Goal: Feedback & Contribution: Contribute content

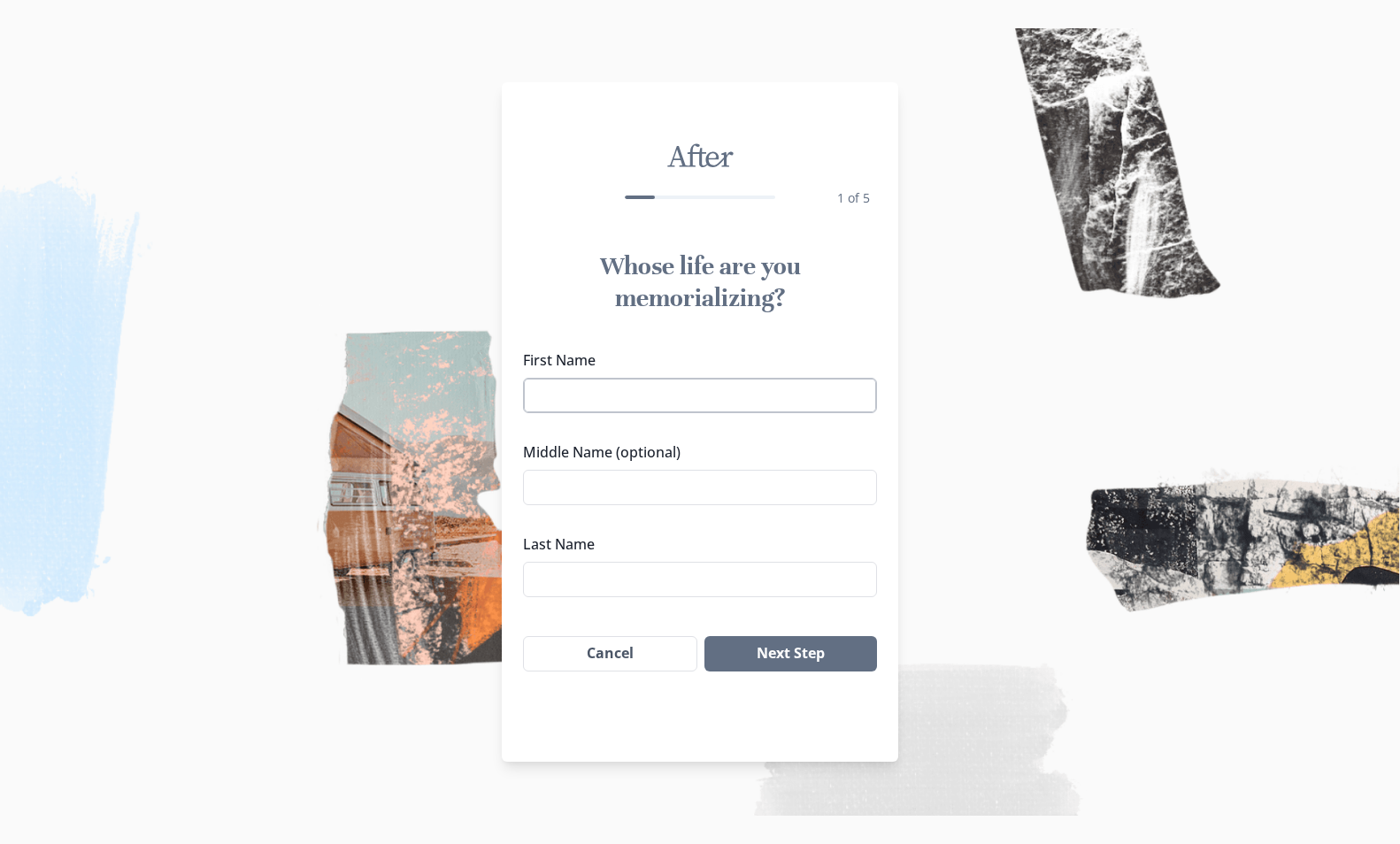
click at [557, 385] on input "First Name" at bounding box center [700, 395] width 354 height 35
type input "[PERSON_NAME]"
click at [660, 575] on input "Last Name" at bounding box center [700, 579] width 354 height 35
type input "[PERSON_NAME]"
click at [793, 655] on button "Next Step" at bounding box center [790, 653] width 172 height 35
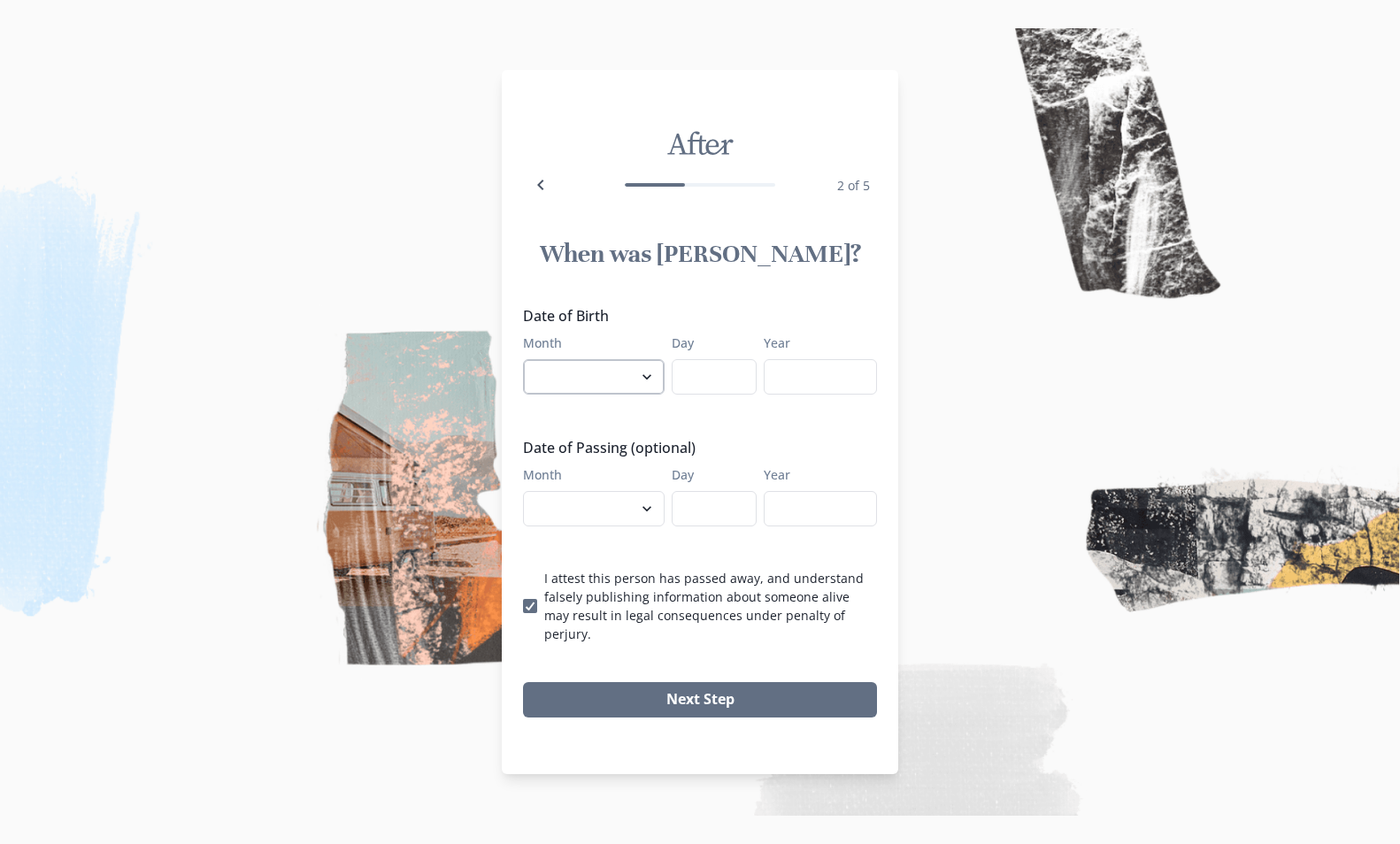
click at [584, 395] on select "January February March April May June July August September October November De…" at bounding box center [592, 376] width 141 height 35
select select "4"
click at [522, 368] on select "January February March April May June July August September October November De…" at bounding box center [592, 376] width 141 height 35
click at [722, 383] on input "Day" at bounding box center [713, 376] width 85 height 35
type input "26"
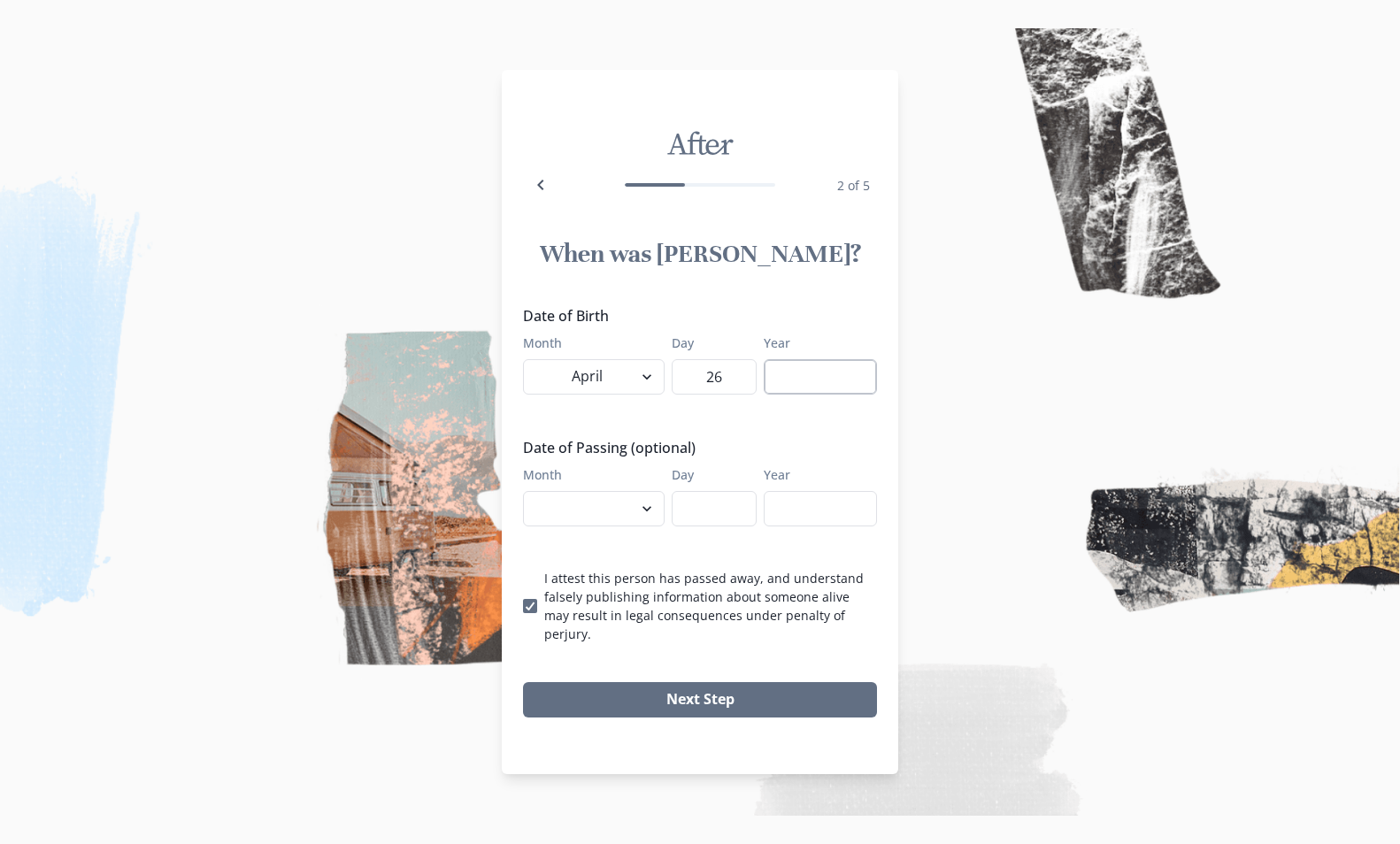
click at [824, 380] on input "Year" at bounding box center [820, 376] width 113 height 35
type input "1989"
click at [586, 526] on select "January February March April May June July August September October November De…" at bounding box center [592, 509] width 141 height 35
click at [607, 381] on select "January February March April May June July August September October November De…" at bounding box center [592, 376] width 141 height 35
click at [537, 191] on icon "Back" at bounding box center [541, 185] width 21 height 21
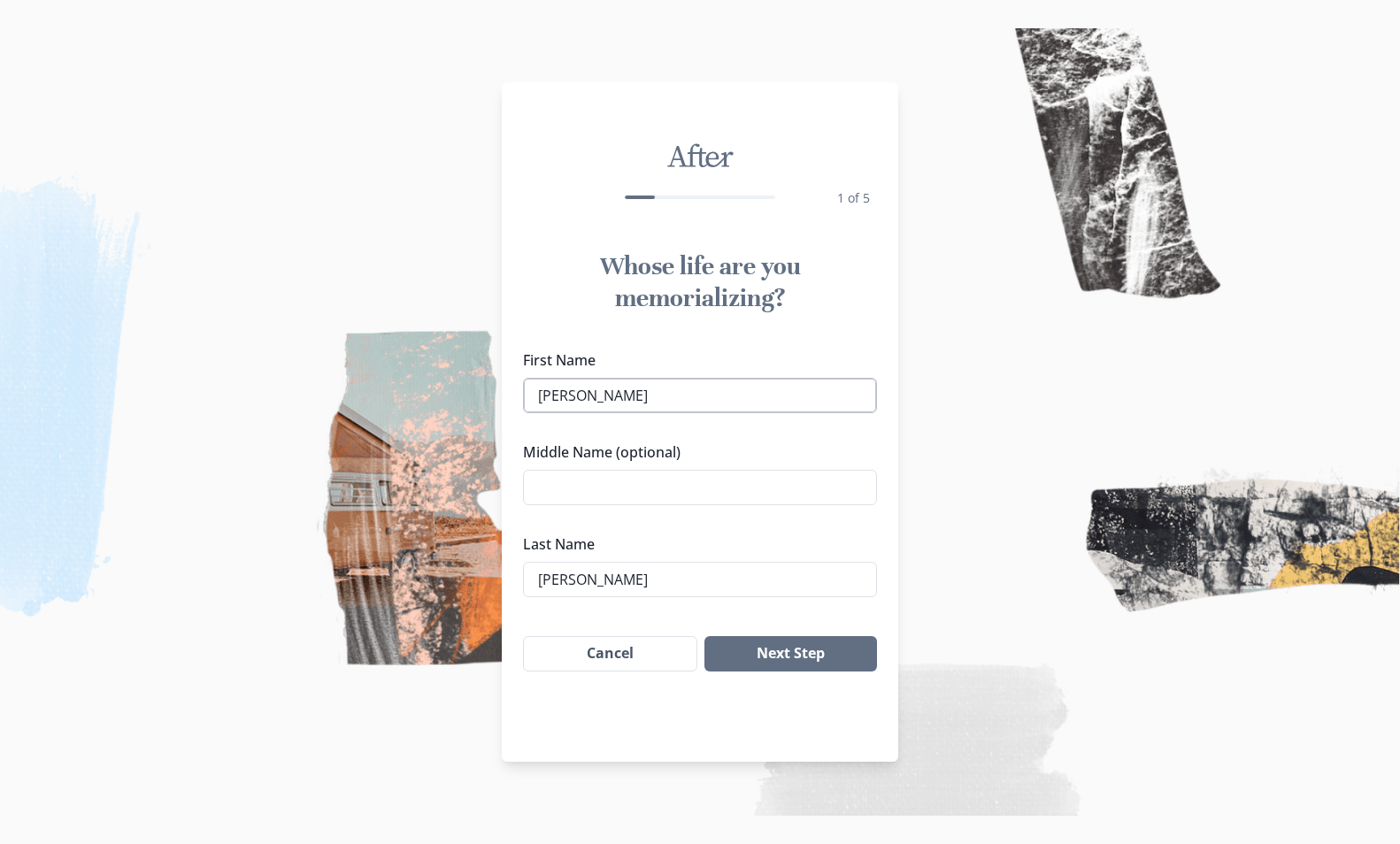
click at [628, 389] on input "[PERSON_NAME]" at bounding box center [700, 395] width 354 height 35
type input "[PERSON_NAME]"
click at [569, 579] on input "[PERSON_NAME]" at bounding box center [700, 579] width 354 height 35
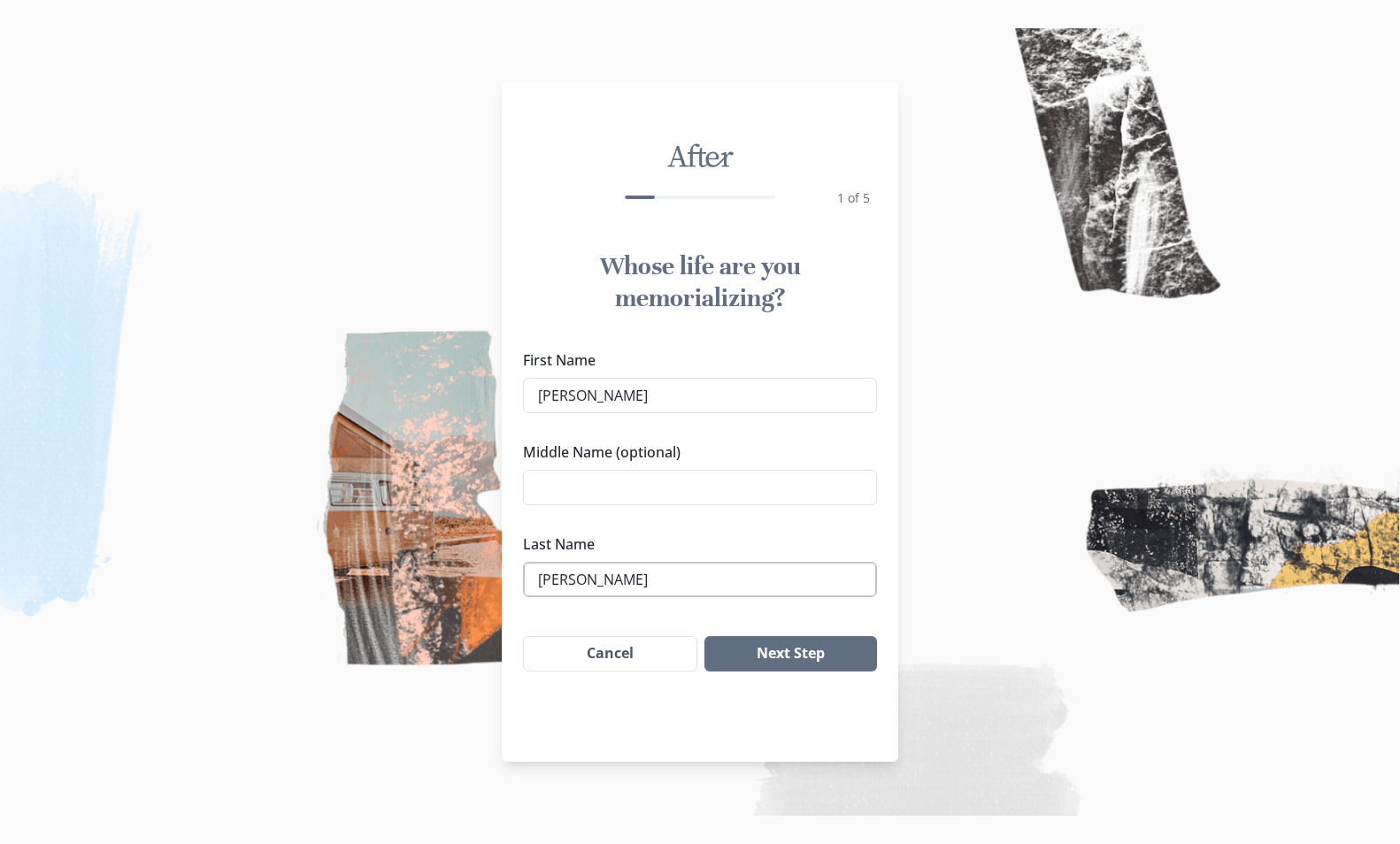
click at [569, 579] on input "[PERSON_NAME]" at bounding box center [700, 579] width 354 height 35
type input "[PERSON_NAME]"
click at [781, 651] on button "Next Step" at bounding box center [790, 653] width 172 height 35
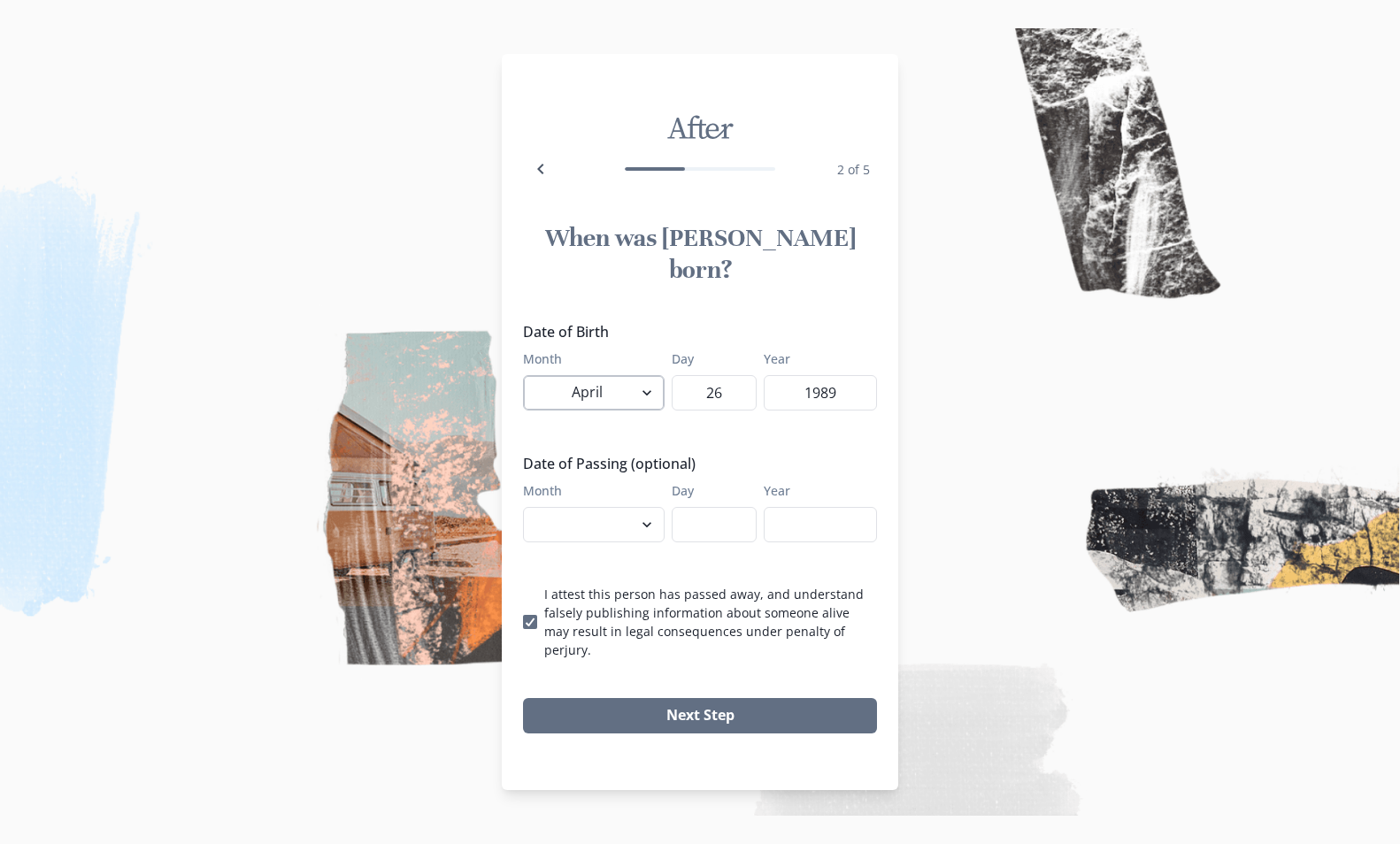
click at [633, 395] on select "January February March April May June July August September October November De…" at bounding box center [592, 393] width 141 height 35
select select "7"
click at [522, 375] on select "January February March April May June July August September October November De…" at bounding box center [592, 393] width 141 height 35
click at [714, 382] on input "26" at bounding box center [713, 393] width 85 height 35
click at [735, 390] on input "26" at bounding box center [713, 393] width 85 height 35
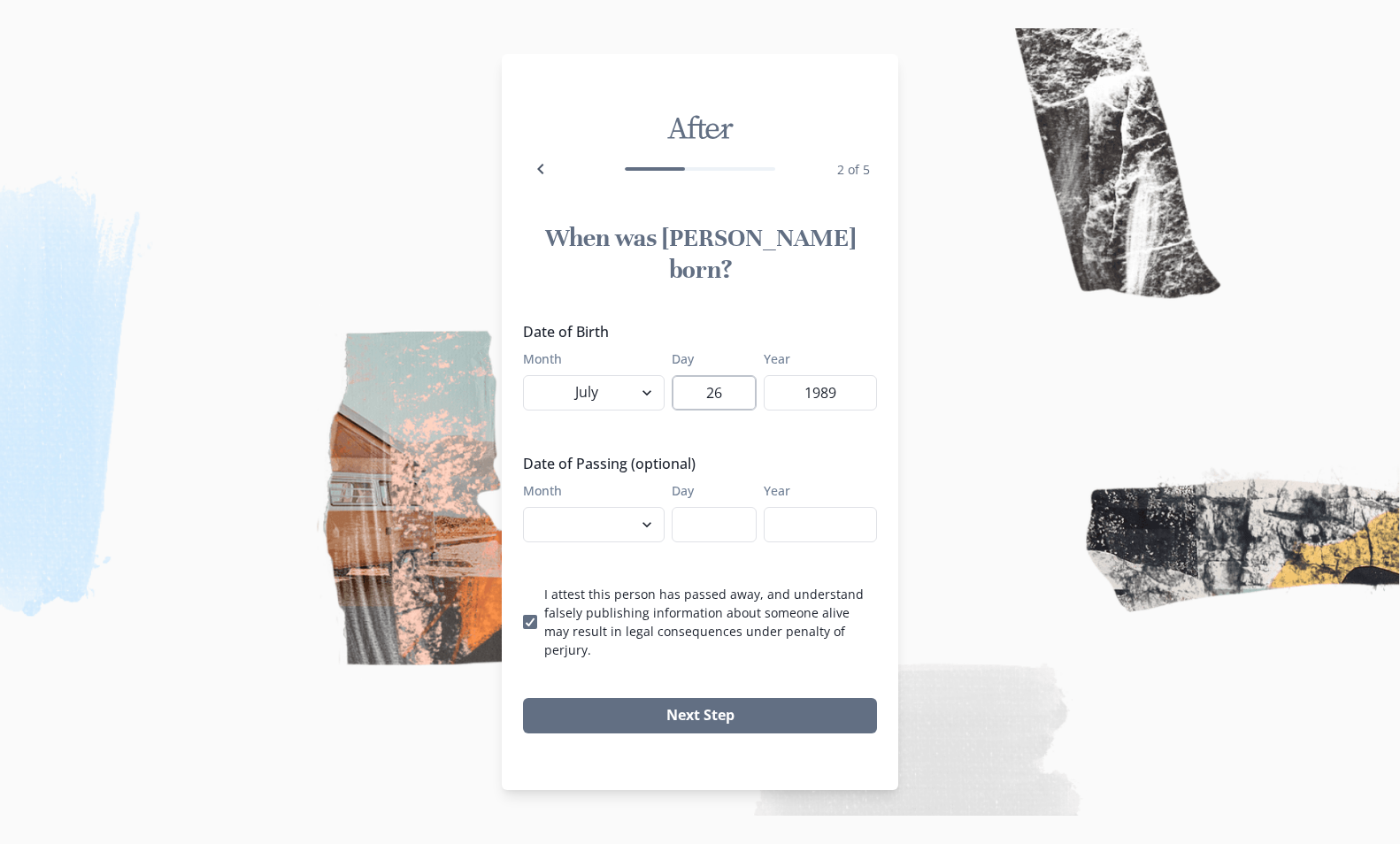
type input "2"
type input "7"
click at [834, 386] on input "1989" at bounding box center [820, 393] width 113 height 35
type input "1966"
click at [591, 528] on select "January February March April May June July August September October November De…" at bounding box center [592, 524] width 141 height 35
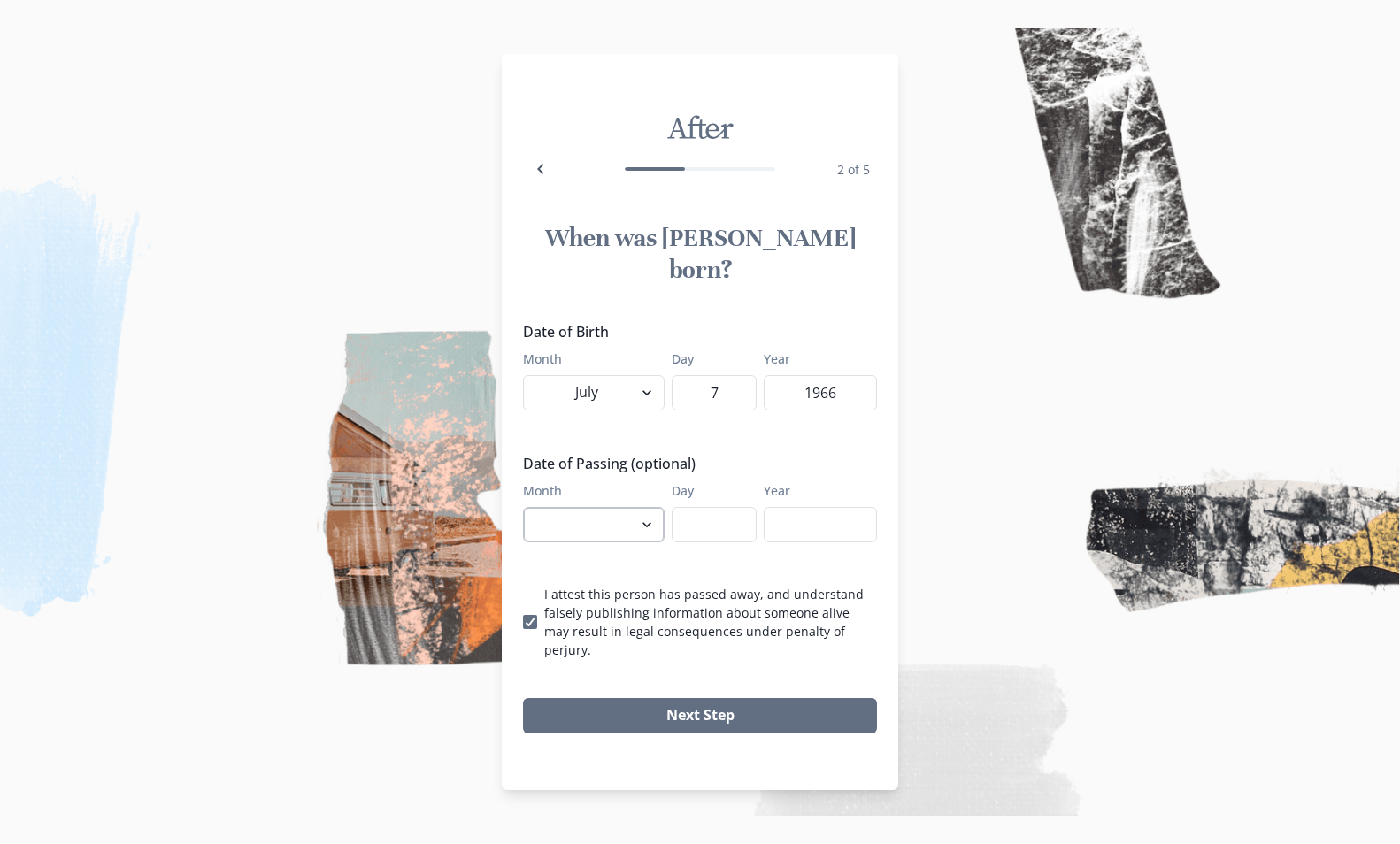
select select "10"
click at [522, 507] on select "January February March April May June July August September October November De…" at bounding box center [592, 524] width 141 height 35
click at [688, 516] on input "Day" at bounding box center [713, 524] width 85 height 35
type input "6"
click at [787, 523] on input "Year" at bounding box center [820, 524] width 113 height 35
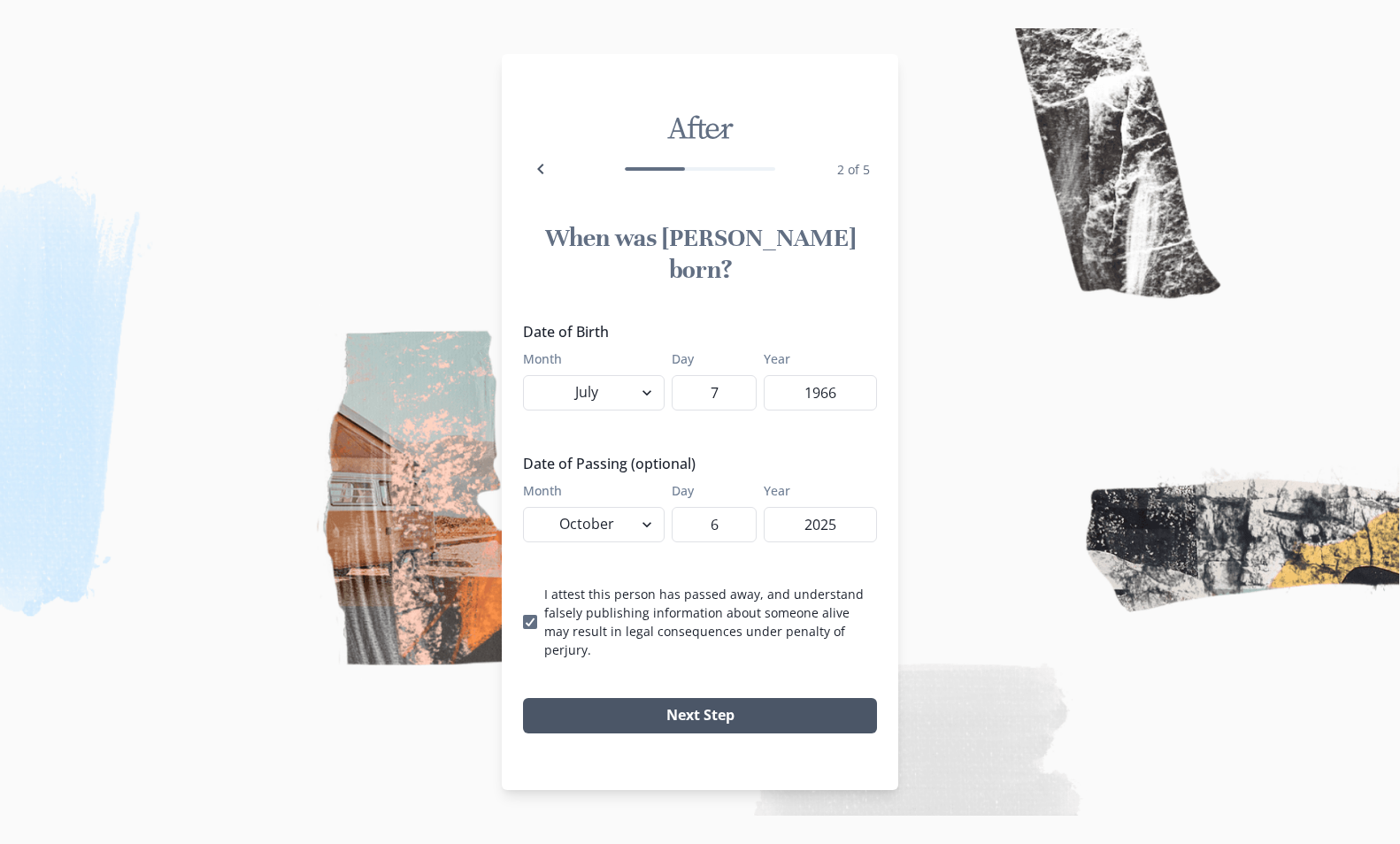
type input "2025"
click at [812, 697] on button "Next Step" at bounding box center [700, 715] width 354 height 35
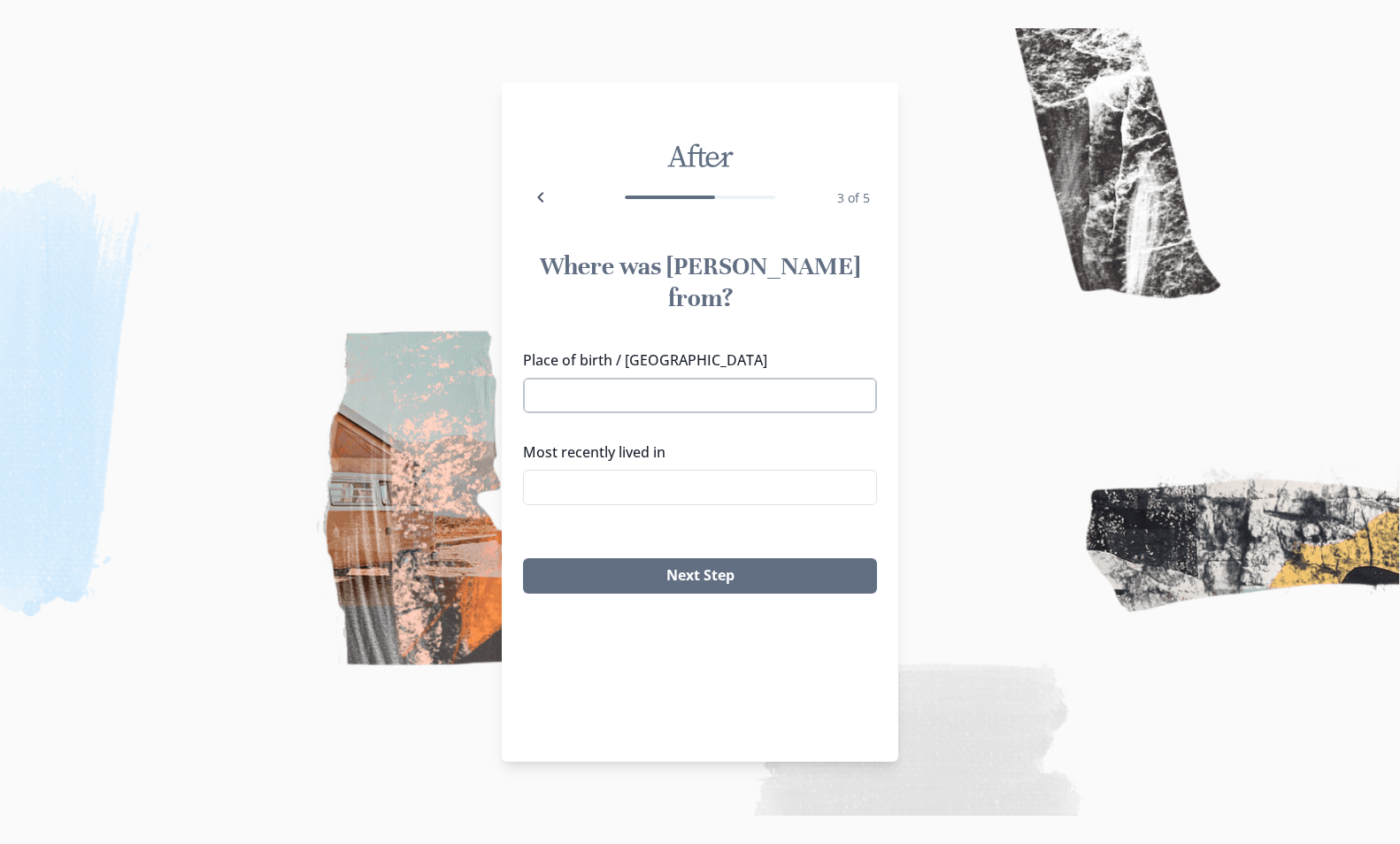
click at [645, 377] on input "Place of birth / [GEOGRAPHIC_DATA]" at bounding box center [700, 395] width 354 height 35
click at [623, 443] on li "[GEOGRAPHIC_DATA], [GEOGRAPHIC_DATA]" at bounding box center [700, 452] width 352 height 28
type input "[GEOGRAPHIC_DATA], [GEOGRAPHIC_DATA]"
click at [744, 470] on input "Most recently lived in" at bounding box center [700, 487] width 354 height 35
click at [659, 540] on li "[GEOGRAPHIC_DATA], [GEOGRAPHIC_DATA]" at bounding box center [700, 544] width 349 height 28
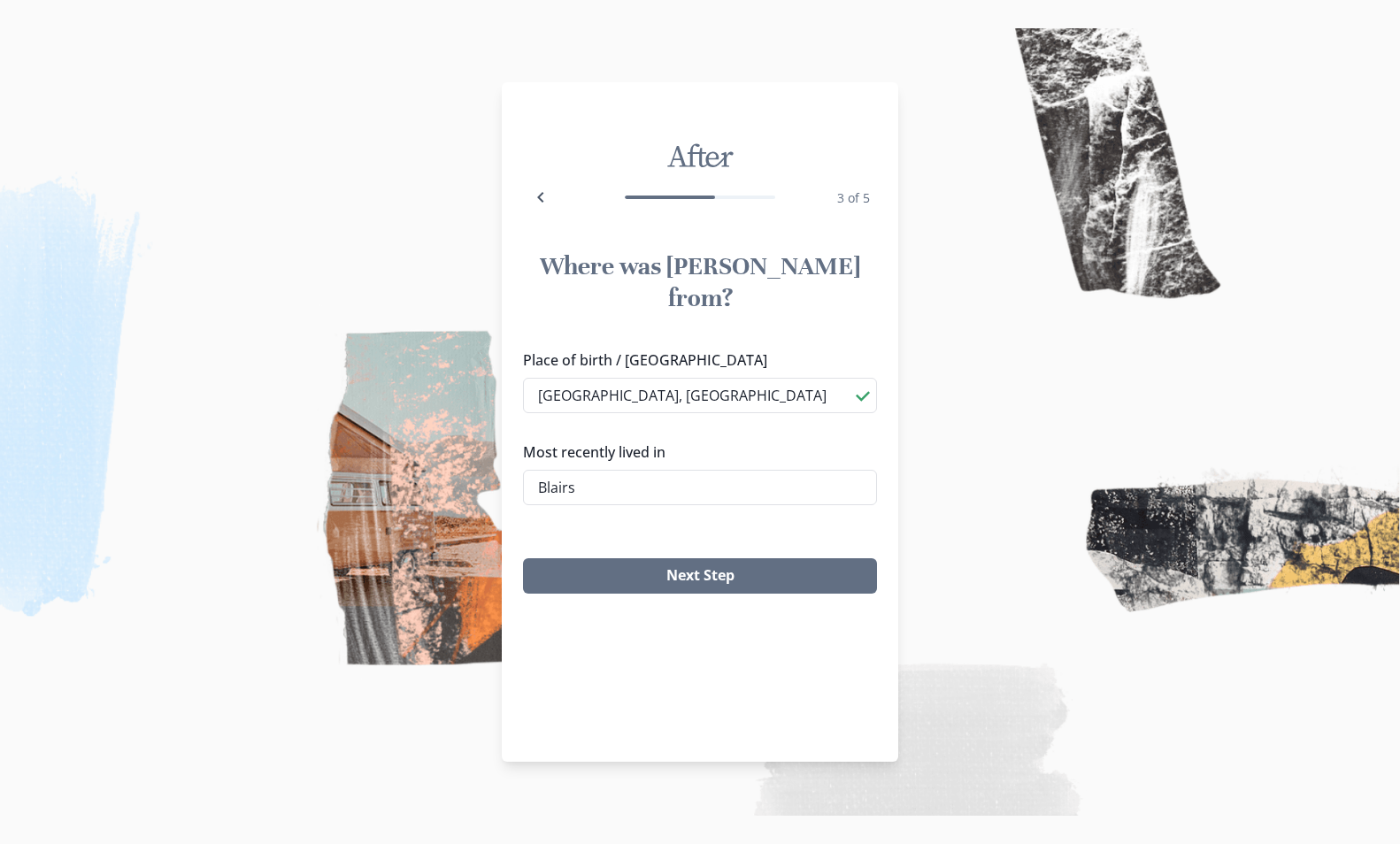
type input "[GEOGRAPHIC_DATA], [GEOGRAPHIC_DATA]"
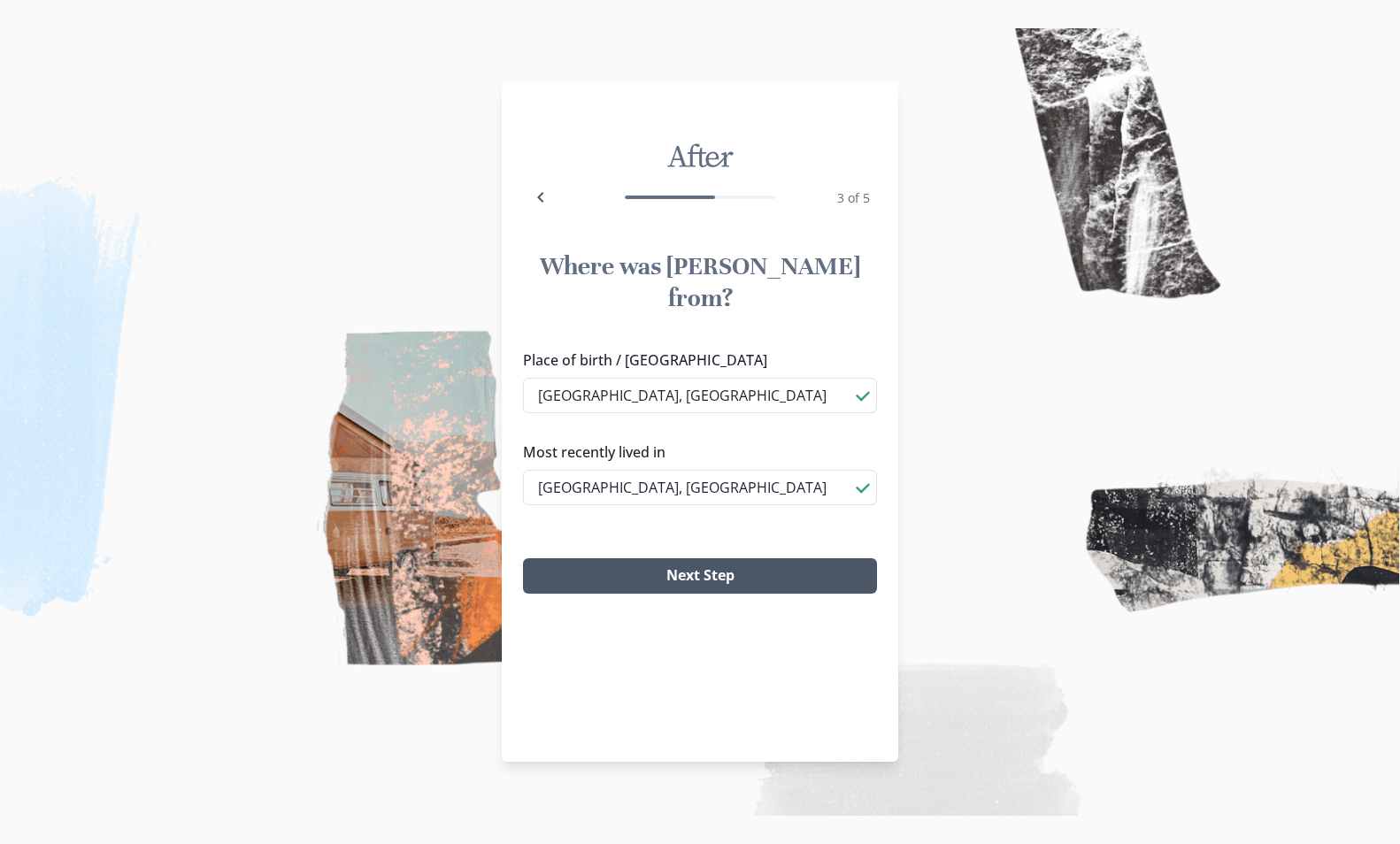
click at [756, 558] on button "Next Step" at bounding box center [700, 576] width 354 height 35
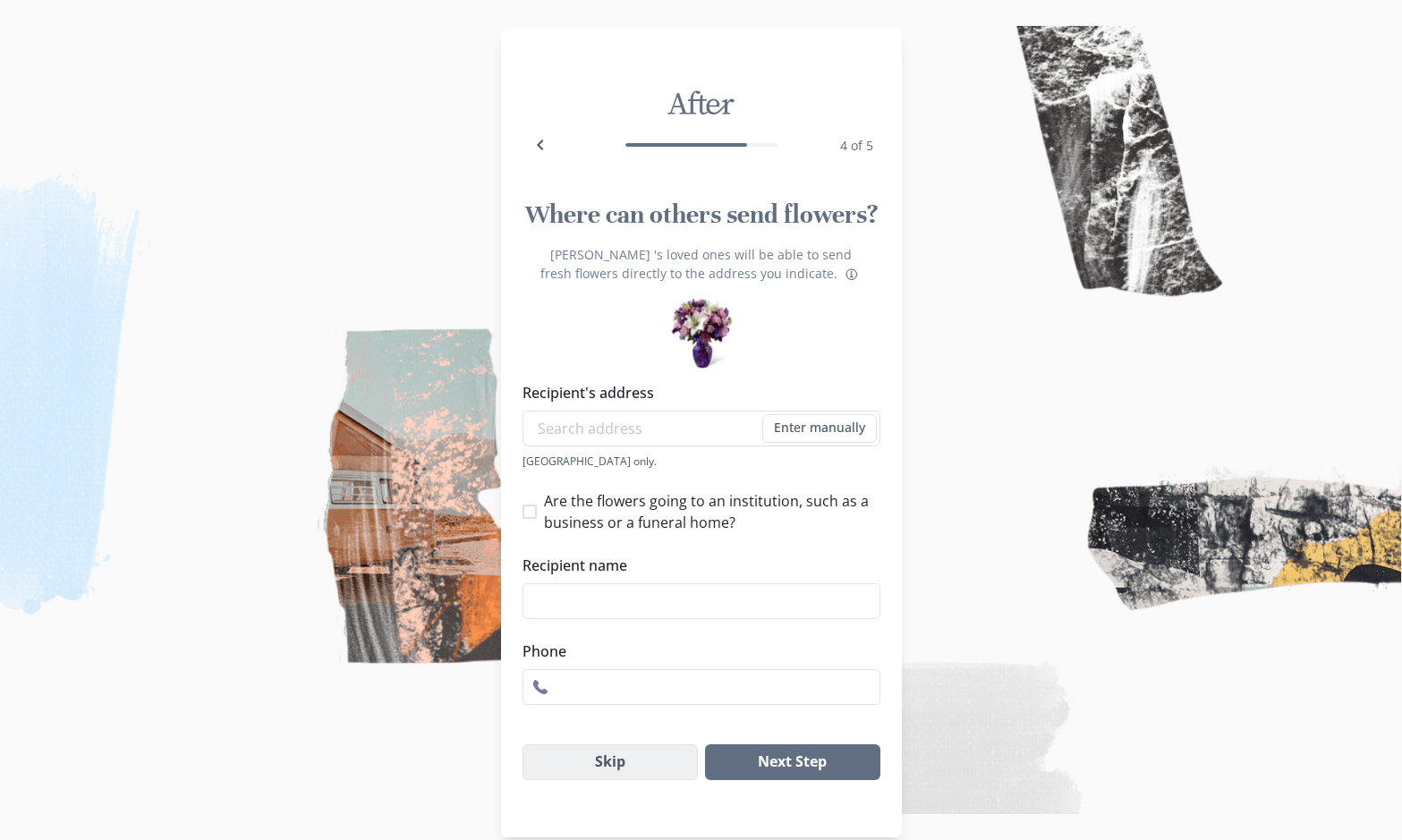
click at [636, 771] on button "Skip" at bounding box center [610, 762] width 176 height 35
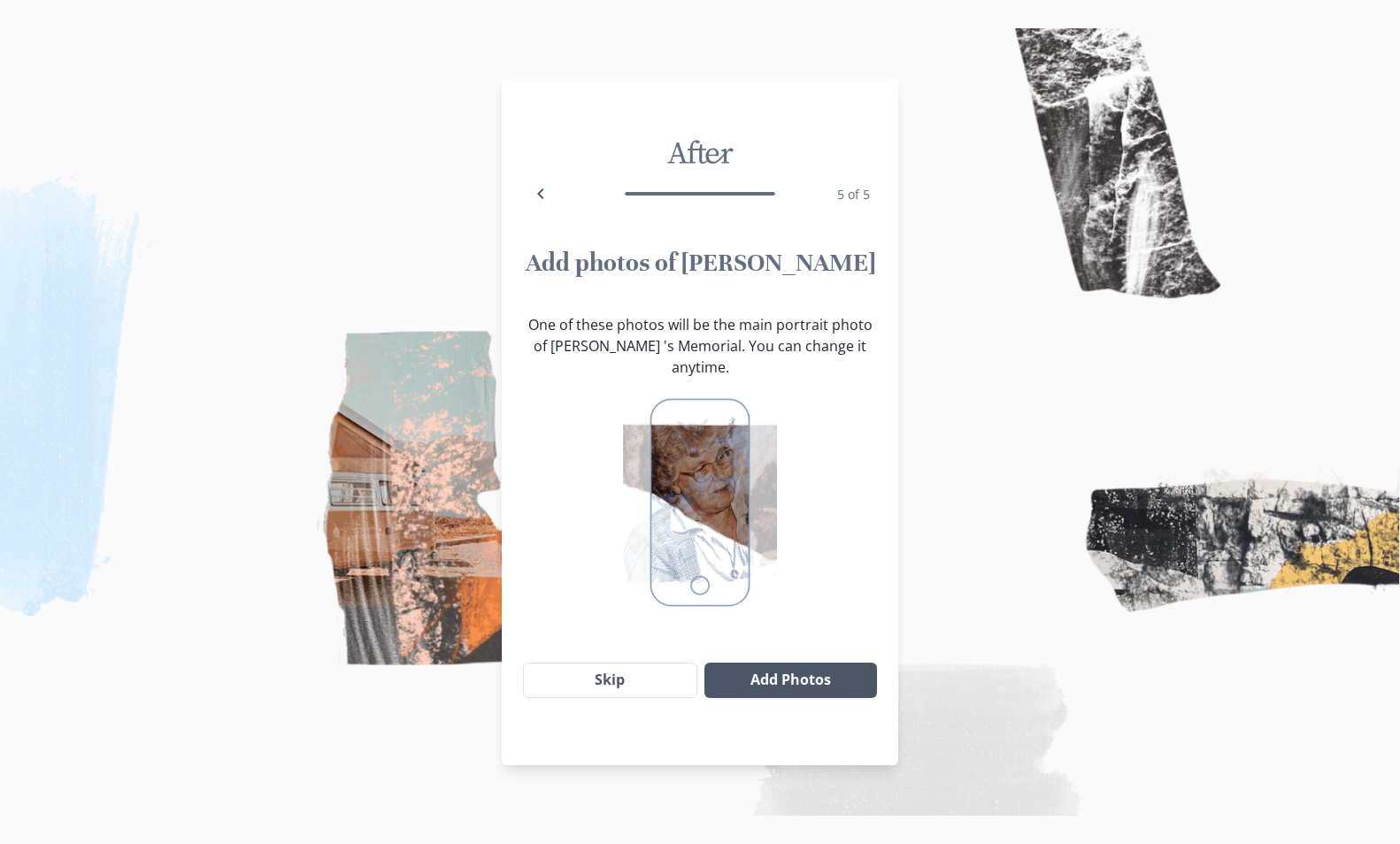
click at [772, 663] on button "Add Photos" at bounding box center [790, 680] width 172 height 35
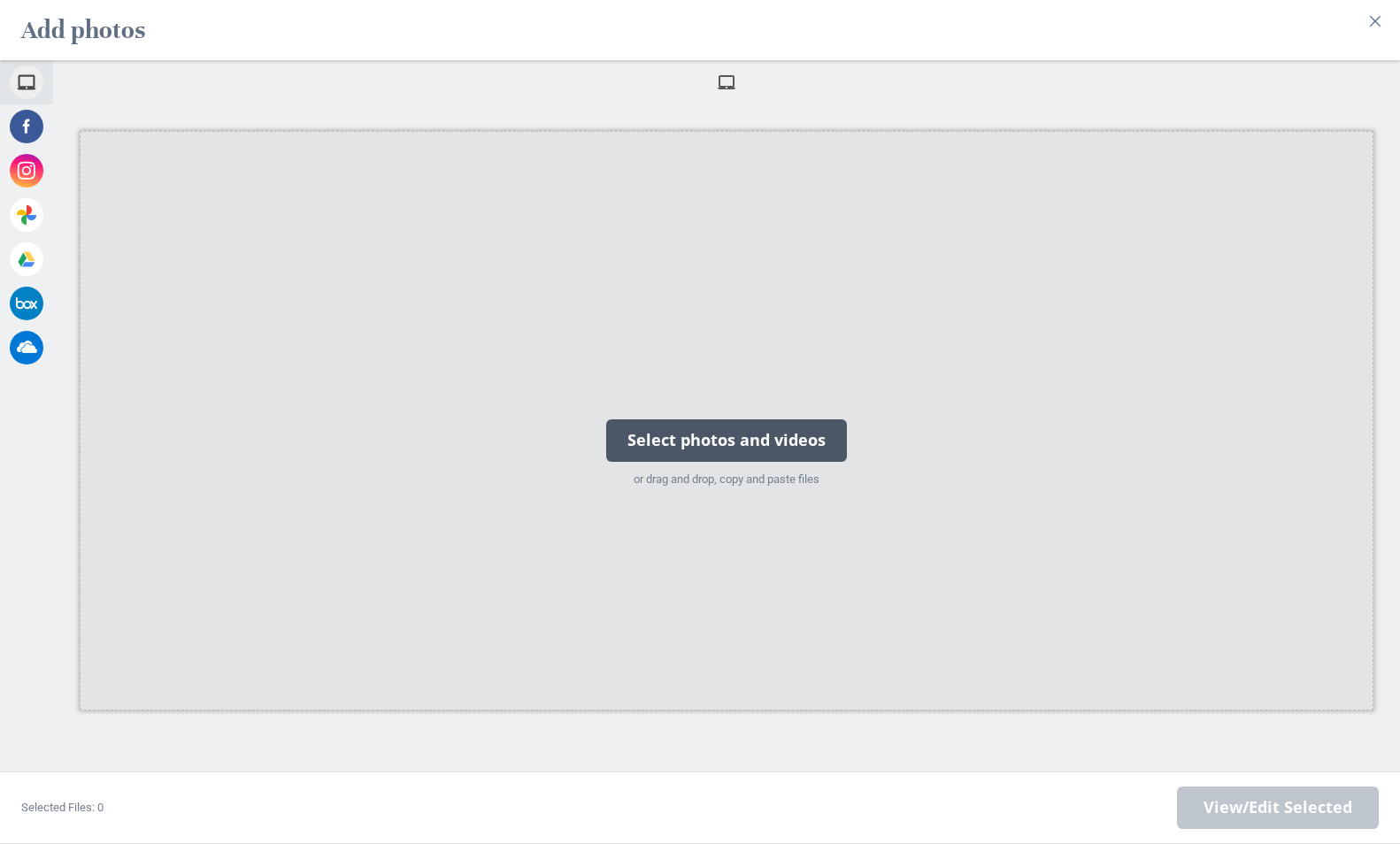
click at [679, 440] on div "Select photos and videos" at bounding box center [726, 440] width 240 height 43
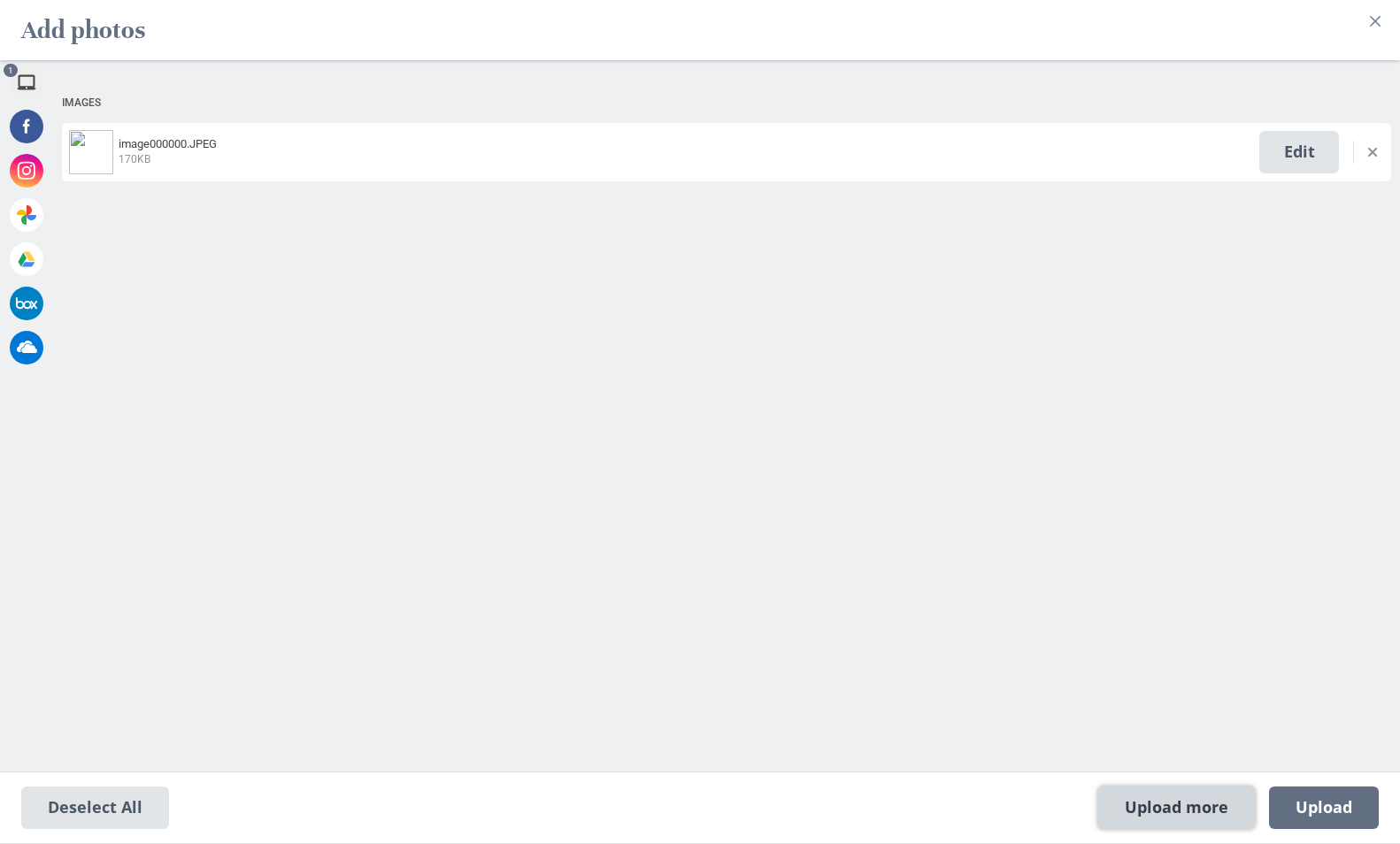
click at [1167, 804] on span "Upload more" at bounding box center [1175, 807] width 157 height 43
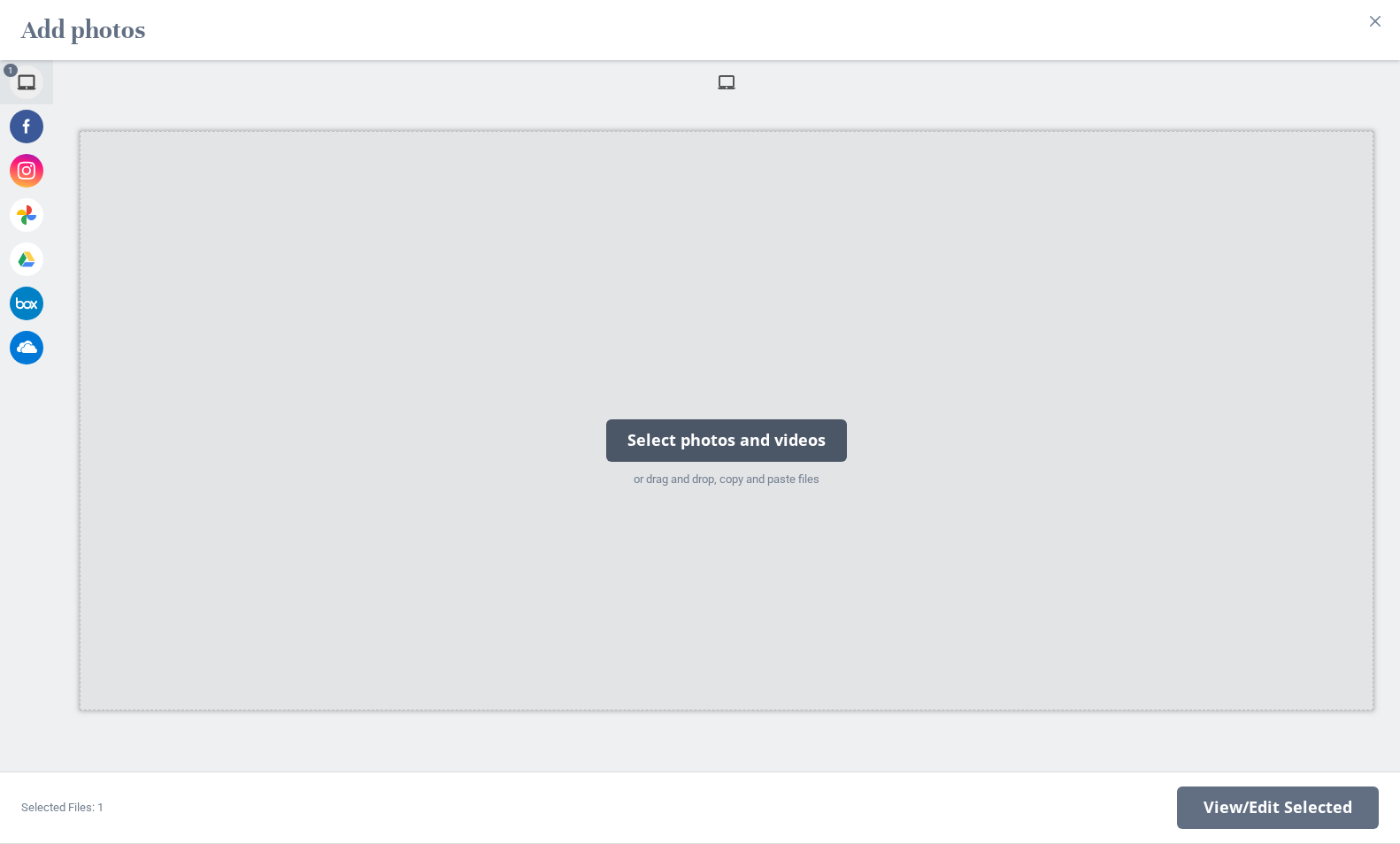
click at [767, 435] on div "Select photos and videos" at bounding box center [726, 440] width 240 height 43
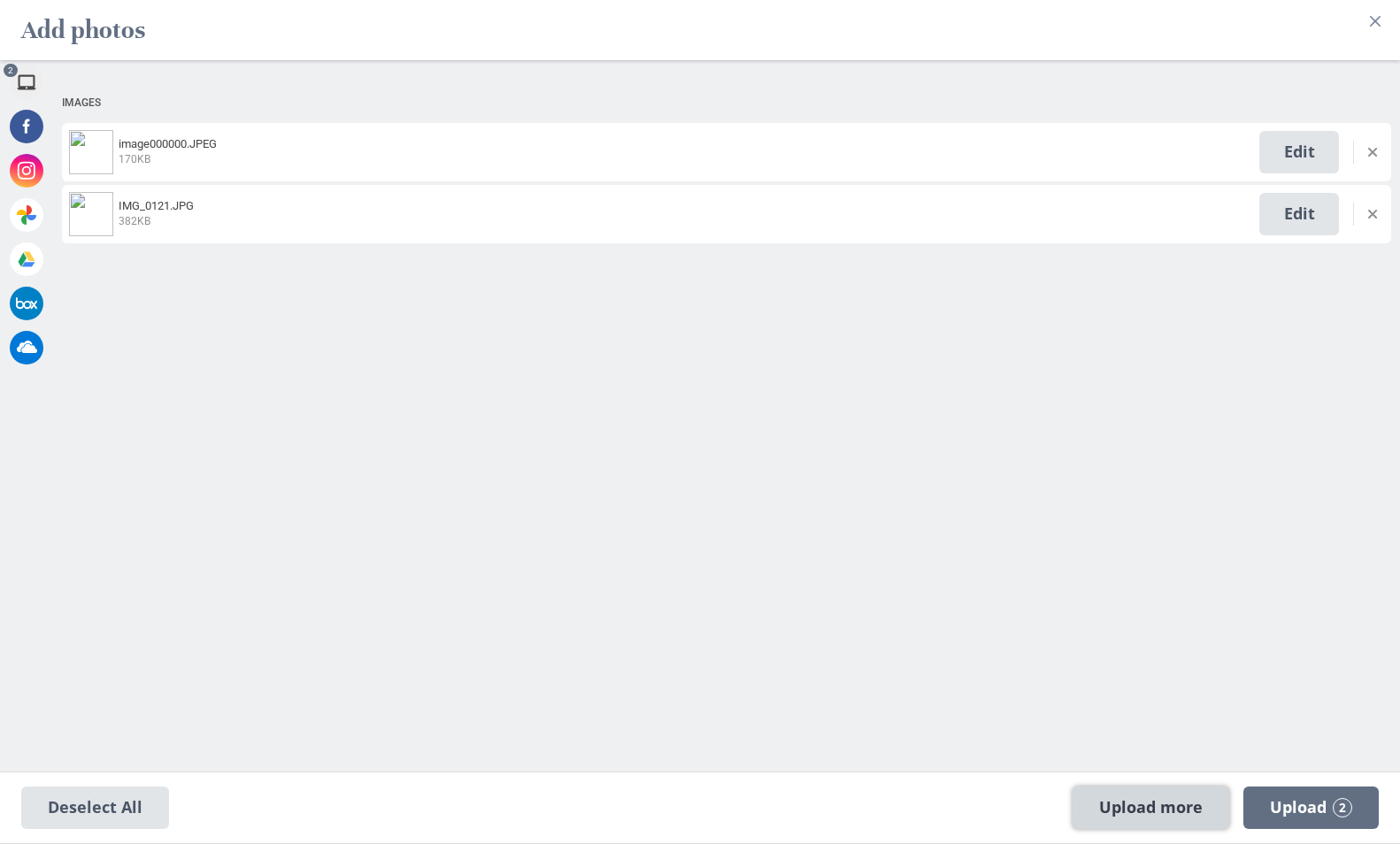
click at [1180, 796] on span "Upload more" at bounding box center [1150, 807] width 157 height 43
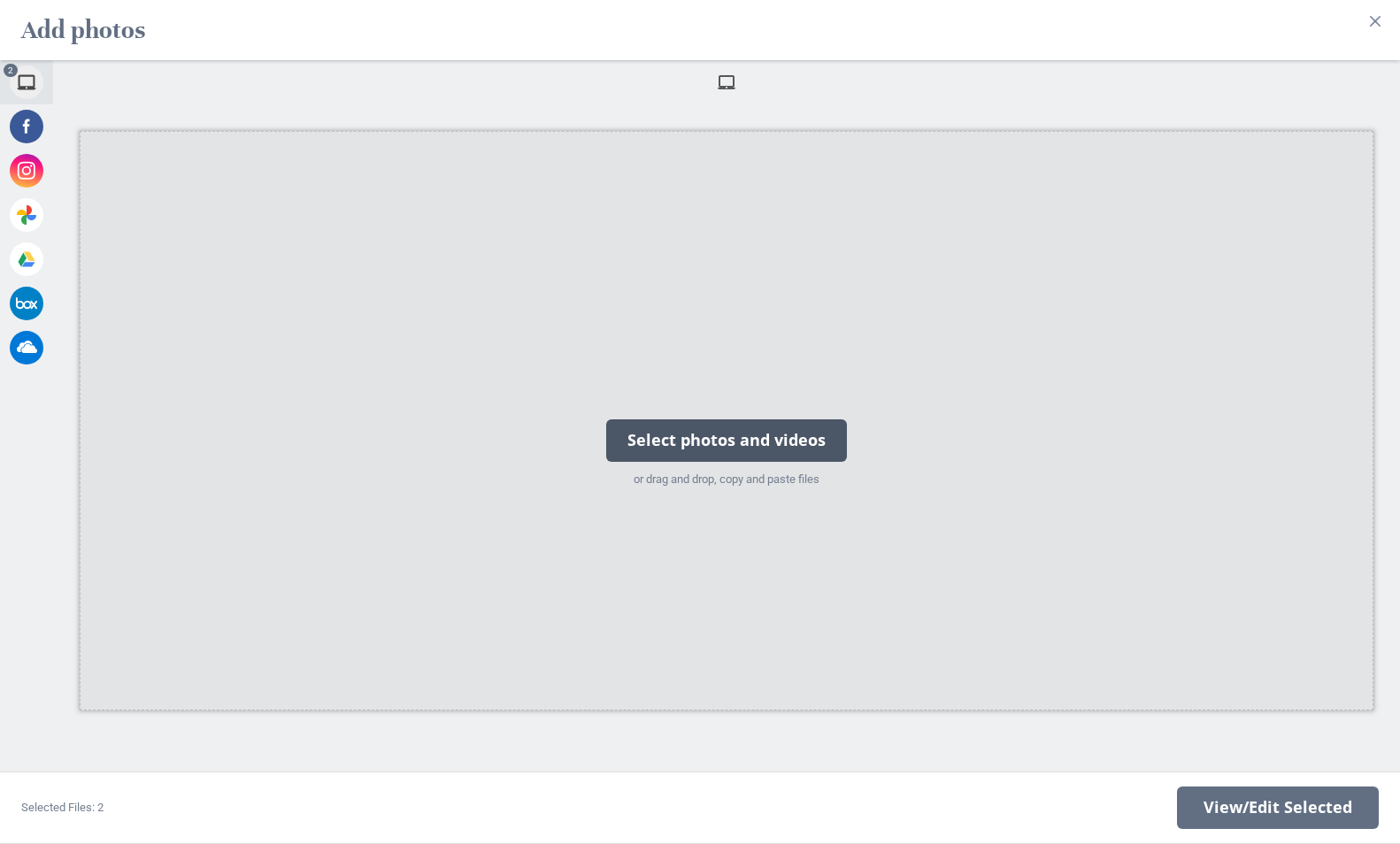
click at [769, 440] on div "Select photos and videos" at bounding box center [726, 440] width 240 height 43
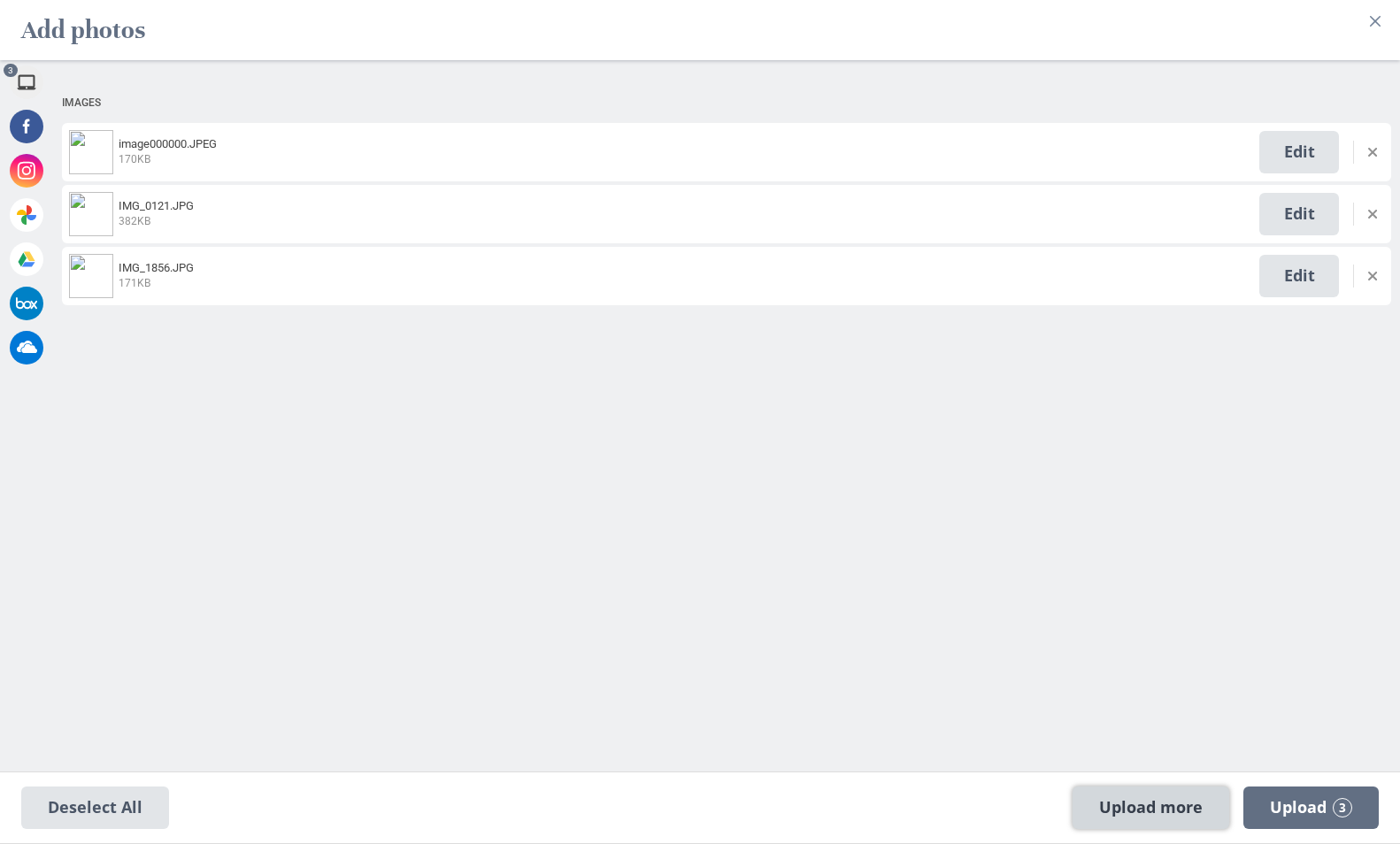
click at [1156, 798] on span "Upload more" at bounding box center [1150, 807] width 157 height 43
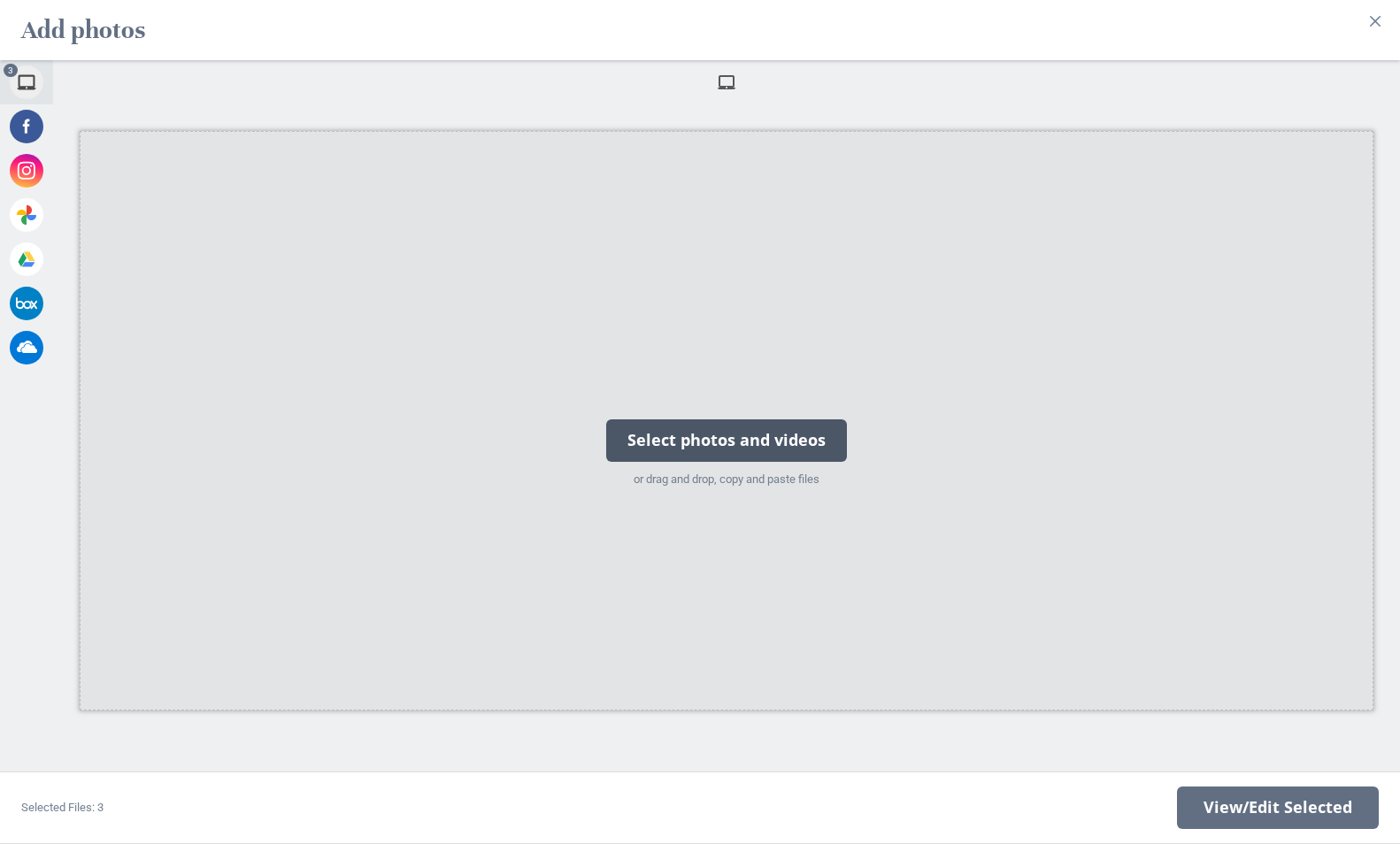
click at [693, 436] on div "Select photos and videos" at bounding box center [726, 440] width 240 height 43
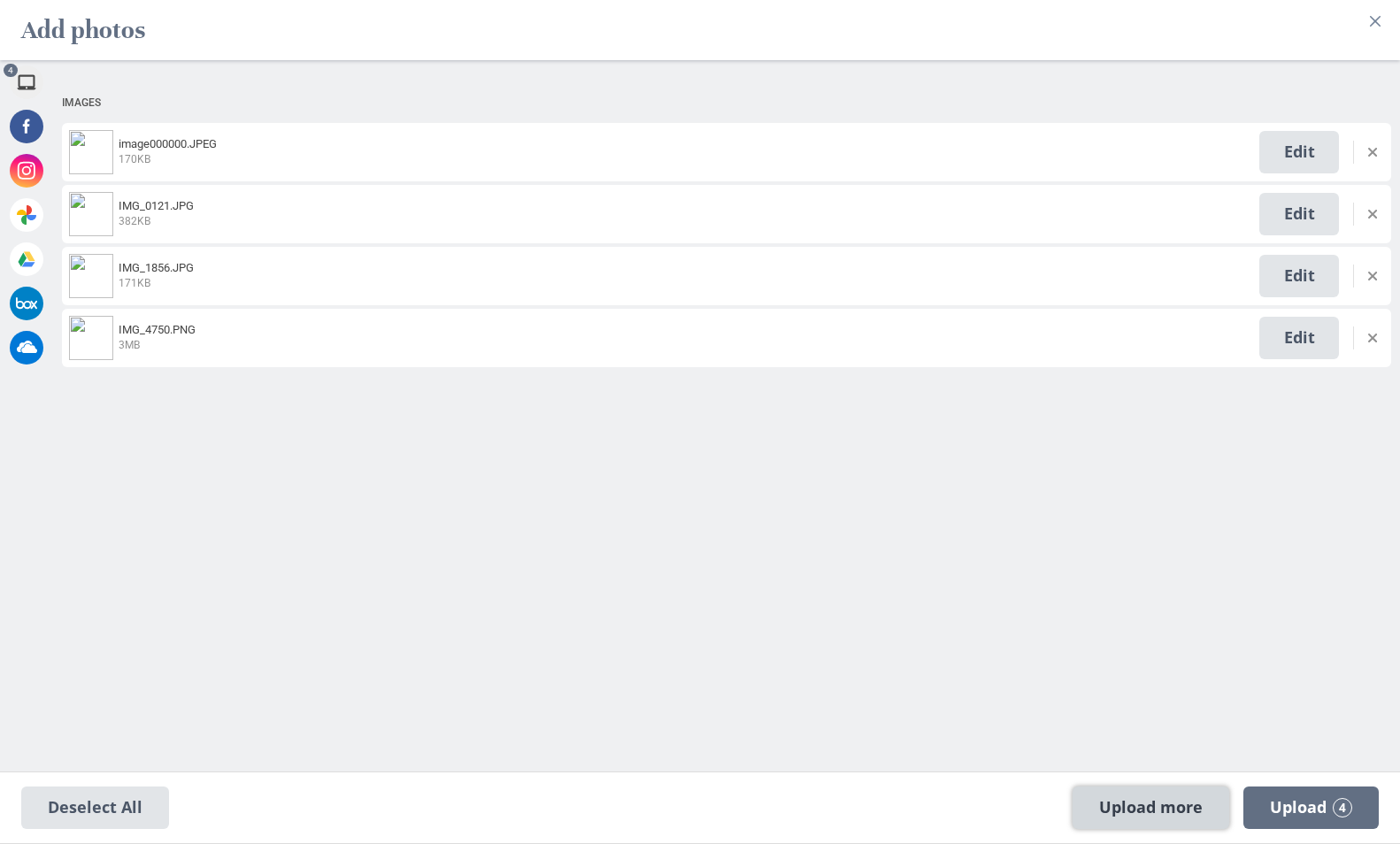
click at [1165, 804] on span "Upload more" at bounding box center [1150, 807] width 157 height 43
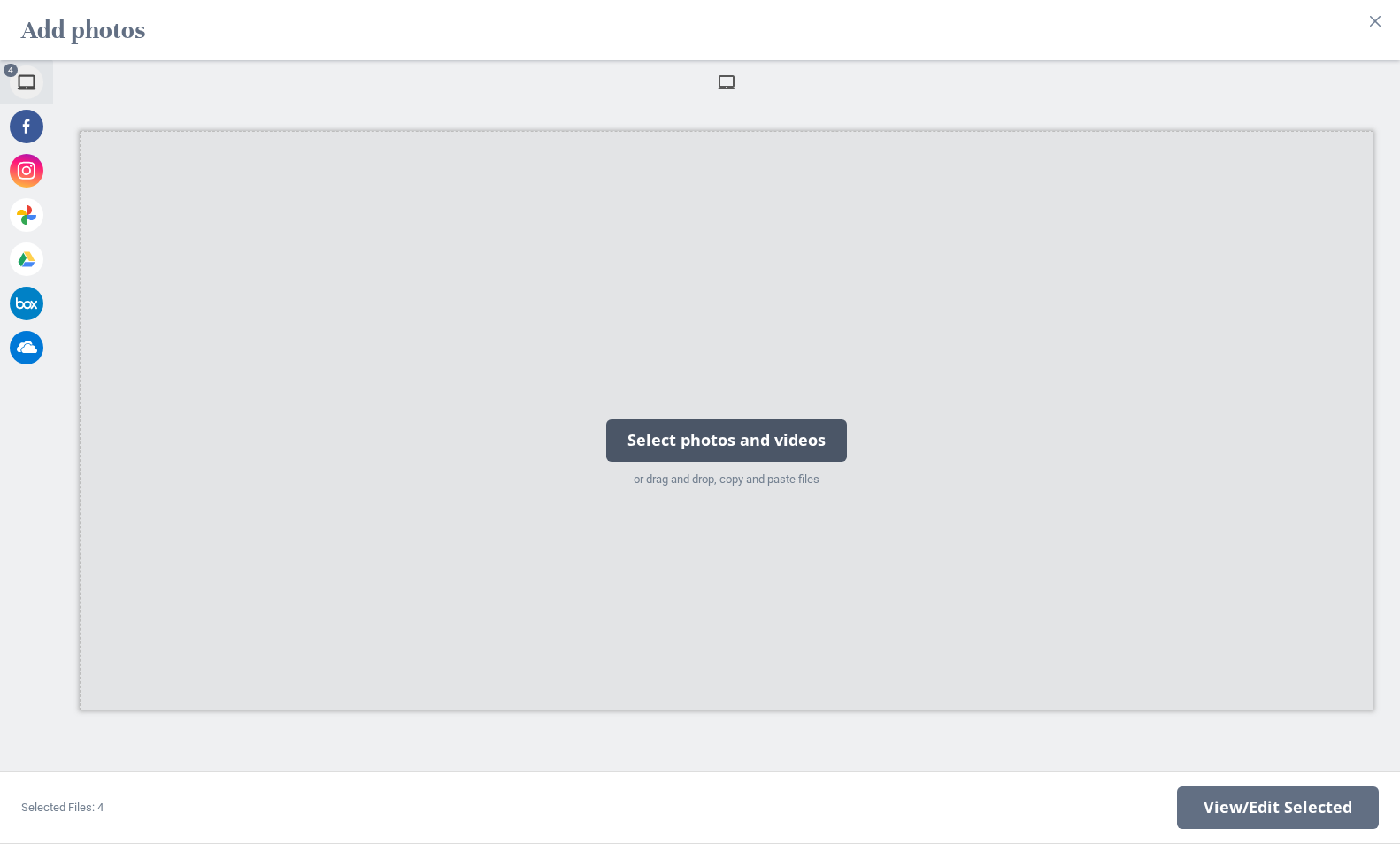
click at [691, 439] on div "Select photos and videos" at bounding box center [726, 440] width 240 height 43
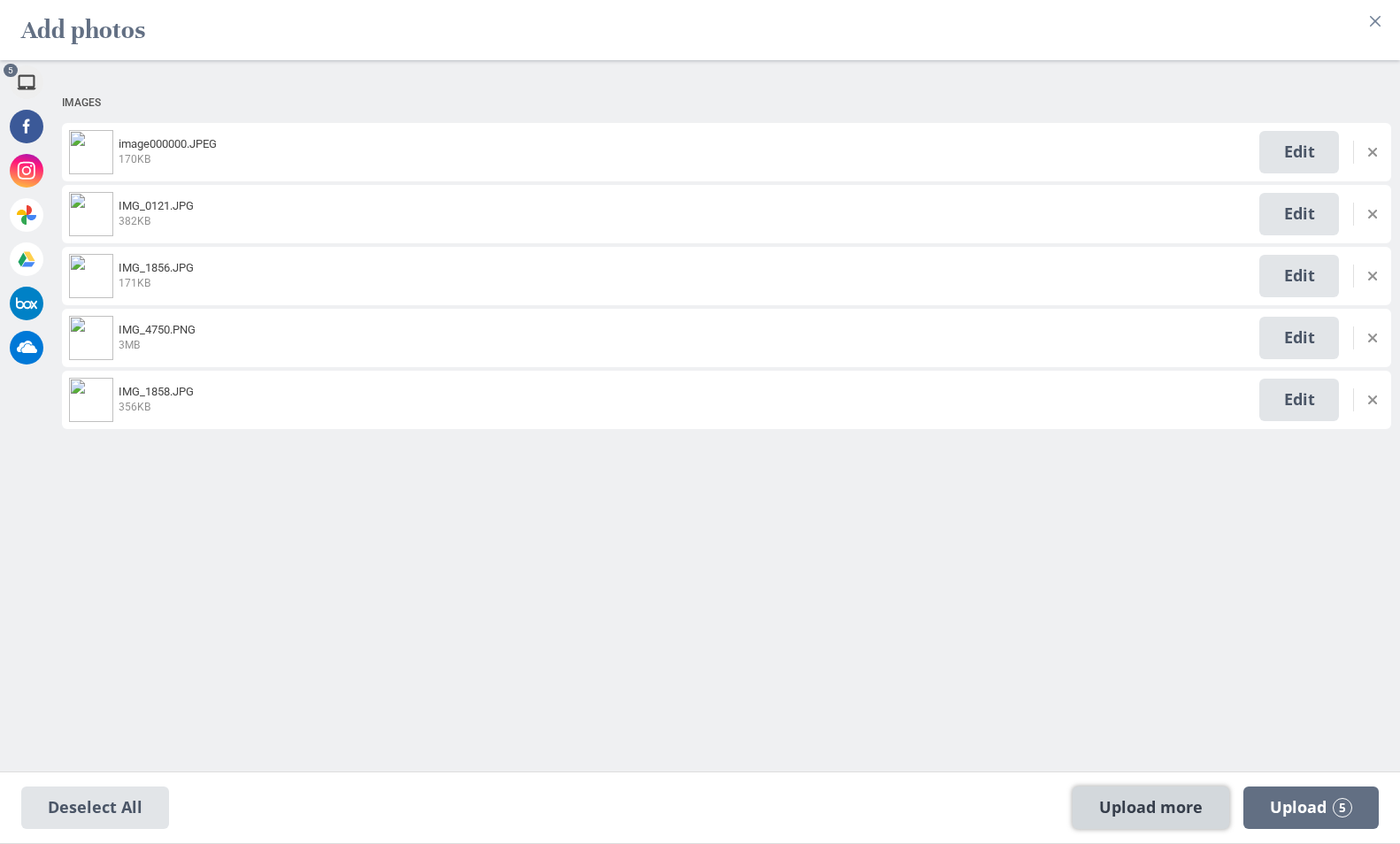
click at [1160, 799] on span "Upload more" at bounding box center [1150, 807] width 157 height 43
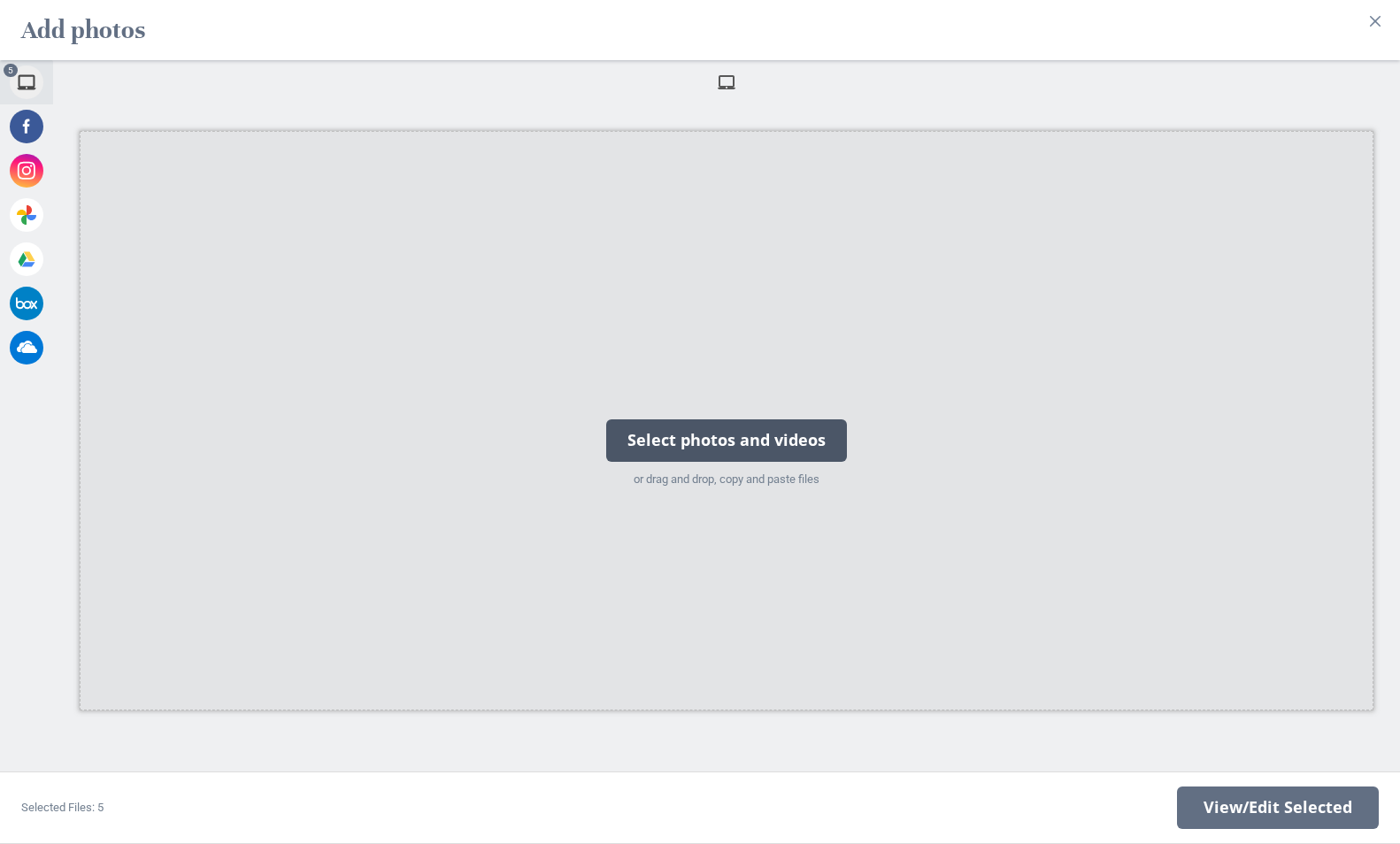
click at [740, 429] on div "Select photos and videos" at bounding box center [726, 440] width 240 height 43
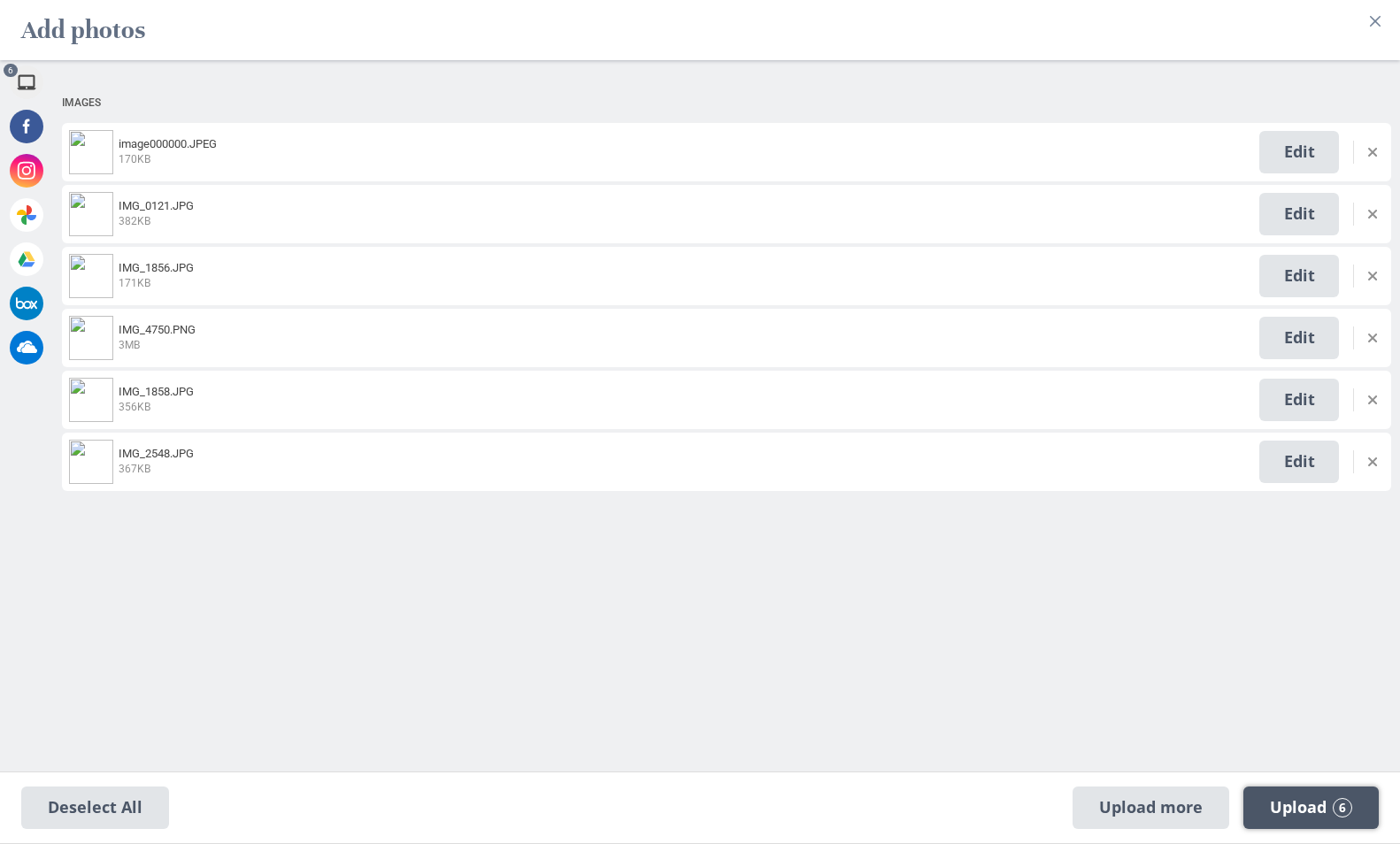
click at [1291, 799] on span "Upload 6" at bounding box center [1310, 807] width 83 height 19
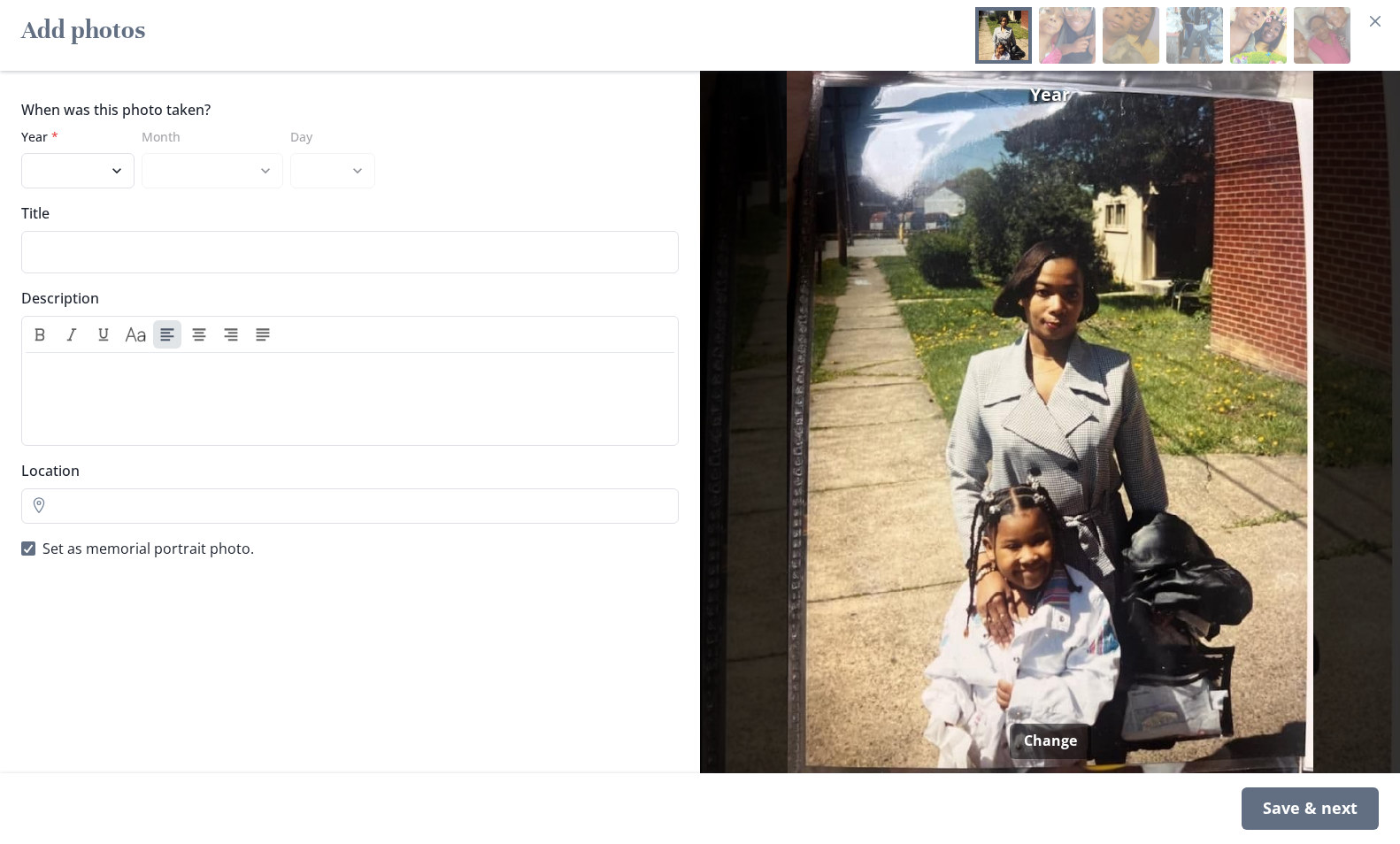
click at [1097, 97] on img at bounding box center [1050, 422] width 686 height 702
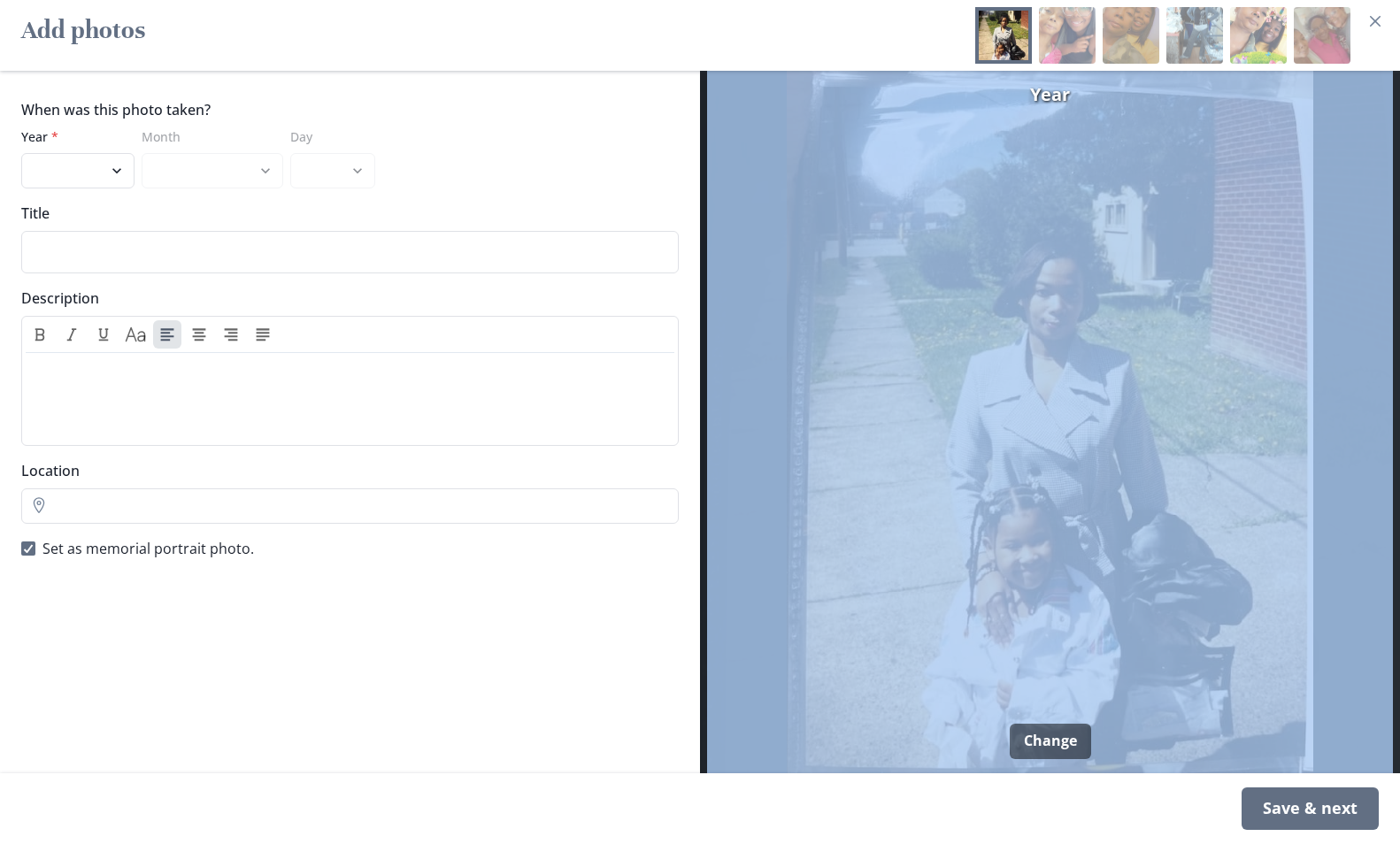
drag, startPoint x: 1059, startPoint y: 94, endPoint x: 1019, endPoint y: 98, distance: 40.2
click at [1019, 98] on div "Year Change" at bounding box center [1049, 422] width 700 height 702
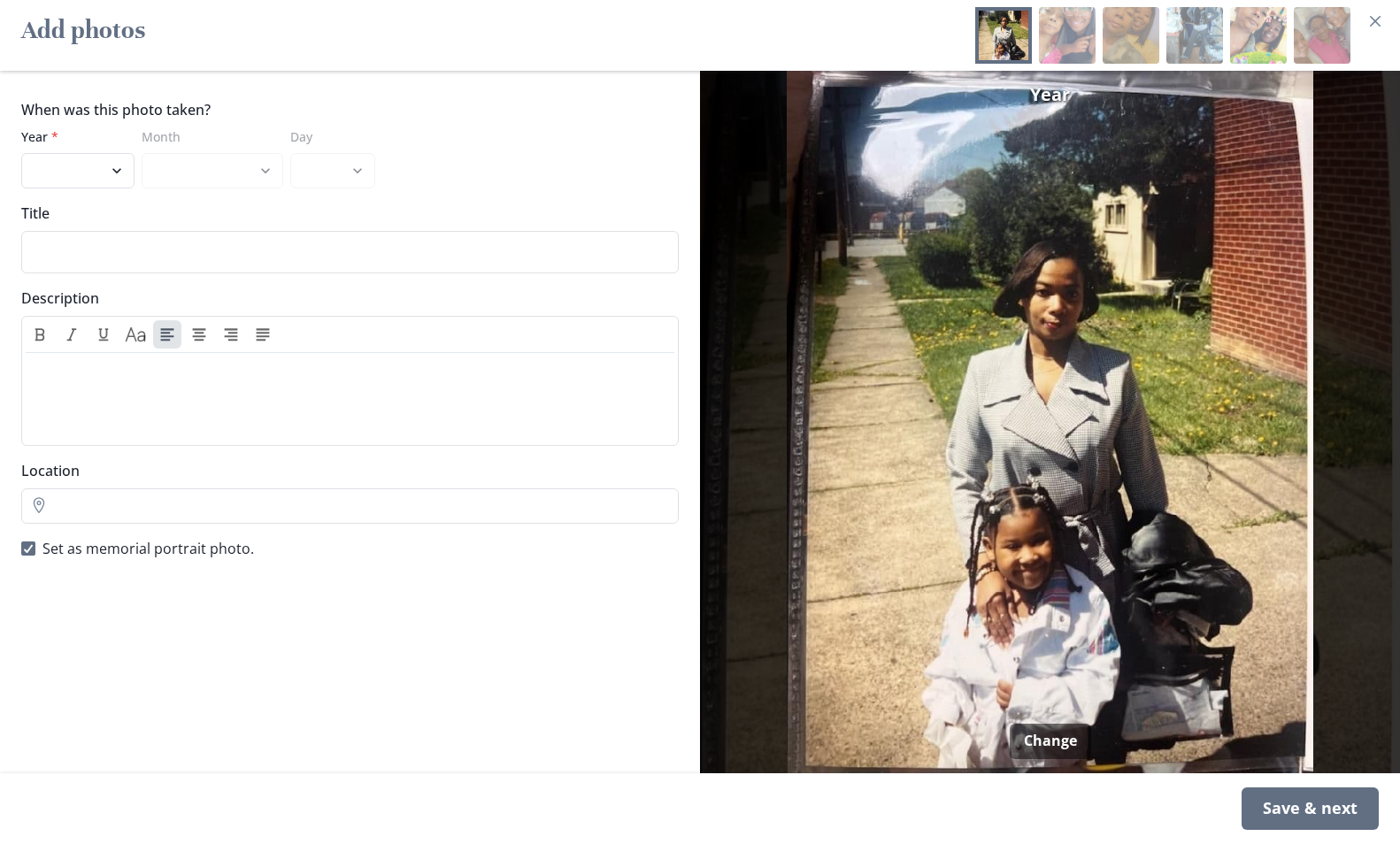
click at [1046, 92] on span "Year" at bounding box center [1049, 94] width 40 height 26
click at [1051, 96] on span "Year" at bounding box center [1049, 94] width 40 height 26
click at [1052, 97] on span "Year" at bounding box center [1049, 94] width 40 height 26
click at [1282, 814] on div "Save & next" at bounding box center [1310, 808] width 137 height 43
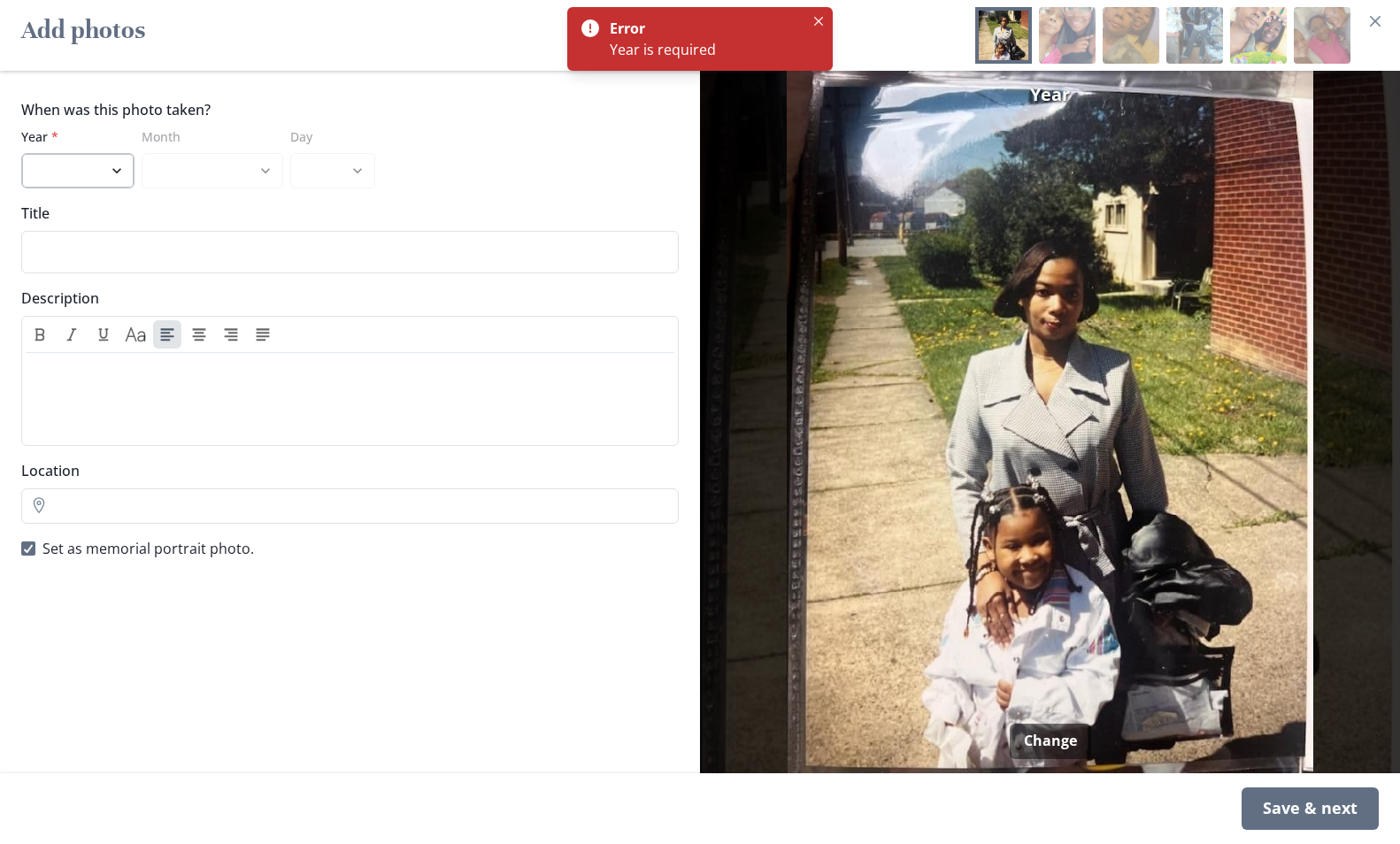
click at [78, 158] on select "2025 2024 2023 2022 2021 2020 2019 2018 2017 2016 2015 2014 2013 2012 2011 2010…" at bounding box center [78, 170] width 113 height 35
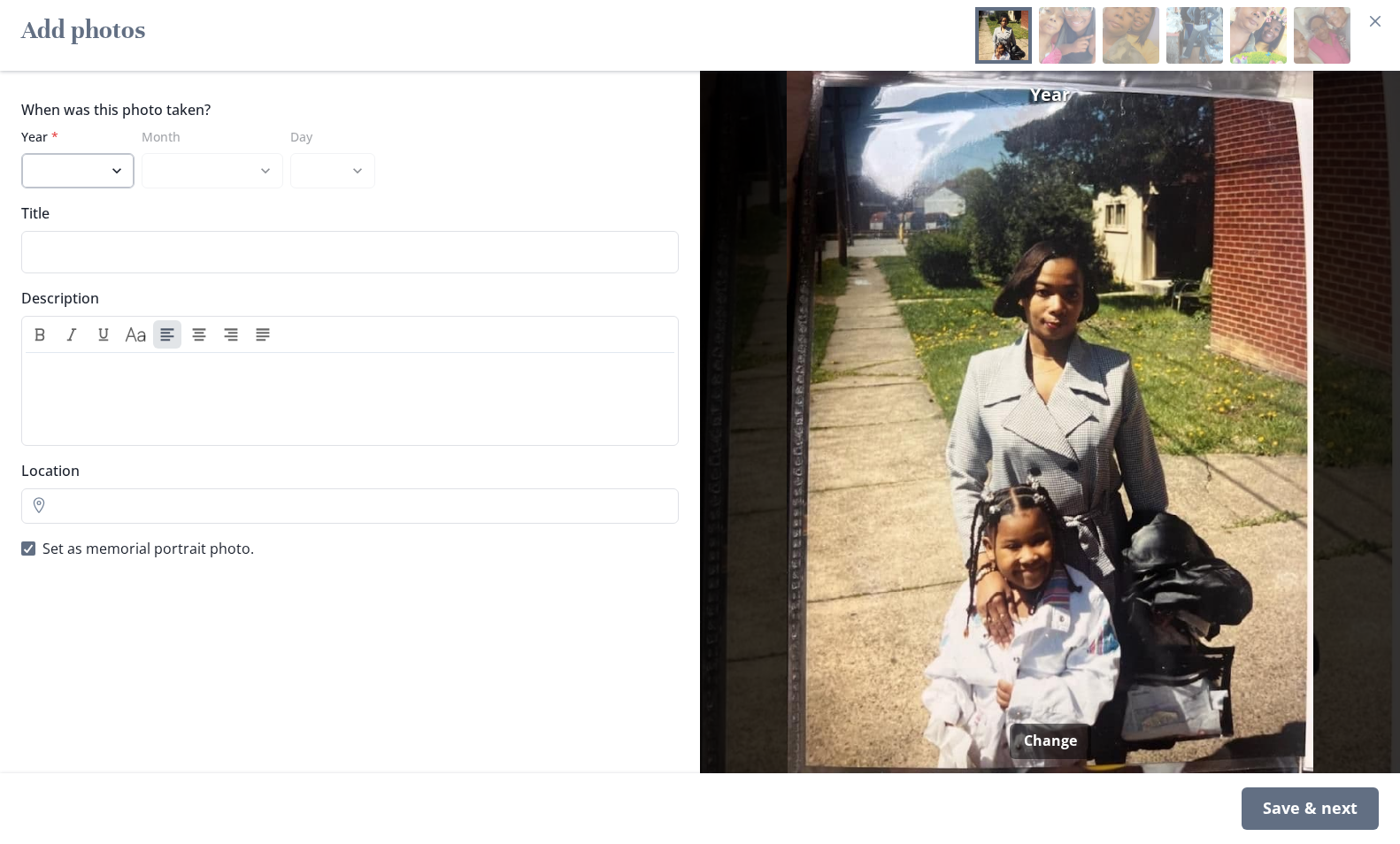
click at [122, 179] on select "2025 2024 2023 2022 2021 2020 2019 2018 2017 2016 2015 2014 2013 2012 2011 2010…" at bounding box center [78, 170] width 113 height 35
click at [1052, 97] on span "Year" at bounding box center [1049, 94] width 40 height 26
click at [1051, 97] on span "Year" at bounding box center [1049, 94] width 40 height 26
click at [83, 174] on select "2025 2024 2023 2022 2021 2020 2019 2018 2017 2016 2015 2014 2013 2012 2011 2010…" at bounding box center [78, 170] width 113 height 35
select select "1994"
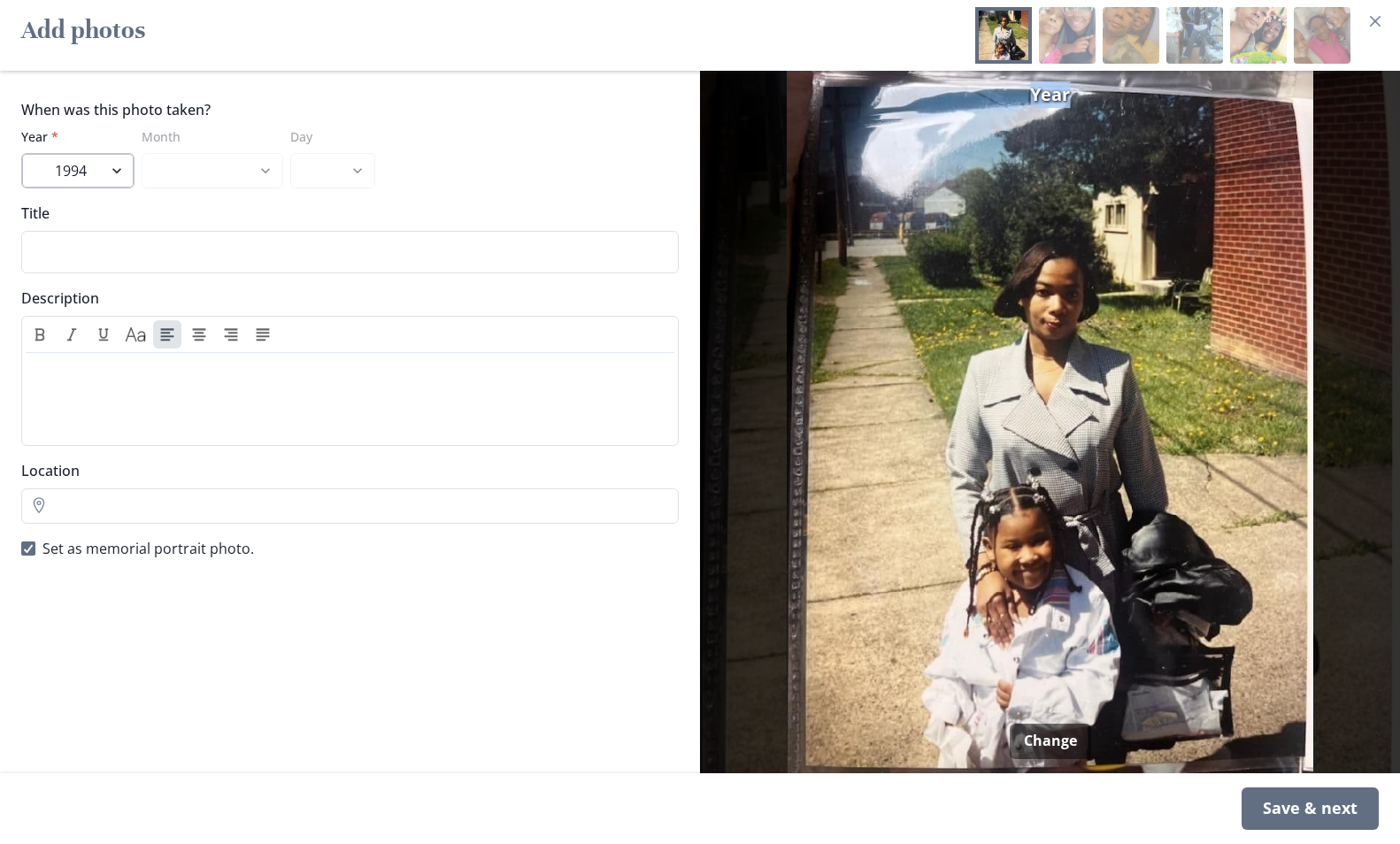
click at [21, 153] on select "2025 2024 2023 2022 2021 2020 2019 2018 2017 2016 2015 2014 2013 2012 2011 2010…" at bounding box center [78, 170] width 113 height 35
click at [1276, 804] on div "Save & next" at bounding box center [1310, 808] width 137 height 43
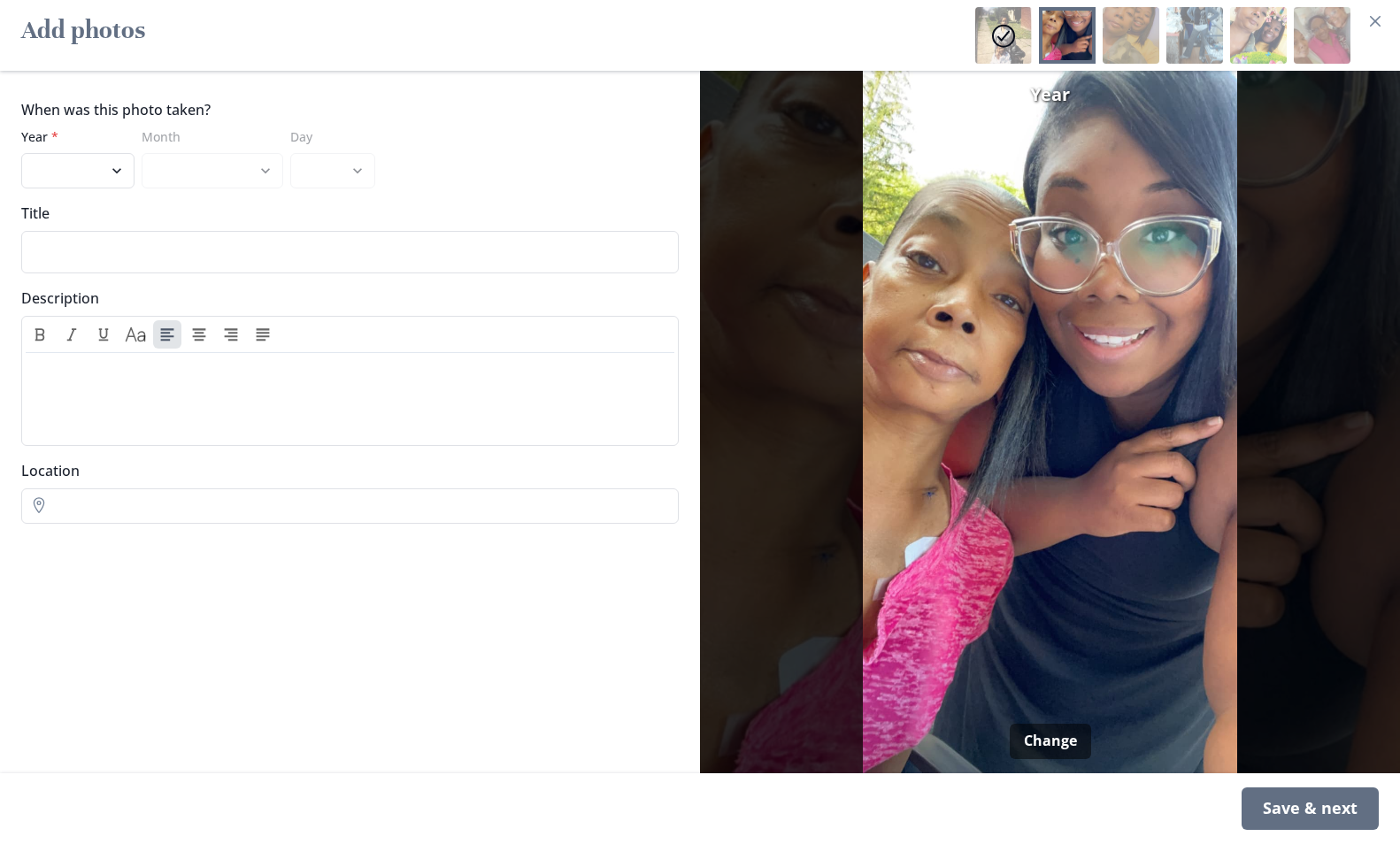
click at [1325, 798] on div "Save & next" at bounding box center [1310, 808] width 137 height 43
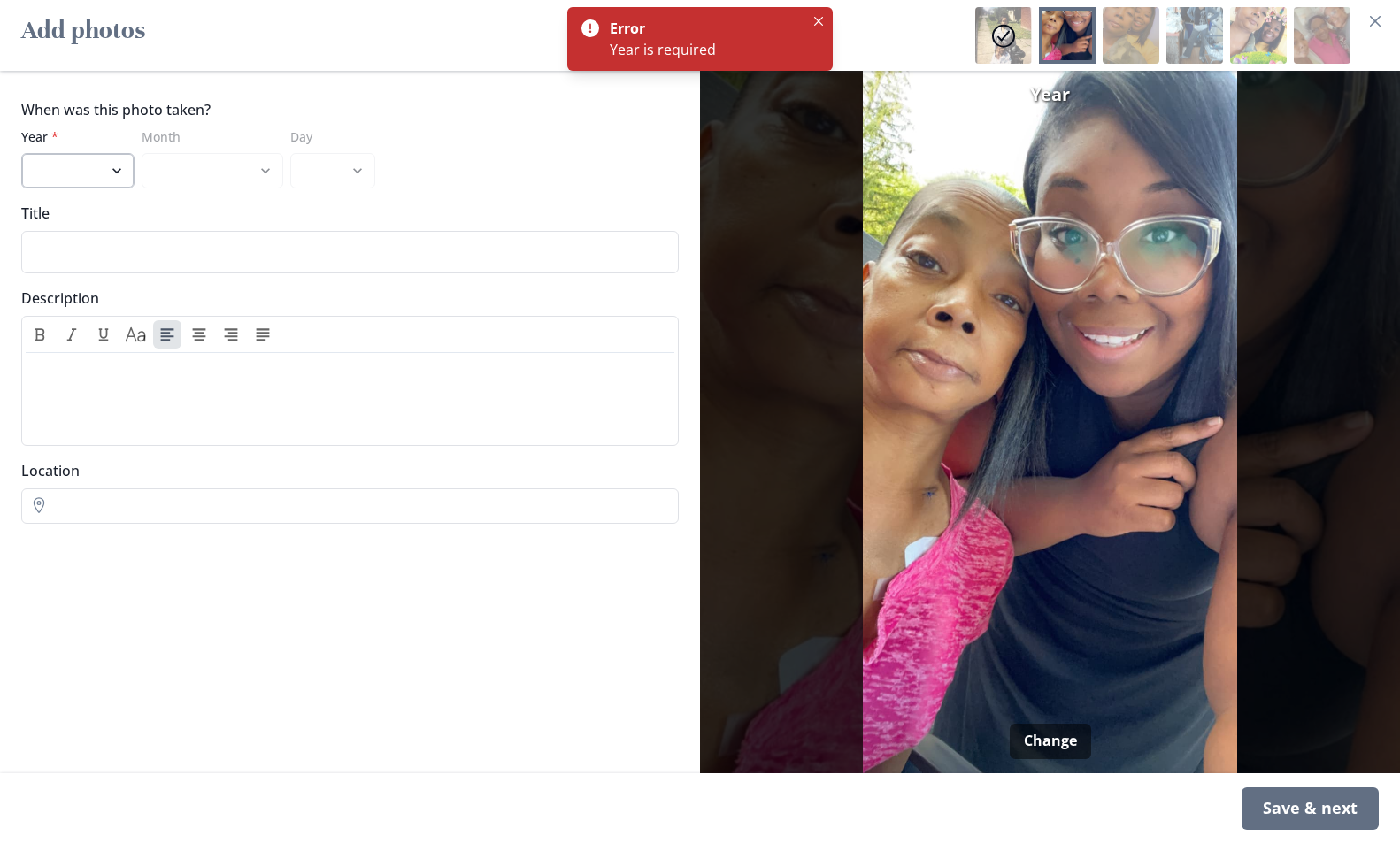
click at [72, 178] on select "2025 2024 2023 2022 2021 2020 2019 2018 2017 2016 2015 2014 2013 2012 2011 2010…" at bounding box center [78, 170] width 113 height 35
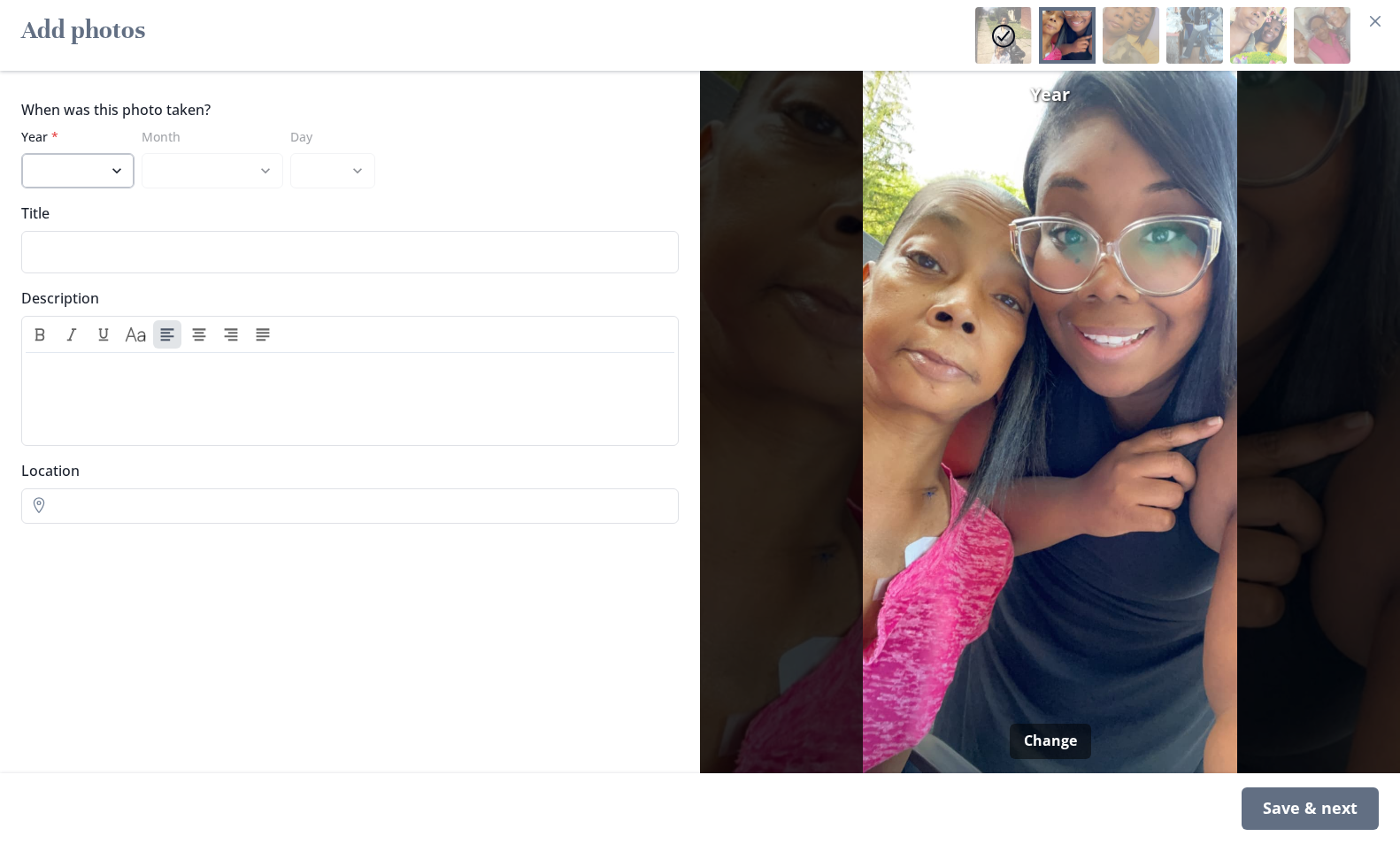
select select "2015"
click at [21, 153] on select "2025 2024 2023 2022 2021 2020 2019 2018 2017 2016 2015 2014 2013 2012 2011 2010…" at bounding box center [78, 170] width 113 height 35
click at [1336, 824] on div "Save & next" at bounding box center [1310, 808] width 137 height 43
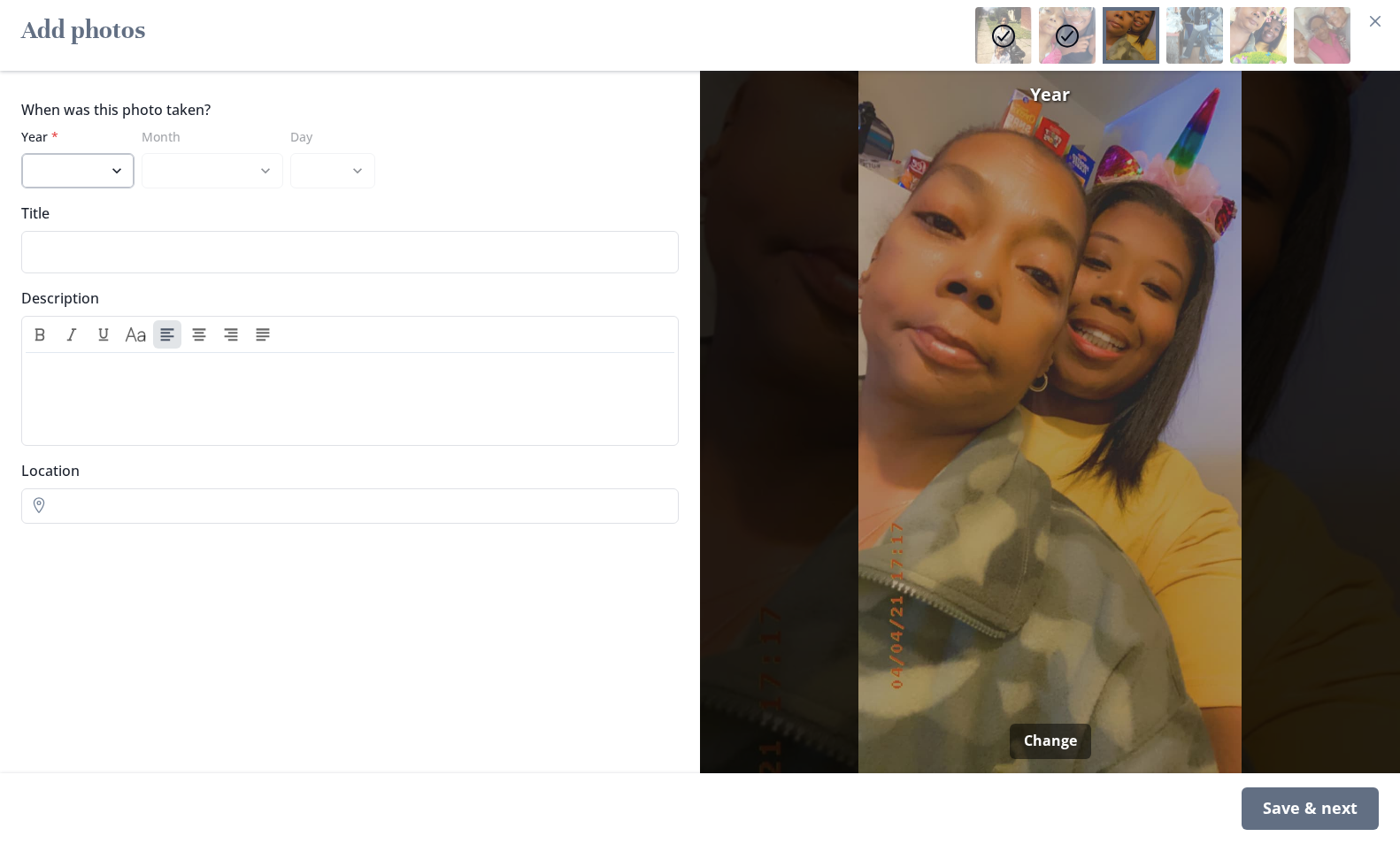
click at [75, 181] on select "2025 2024 2023 2022 2021 2020 2019 2018 2017 2016 2015 2014 2013 2012 2011 2010…" at bounding box center [78, 170] width 113 height 35
select select "2021"
click at [21, 153] on select "2025 2024 2023 2022 2021 2020 2019 2018 2017 2016 2015 2014 2013 2012 2011 2010…" at bounding box center [78, 170] width 113 height 35
click at [1325, 808] on div "Save & next" at bounding box center [1310, 808] width 137 height 43
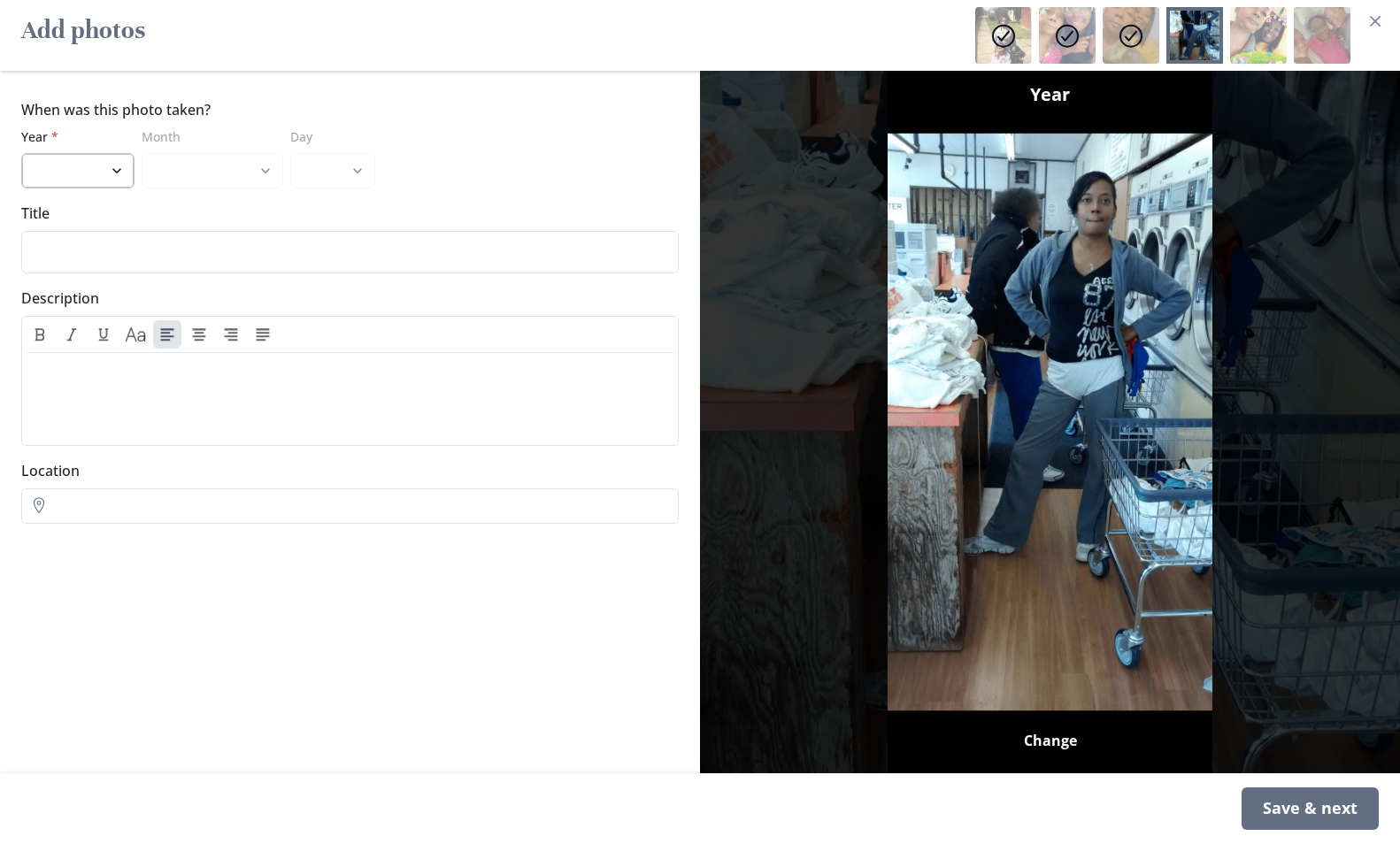
click at [102, 158] on select "2025 2024 2023 2022 2021 2020 2019 2018 2017 2016 2015 2014 2013 2012 2011 2010…" at bounding box center [78, 170] width 113 height 35
select select "2014"
click at [21, 153] on select "2025 2024 2023 2022 2021 2020 2019 2018 2017 2016 2015 2014 2013 2012 2011 2010…" at bounding box center [78, 170] width 113 height 35
click at [1283, 805] on div "Save & next" at bounding box center [1310, 808] width 137 height 43
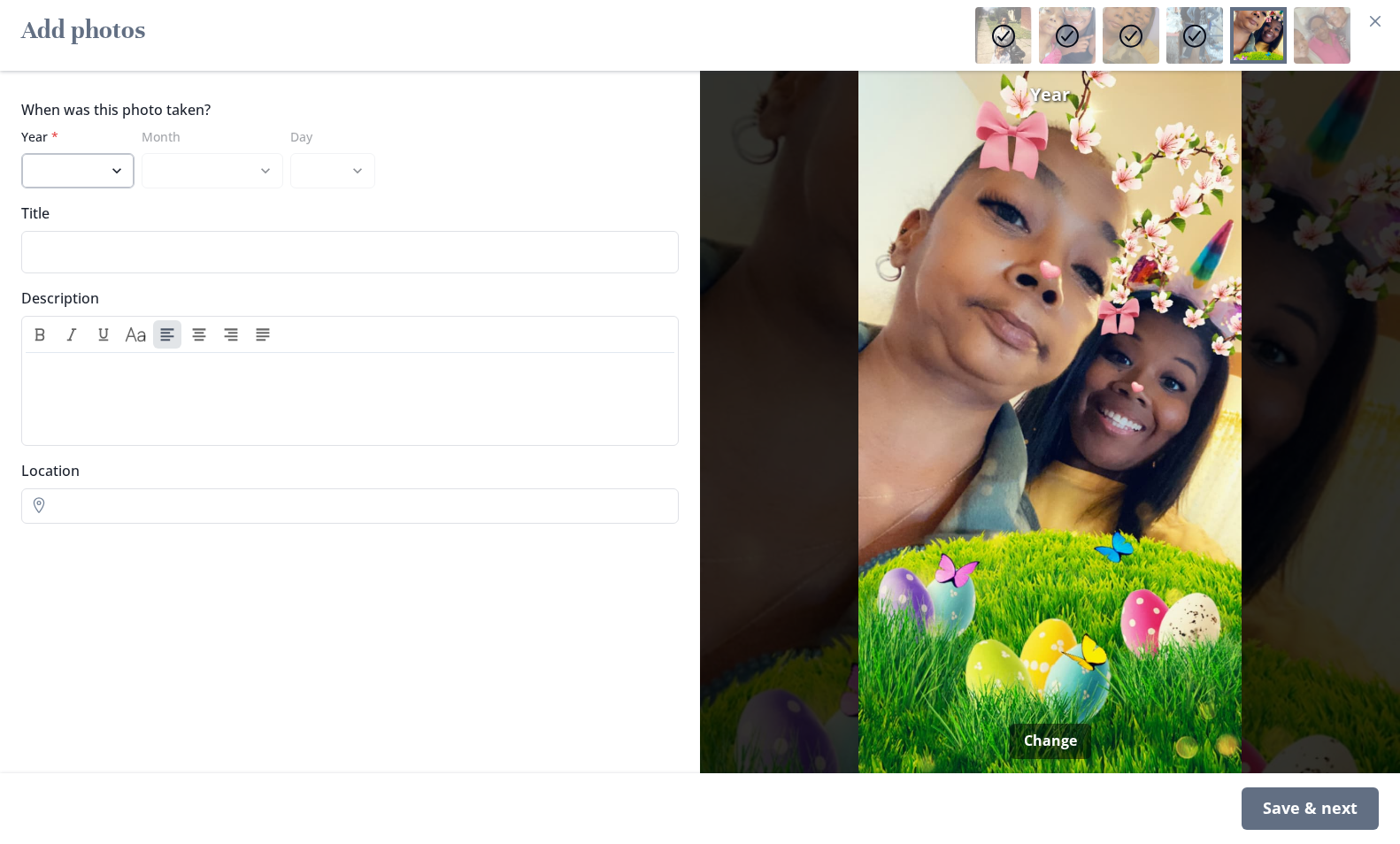
click at [122, 176] on select "2025 2024 2023 2022 2021 2020 2019 2018 2017 2016 2015 2014 2013 2012 2011 2010…" at bounding box center [78, 170] width 113 height 35
select select "2020"
click at [21, 153] on select "2025 2024 2023 2022 2021 2020 2019 2018 2017 2016 2015 2014 2013 2012 2011 2010…" at bounding box center [78, 170] width 113 height 35
click at [1318, 807] on div "Save & next" at bounding box center [1310, 808] width 137 height 43
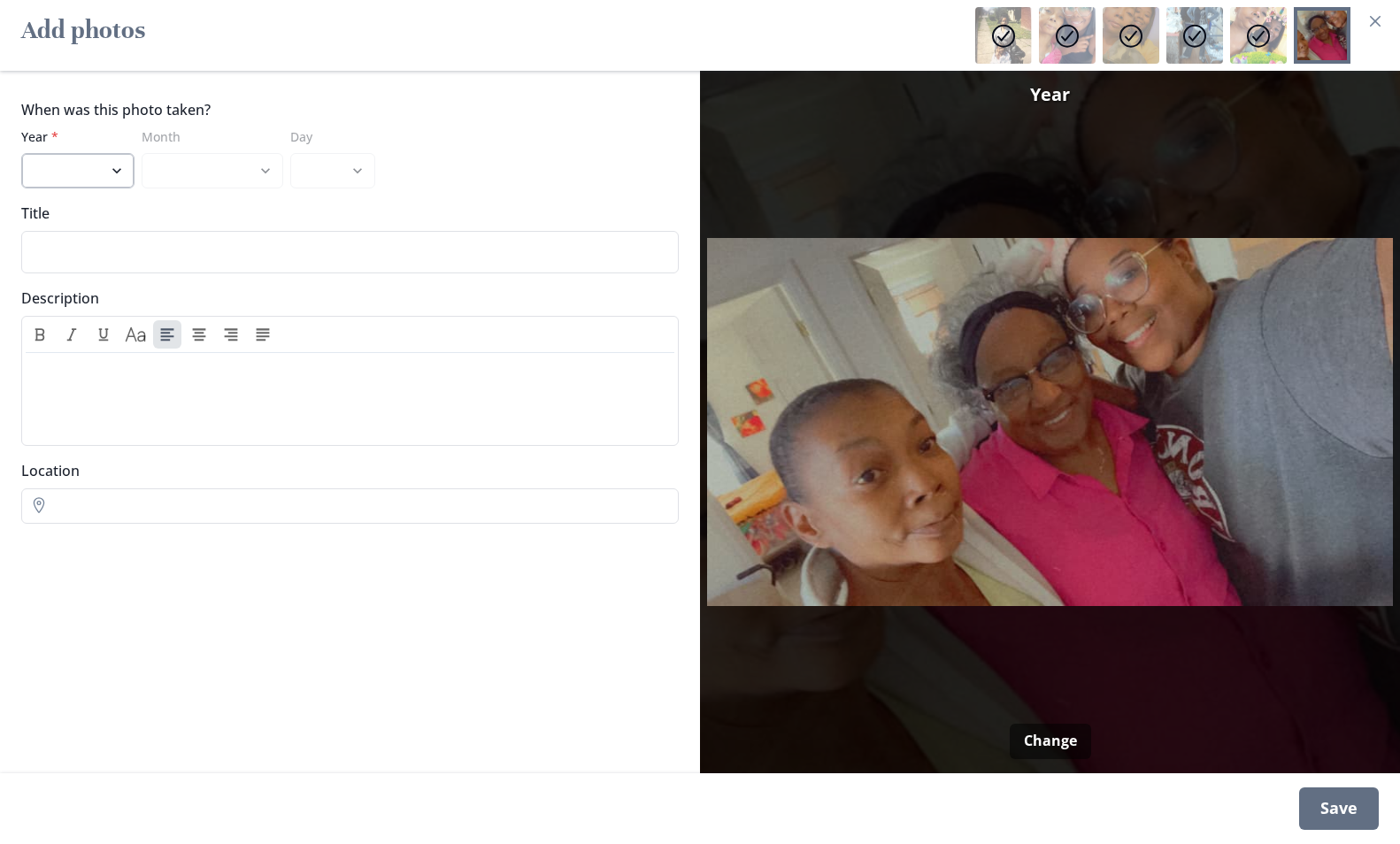
click at [81, 166] on select "2025 2024 2023 2022 2021 2020 2019 2018 2017 2016 2015 2014 2013 2012 2011 2010…" at bounding box center [78, 170] width 113 height 35
select select "2015"
click at [21, 153] on select "2025 2024 2023 2022 2021 2020 2019 2018 2017 2016 2015 2014 2013 2012 2011 2010…" at bounding box center [78, 170] width 113 height 35
click at [1349, 806] on div "Save" at bounding box center [1339, 808] width 80 height 43
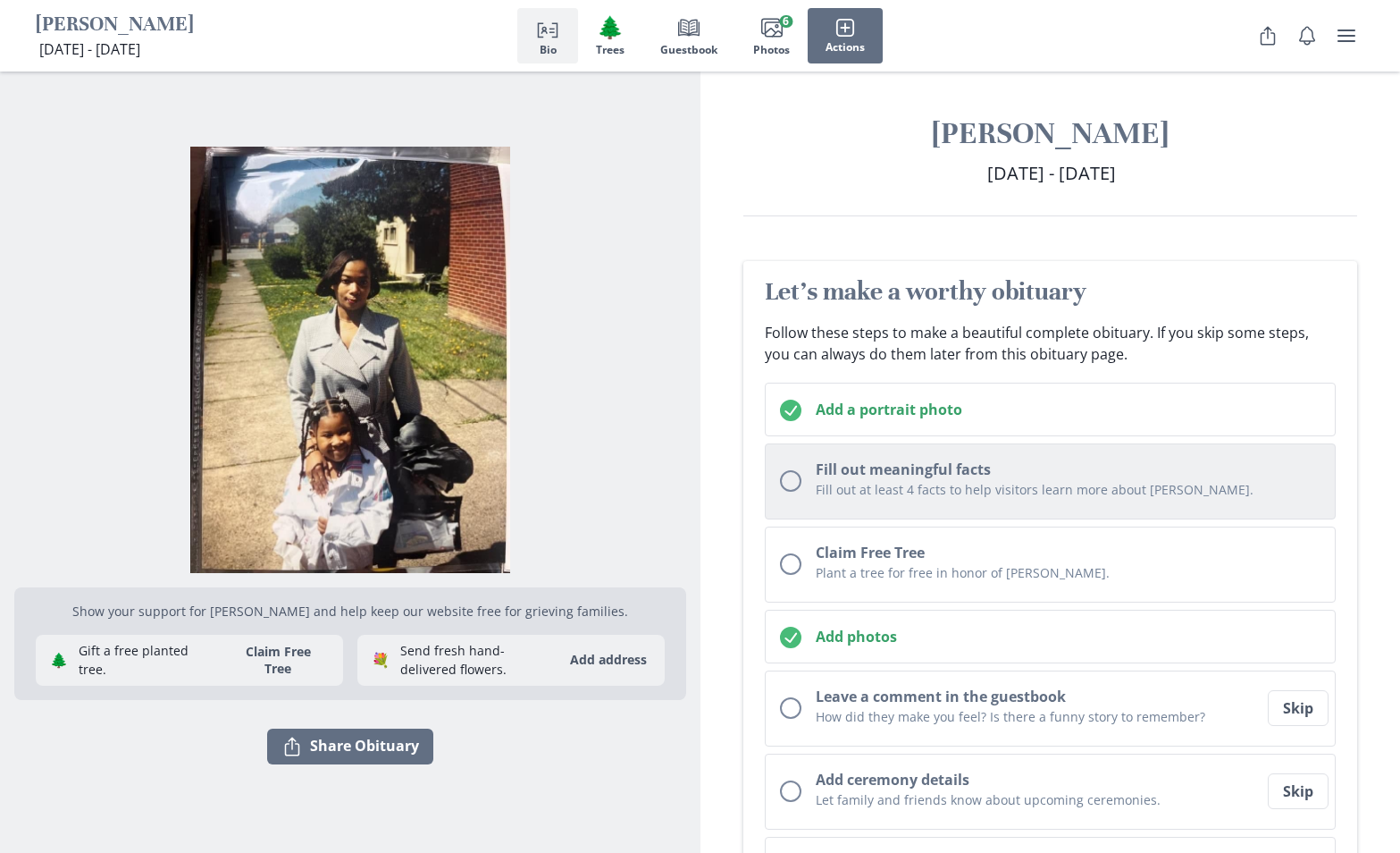
click at [967, 502] on div "Fill out at least 4 facts to help visitors learn more about [PERSON_NAME]." at bounding box center [1068, 491] width 506 height 25
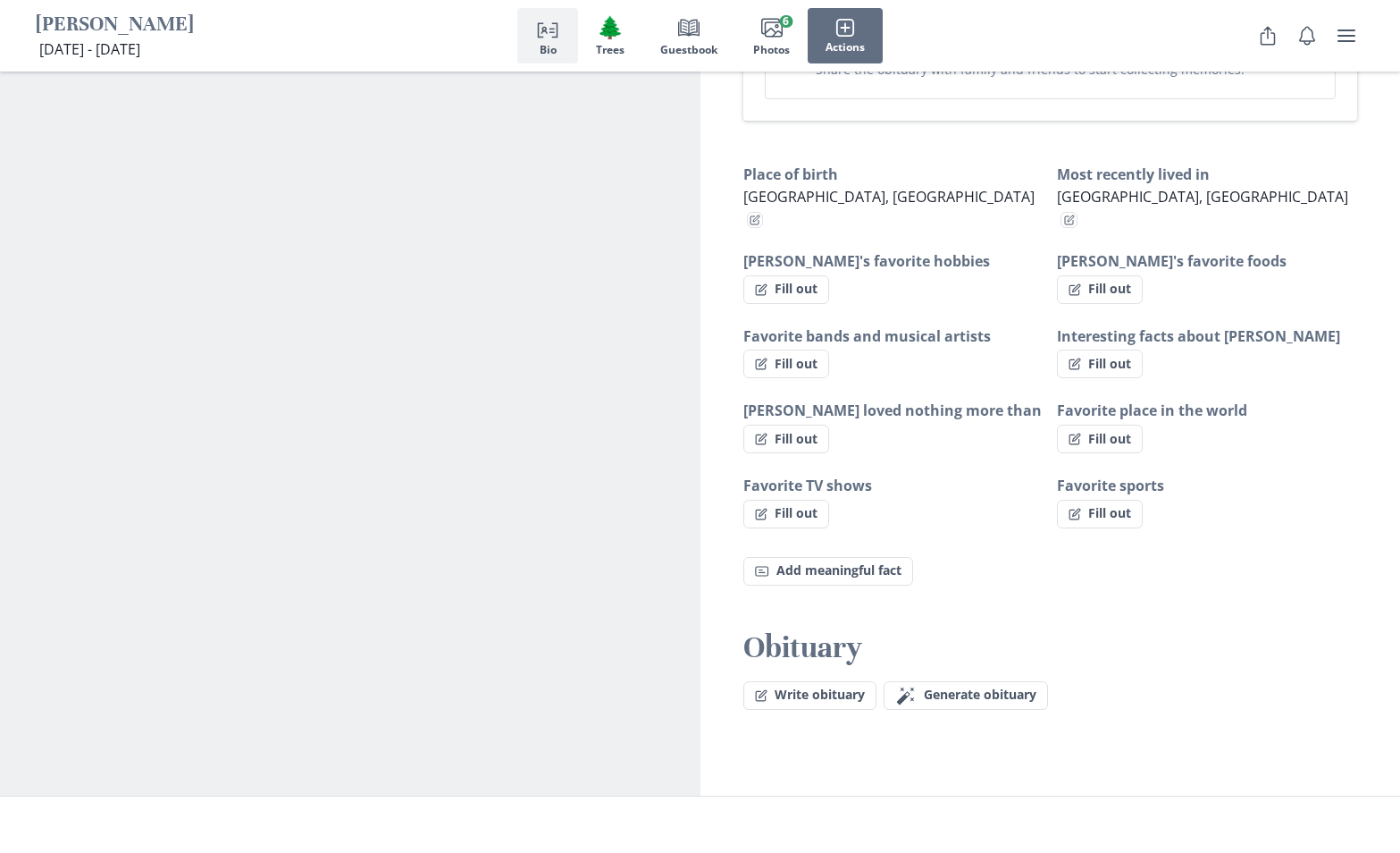
scroll to position [1023, 0]
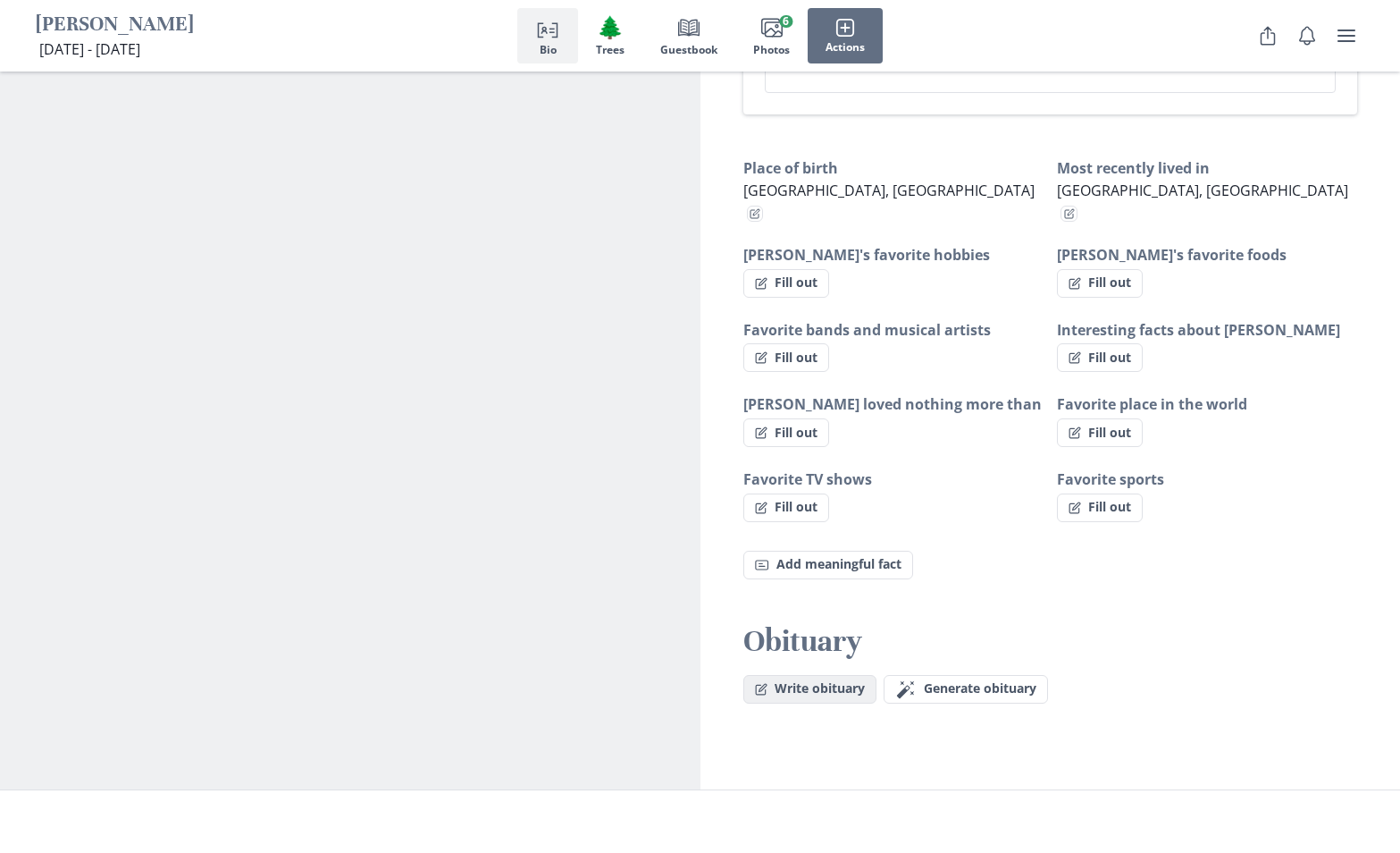
click at [811, 675] on button "Write obituary" at bounding box center [810, 689] width 133 height 28
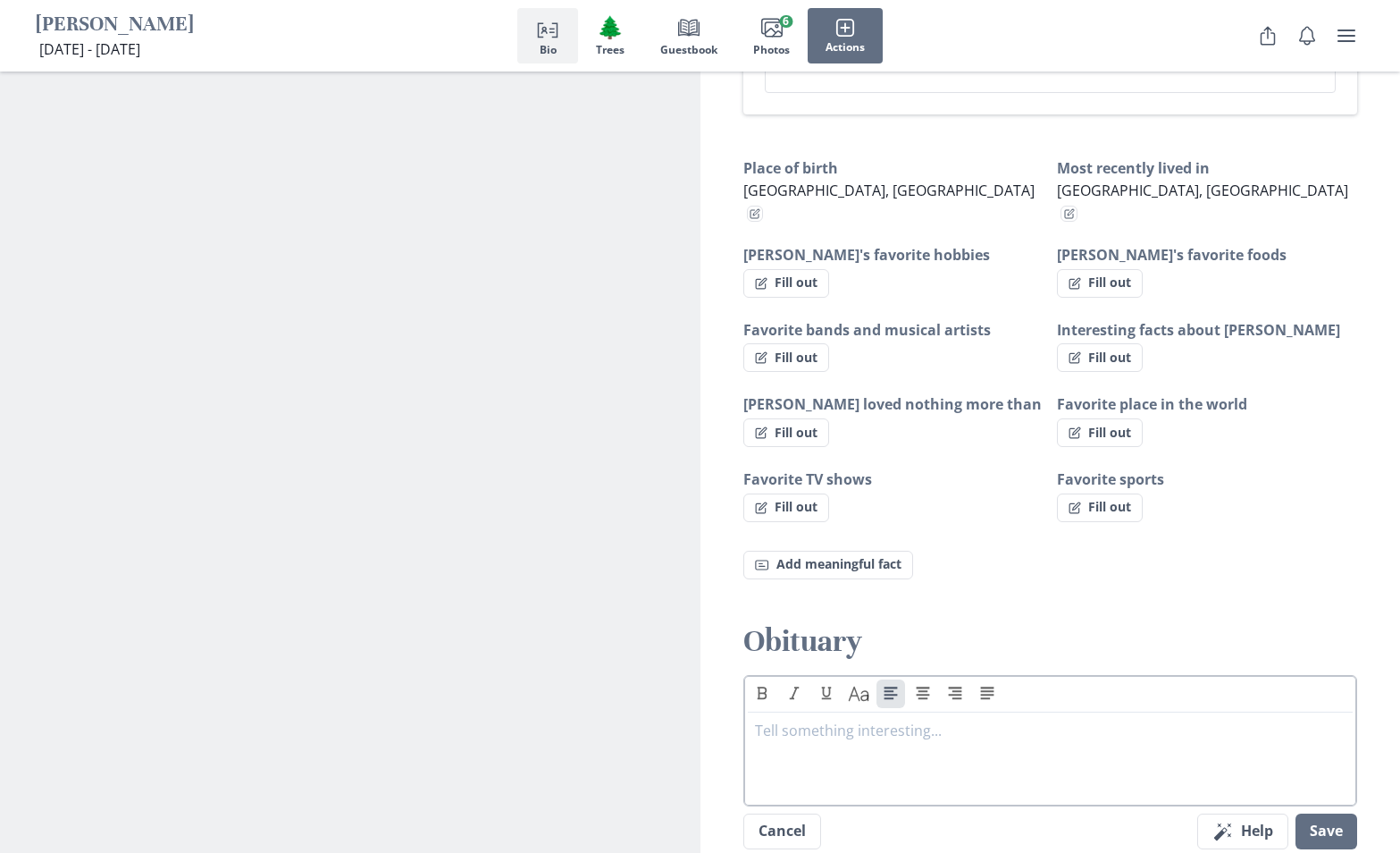
click at [922, 737] on div at bounding box center [1050, 755] width 591 height 72
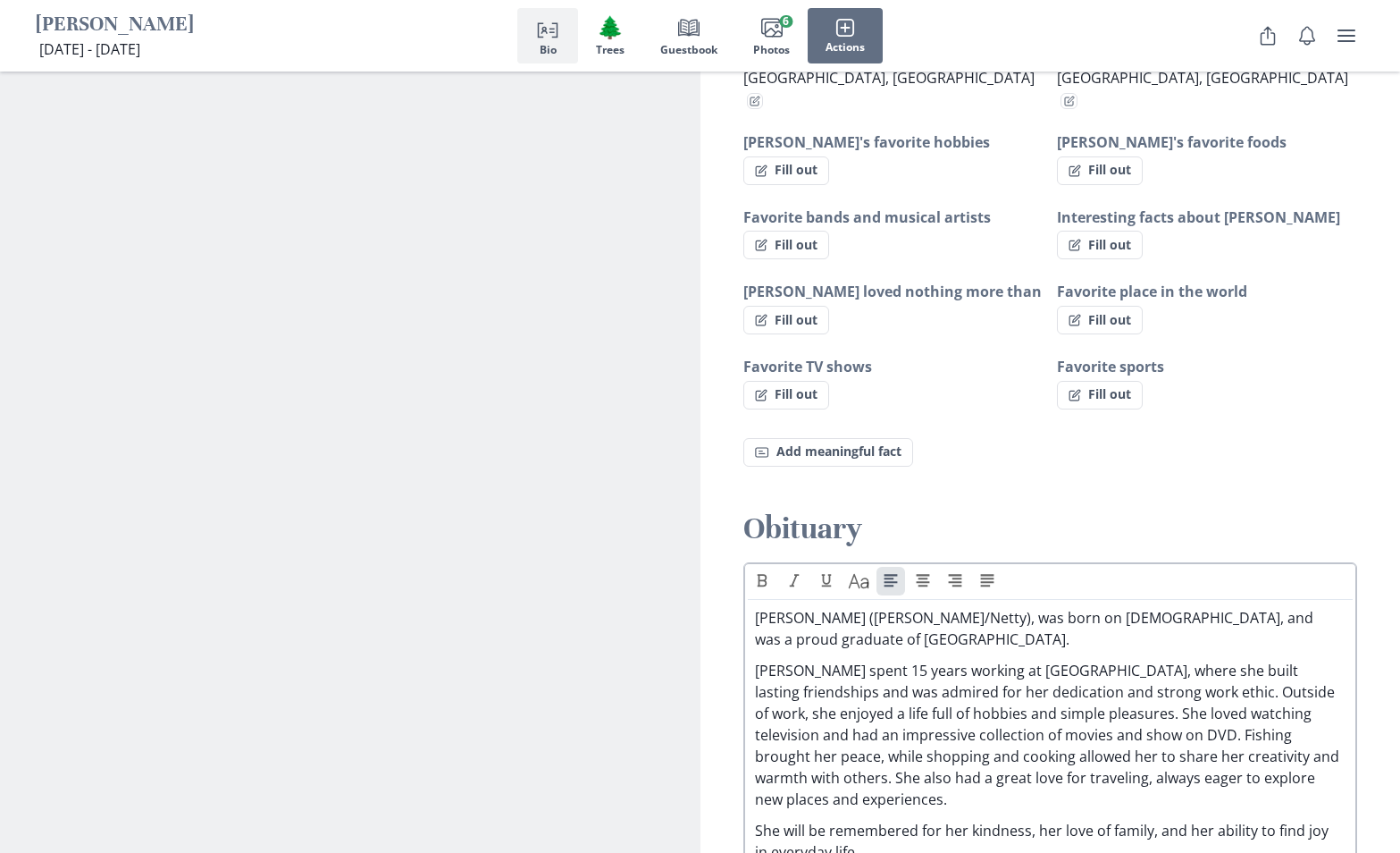
scroll to position [1138, 0]
click at [964, 605] on p "[PERSON_NAME] ([PERSON_NAME]/Netty), was born on [DEMOGRAPHIC_DATA], and was a …" at bounding box center [1050, 627] width 591 height 43
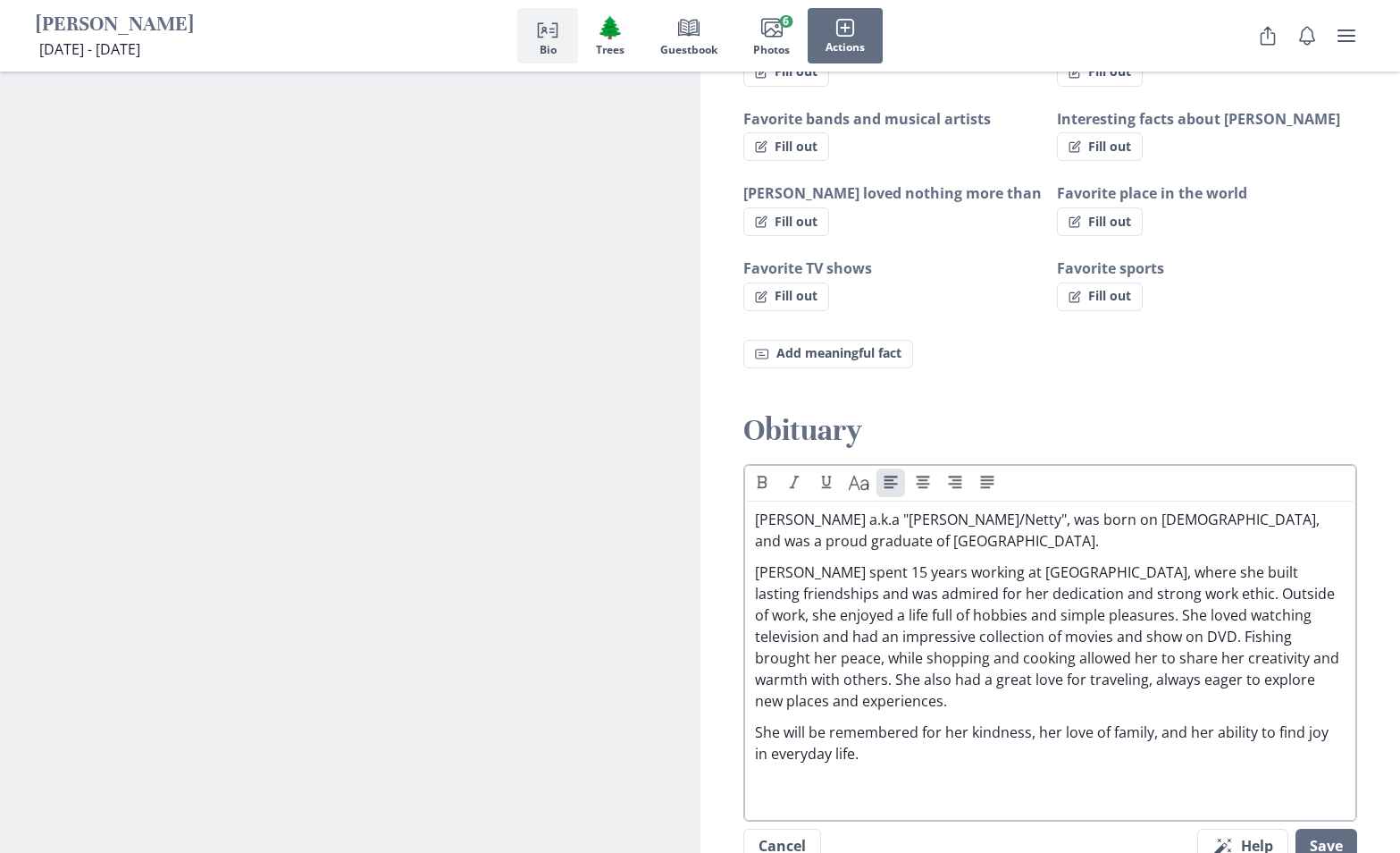
scroll to position [1241, 0]
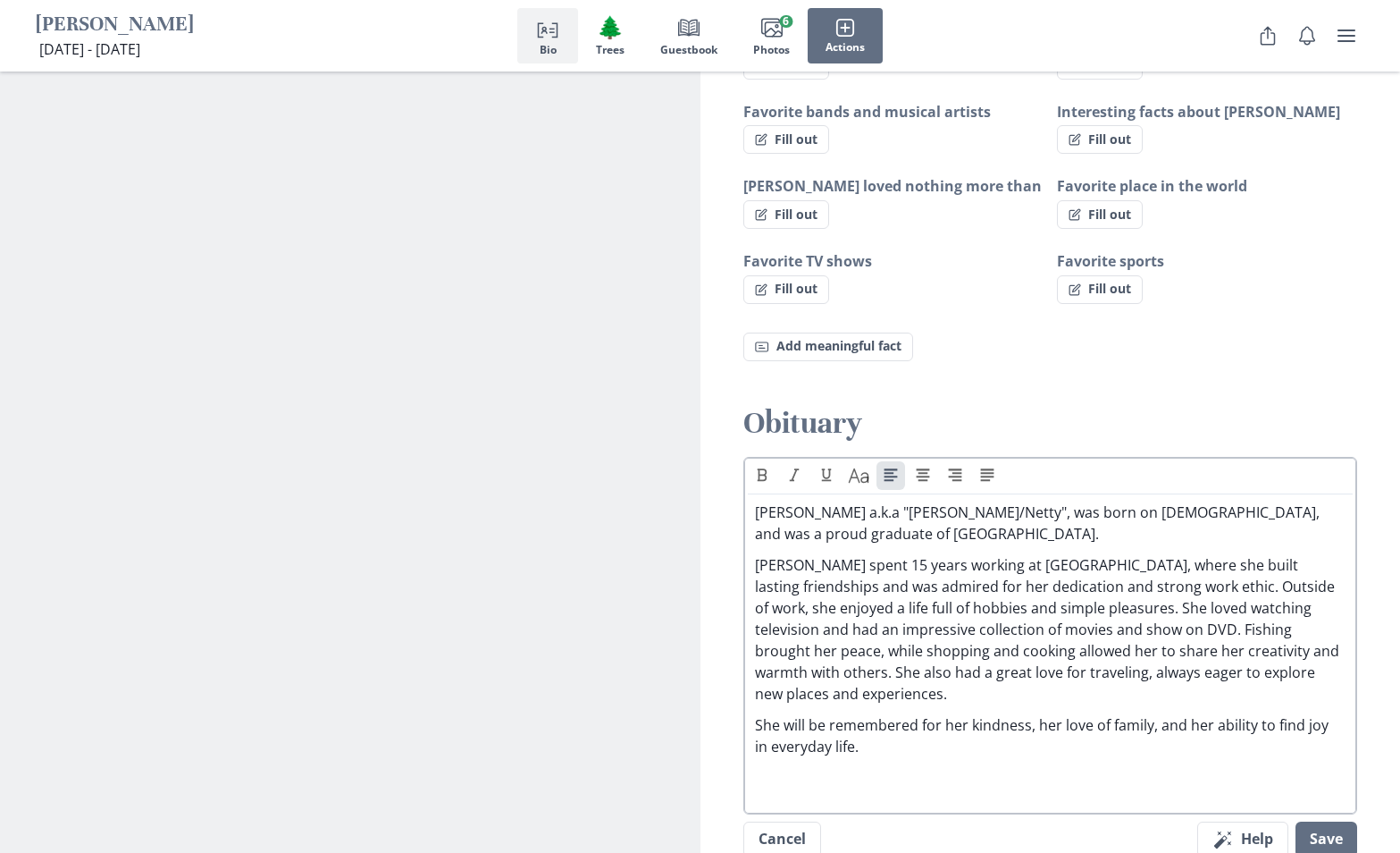
click at [868, 714] on p "She will be remembered for her kindness, her love of family, and her ability to…" at bounding box center [1050, 736] width 591 height 43
click at [793, 554] on p "[PERSON_NAME] spent 15 years working at [GEOGRAPHIC_DATA], where she built last…" at bounding box center [1050, 629] width 591 height 150
click at [907, 767] on p "[PERSON_NAME] leaves behinfd" at bounding box center [1050, 777] width 591 height 22
click at [924, 767] on p "[PERSON_NAME] leaves behind" at bounding box center [1050, 777] width 591 height 22
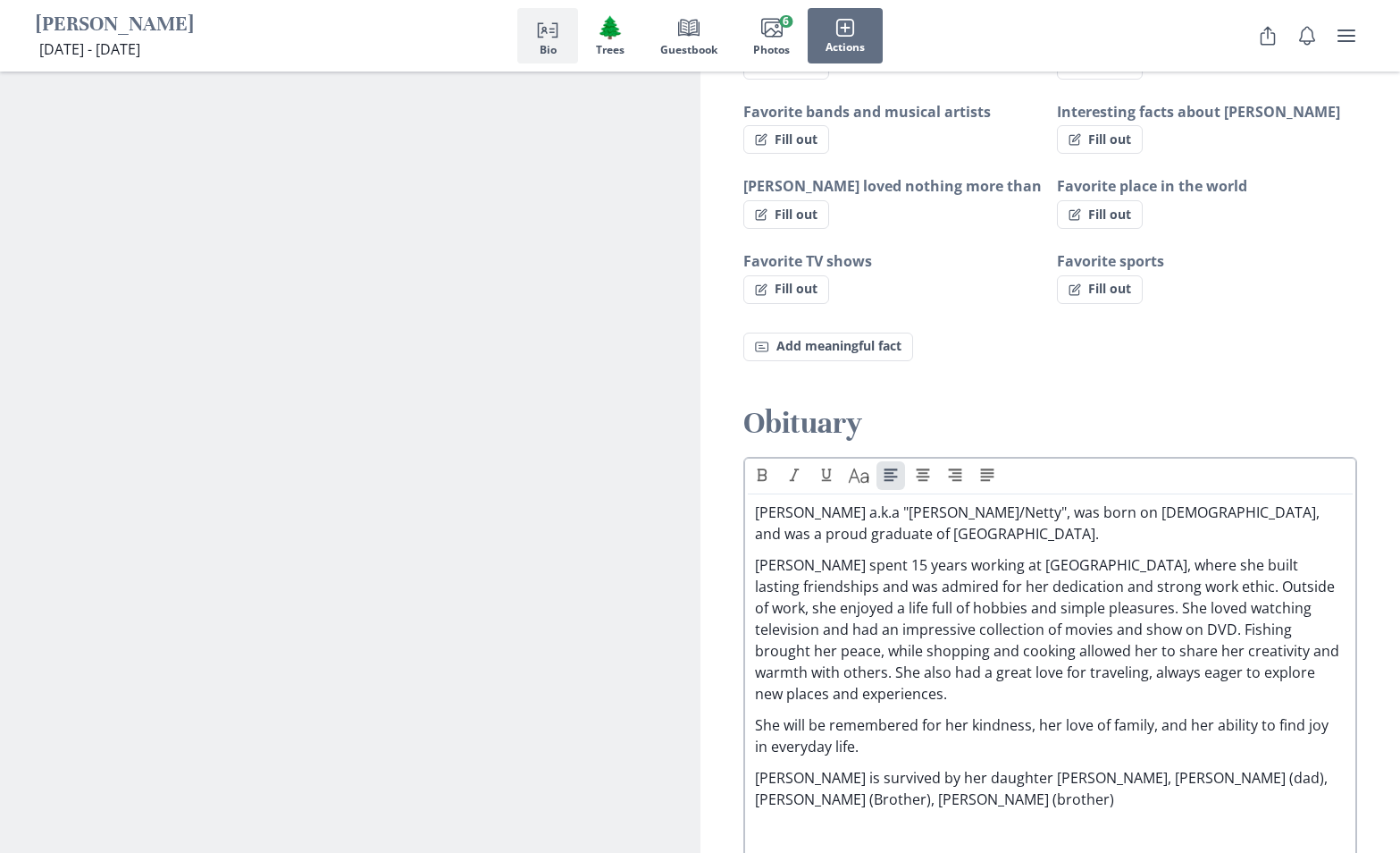
click at [1260, 767] on p "[PERSON_NAME] is survived by her daughter [PERSON_NAME], [PERSON_NAME] (dad), […" at bounding box center [1050, 788] width 591 height 43
click at [1024, 767] on p "[PERSON_NAME] is survived by her daughter [PERSON_NAME], [PERSON_NAME] (Dad), […" at bounding box center [1050, 788] width 591 height 43
click at [1097, 767] on p "[PERSON_NAME] is survived by her daughter [PERSON_NAME], [PERSON_NAME] (Dad), […" at bounding box center [1050, 788] width 591 height 43
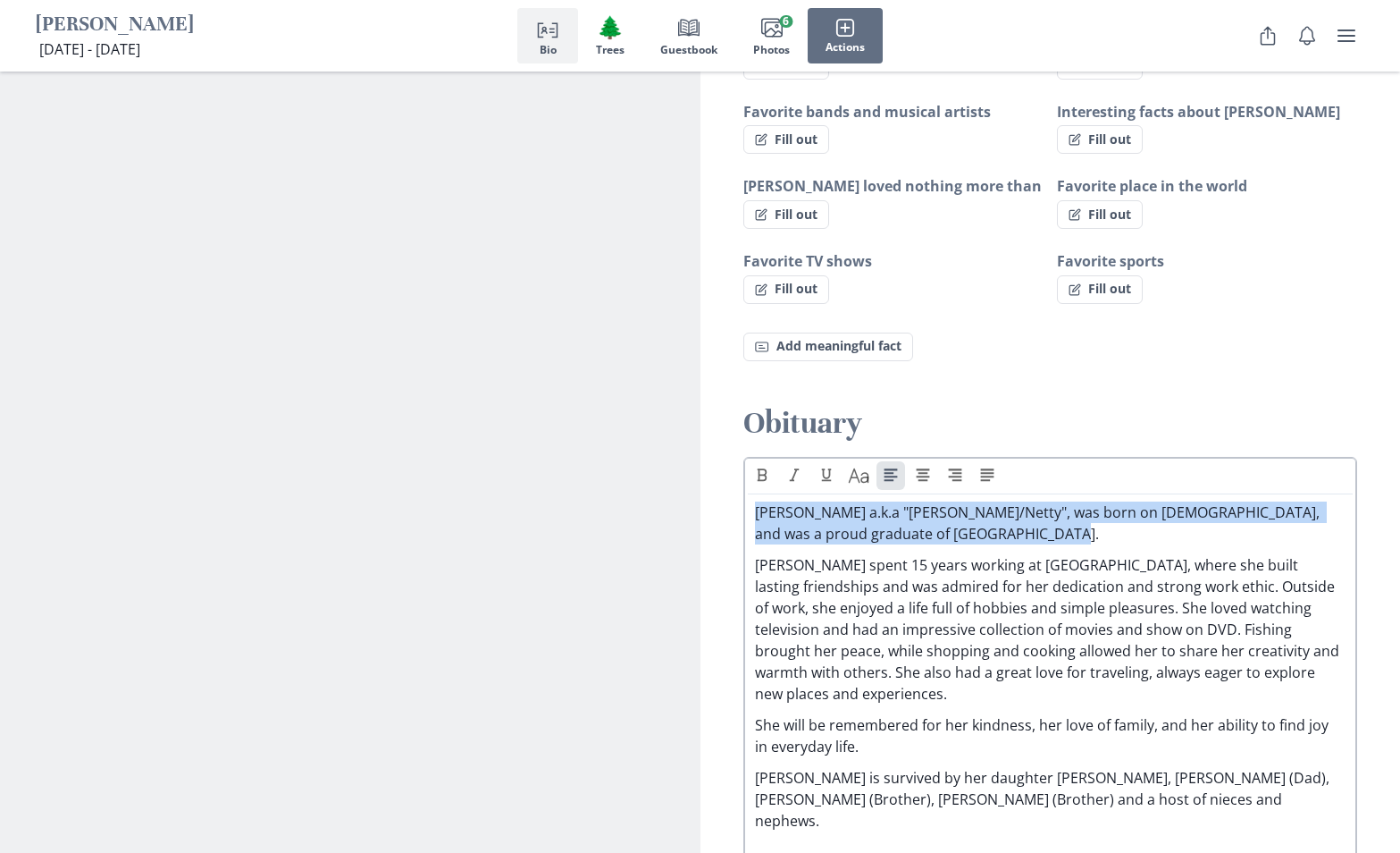
drag, startPoint x: 982, startPoint y: 514, endPoint x: 758, endPoint y: 494, distance: 224.9
click at [758, 501] on p "[PERSON_NAME] a.k.a "[PERSON_NAME]/Netty", was born on [DEMOGRAPHIC_DATA], and …" at bounding box center [1050, 523] width 591 height 43
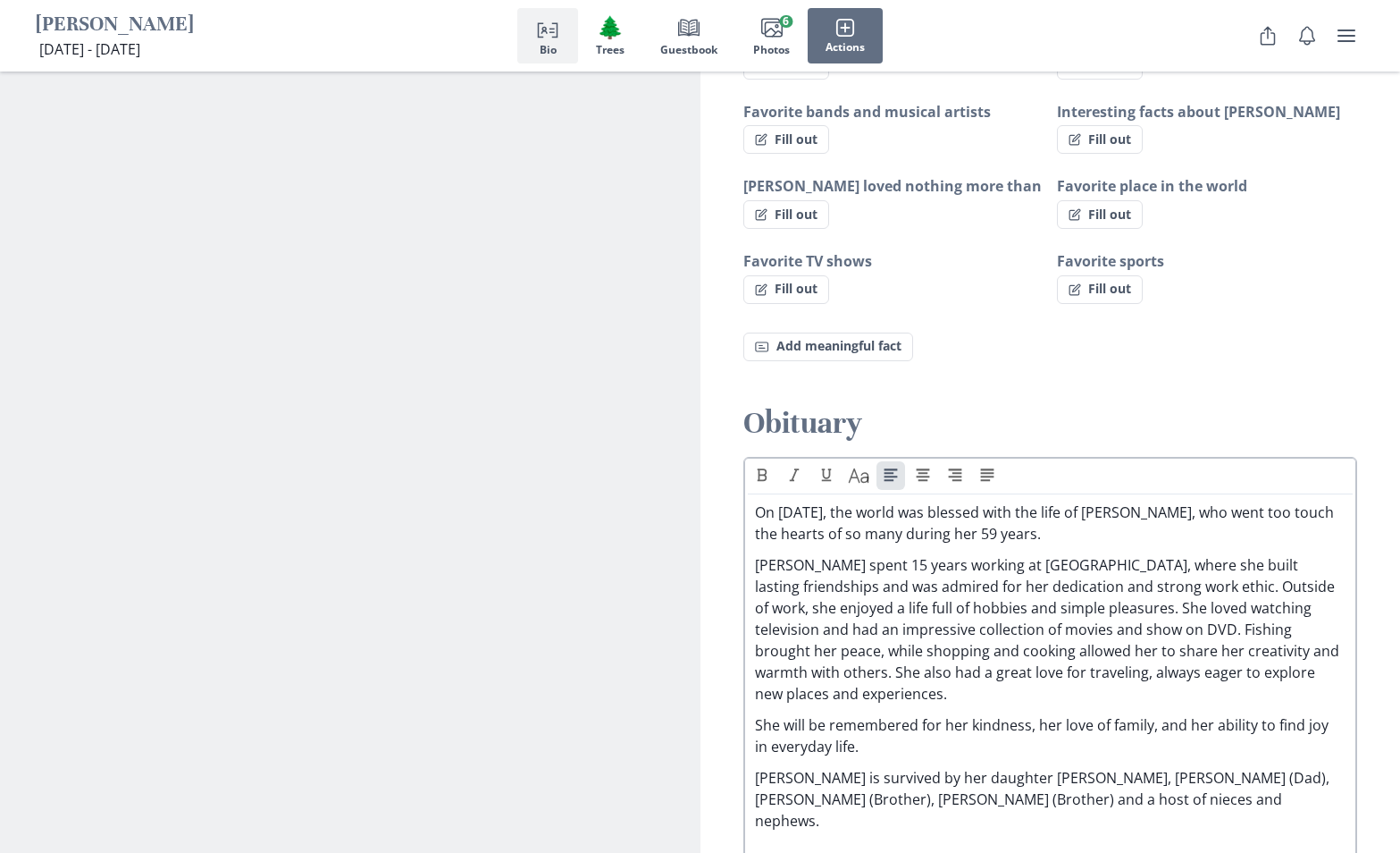
click at [815, 554] on p "[PERSON_NAME] spent 15 years working at [GEOGRAPHIC_DATA], where she built last…" at bounding box center [1050, 629] width 591 height 150
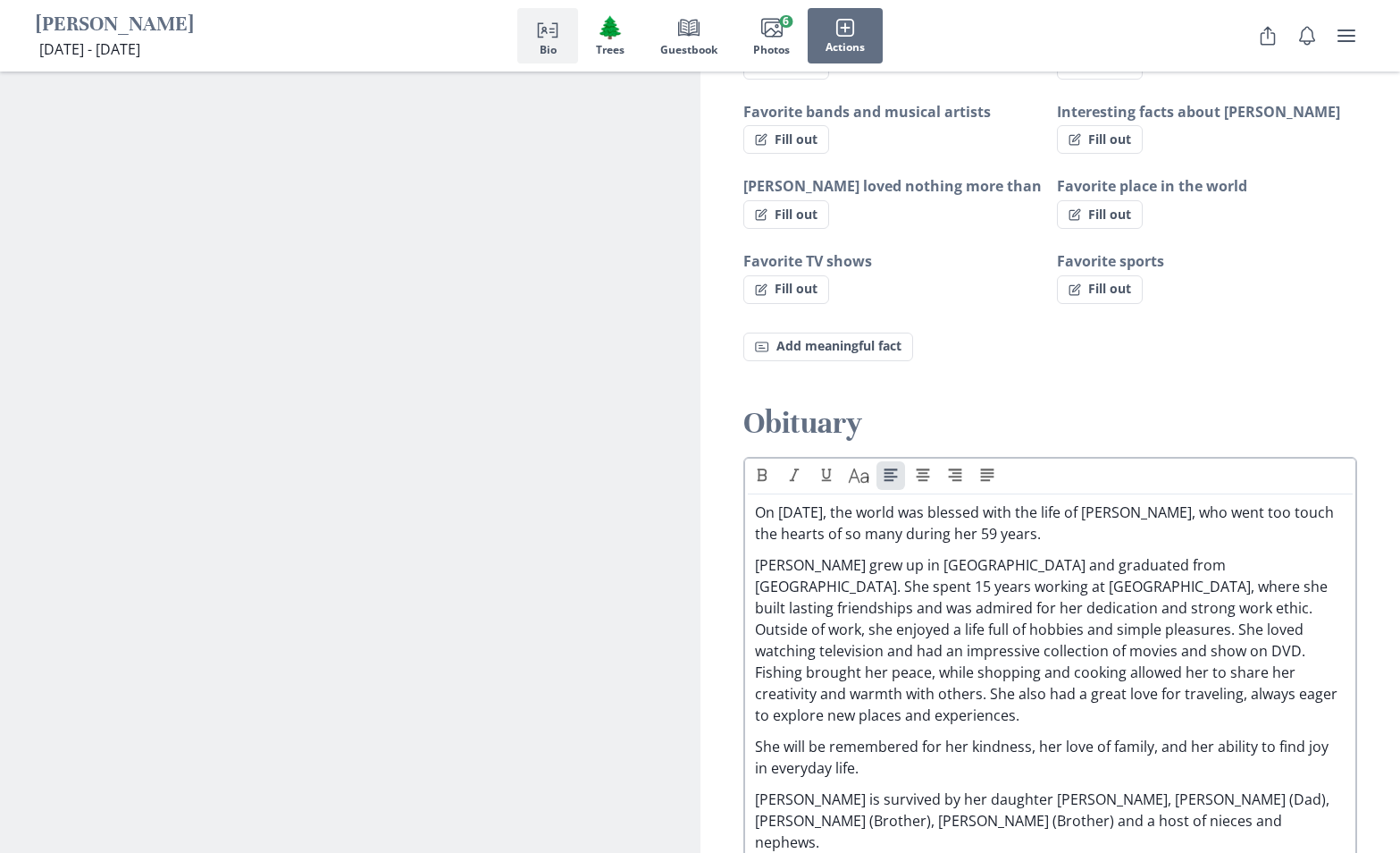
click at [1316, 554] on p "[PERSON_NAME] grew up in [GEOGRAPHIC_DATA] and graduated from [GEOGRAPHIC_DATA]…" at bounding box center [1050, 640] width 591 height 172
click at [1186, 670] on p "[PERSON_NAME] grew up in [GEOGRAPHIC_DATA] and graduated from [GEOGRAPHIC_DATA]…" at bounding box center [1050, 640] width 591 height 172
drag, startPoint x: 852, startPoint y: 734, endPoint x: 762, endPoint y: 710, distance: 93.1
click at [762, 735] on p "She will be remembered for her kindness, her love of family, and her ability to…" at bounding box center [1050, 757] width 591 height 43
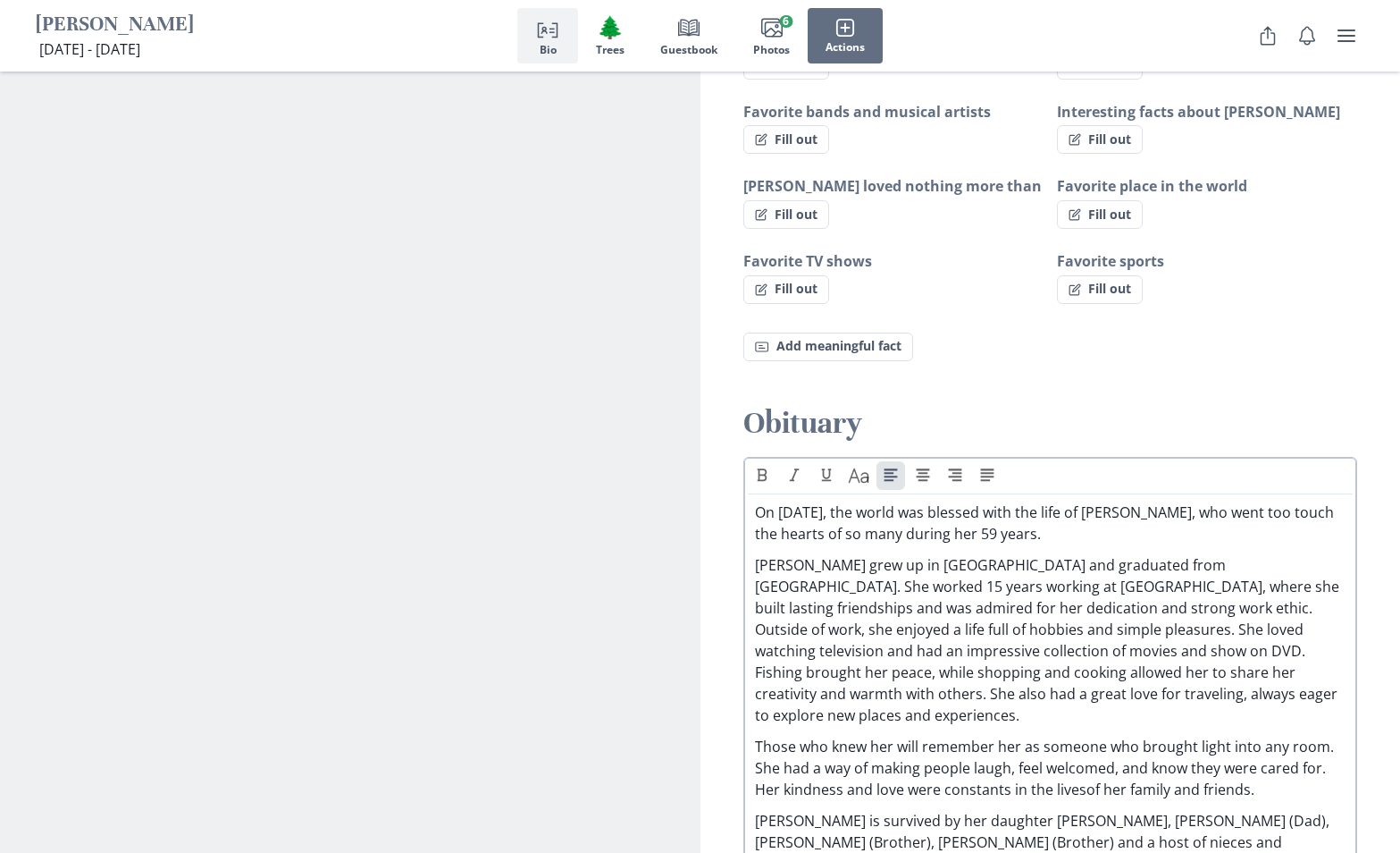
click at [1081, 752] on p "Those who knew her will remember her as someone who brought light into any room…" at bounding box center [1050, 767] width 591 height 64
click at [816, 810] on p "[PERSON_NAME] is survived by her daughter [PERSON_NAME], [PERSON_NAME] (Dad), […" at bounding box center [1050, 841] width 591 height 64
click at [1020, 810] on p "She is survived by her daughter [PERSON_NAME], [PERSON_NAME] (Dad), [PERSON_NAM…" at bounding box center [1050, 841] width 591 height 64
click at [1306, 810] on p "She is survived by her daughter [PERSON_NAME], [PERSON_NAME] (Dad), [PERSON_NAM…" at bounding box center [1050, 841] width 591 height 64
click at [1279, 754] on p "Those who knew her will remember her as someone who brought light into any room…" at bounding box center [1050, 767] width 591 height 64
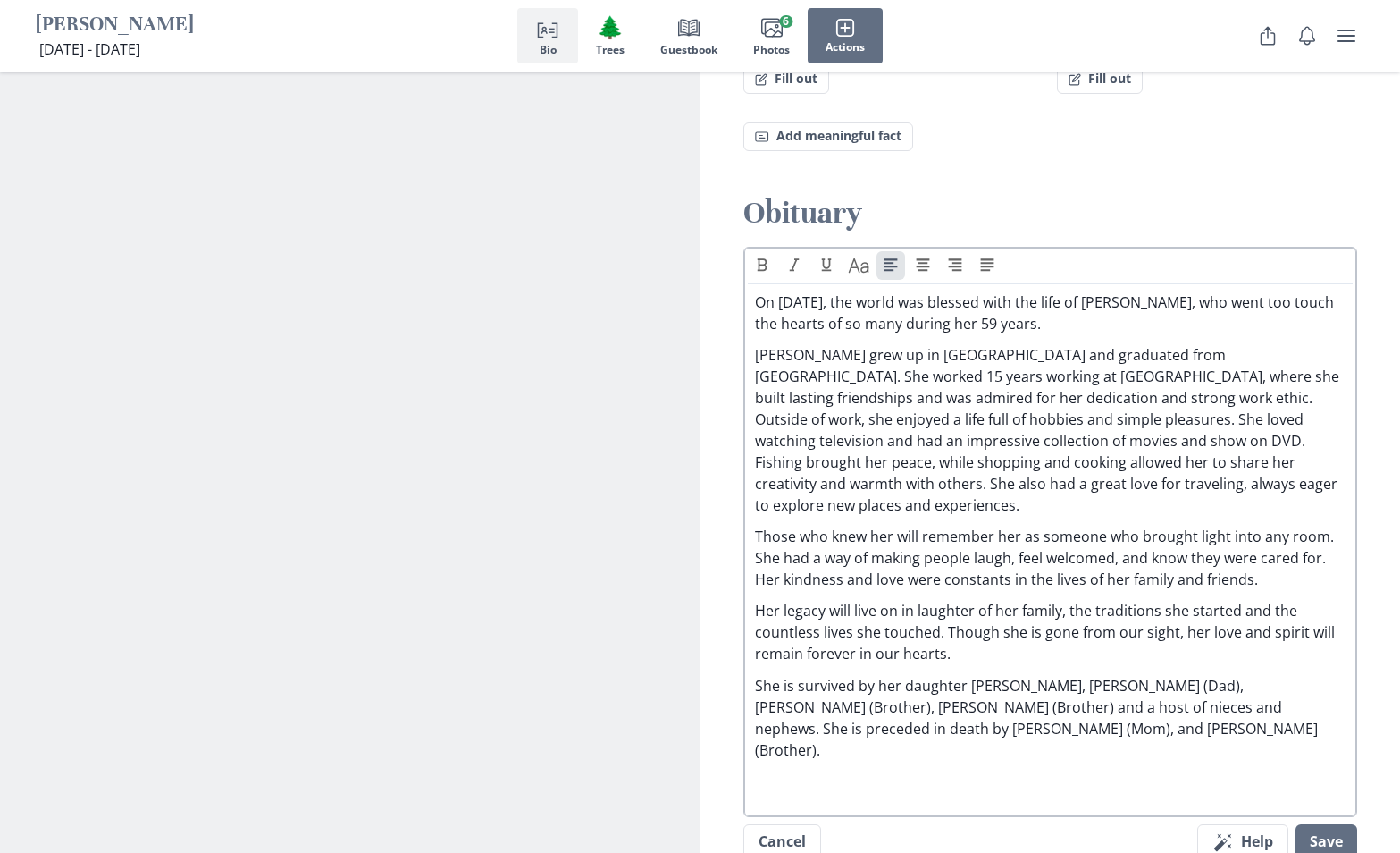
scroll to position [1593, 0]
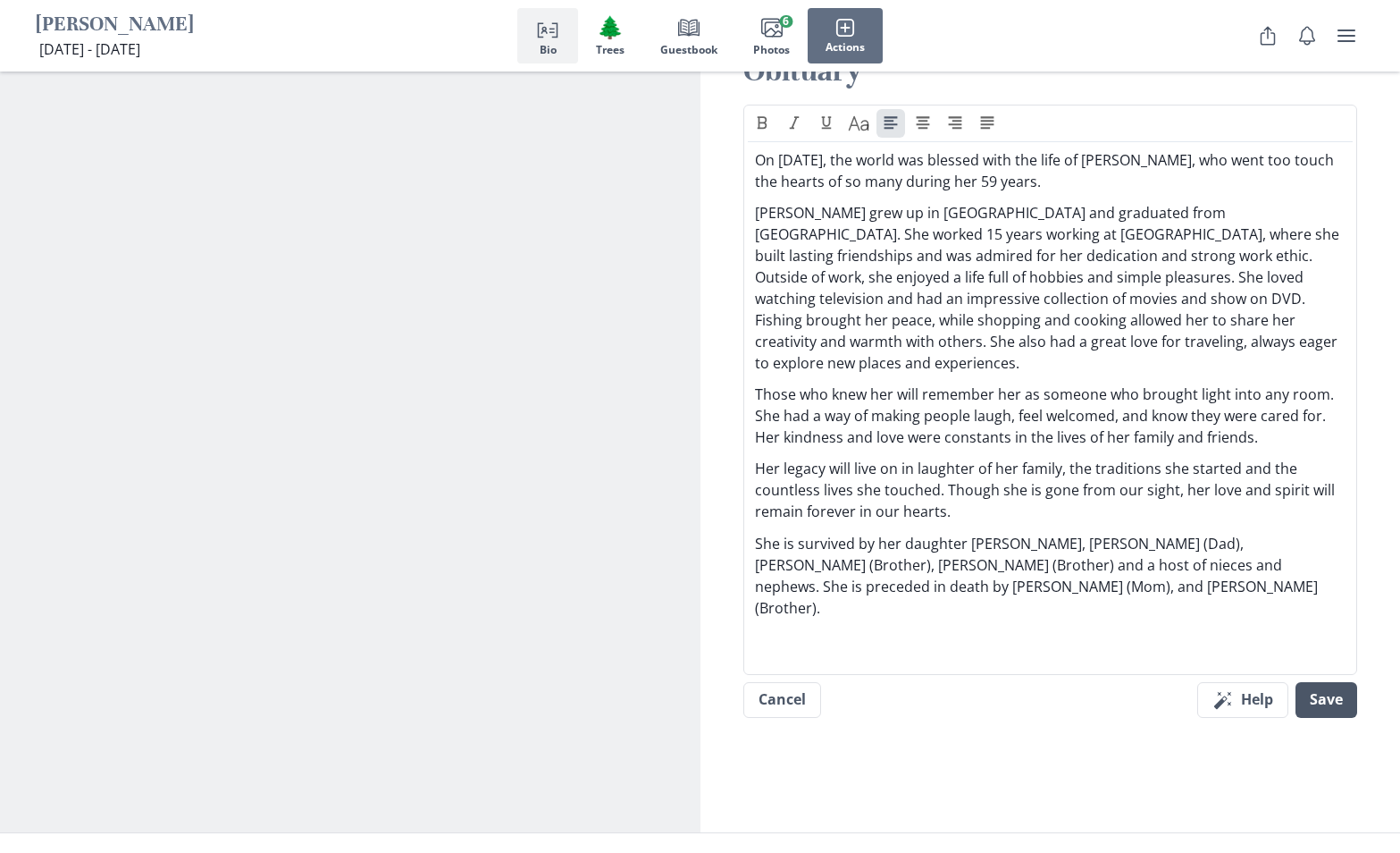
click at [1325, 682] on button "Save" at bounding box center [1326, 700] width 62 height 35
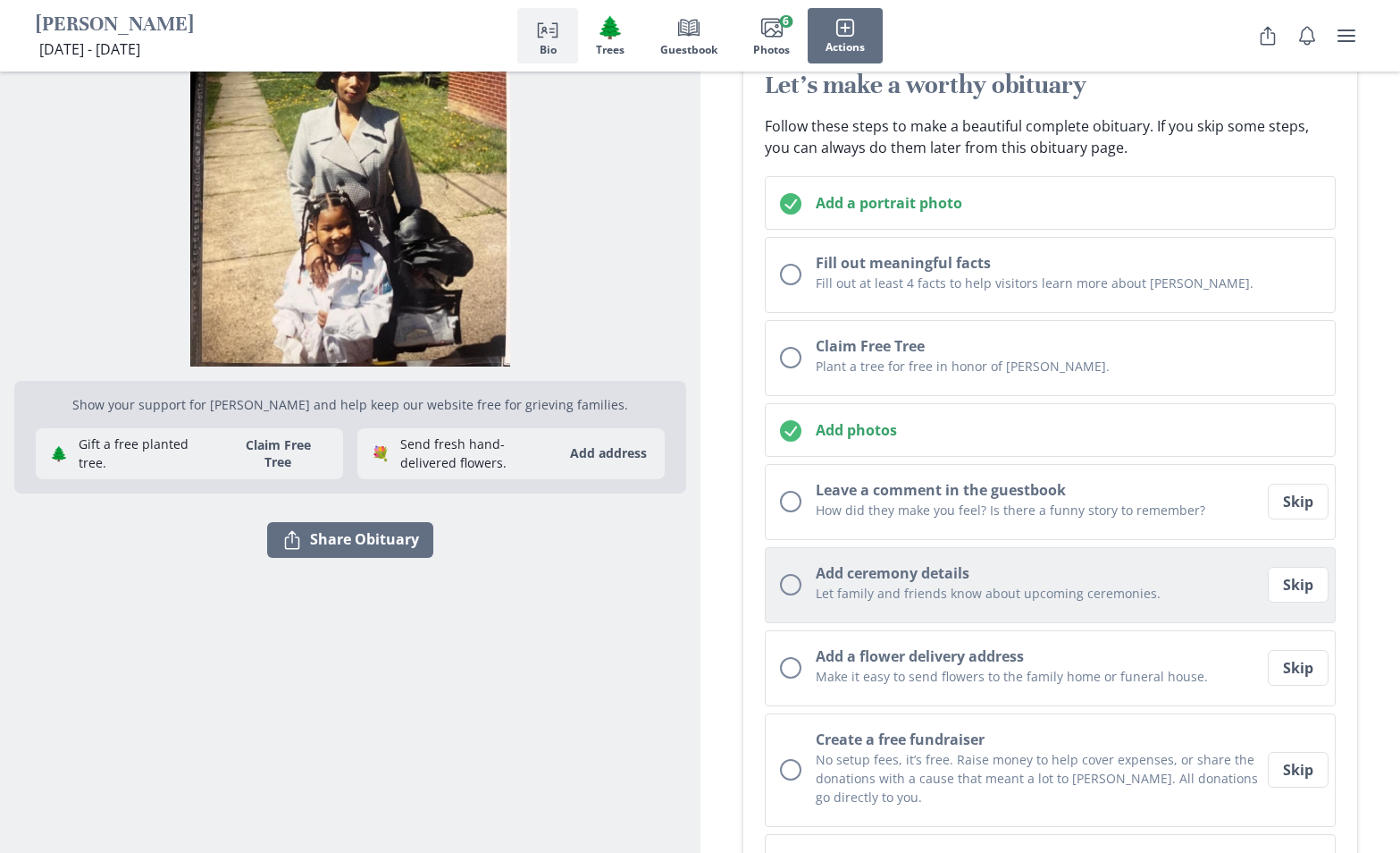
scroll to position [229, 0]
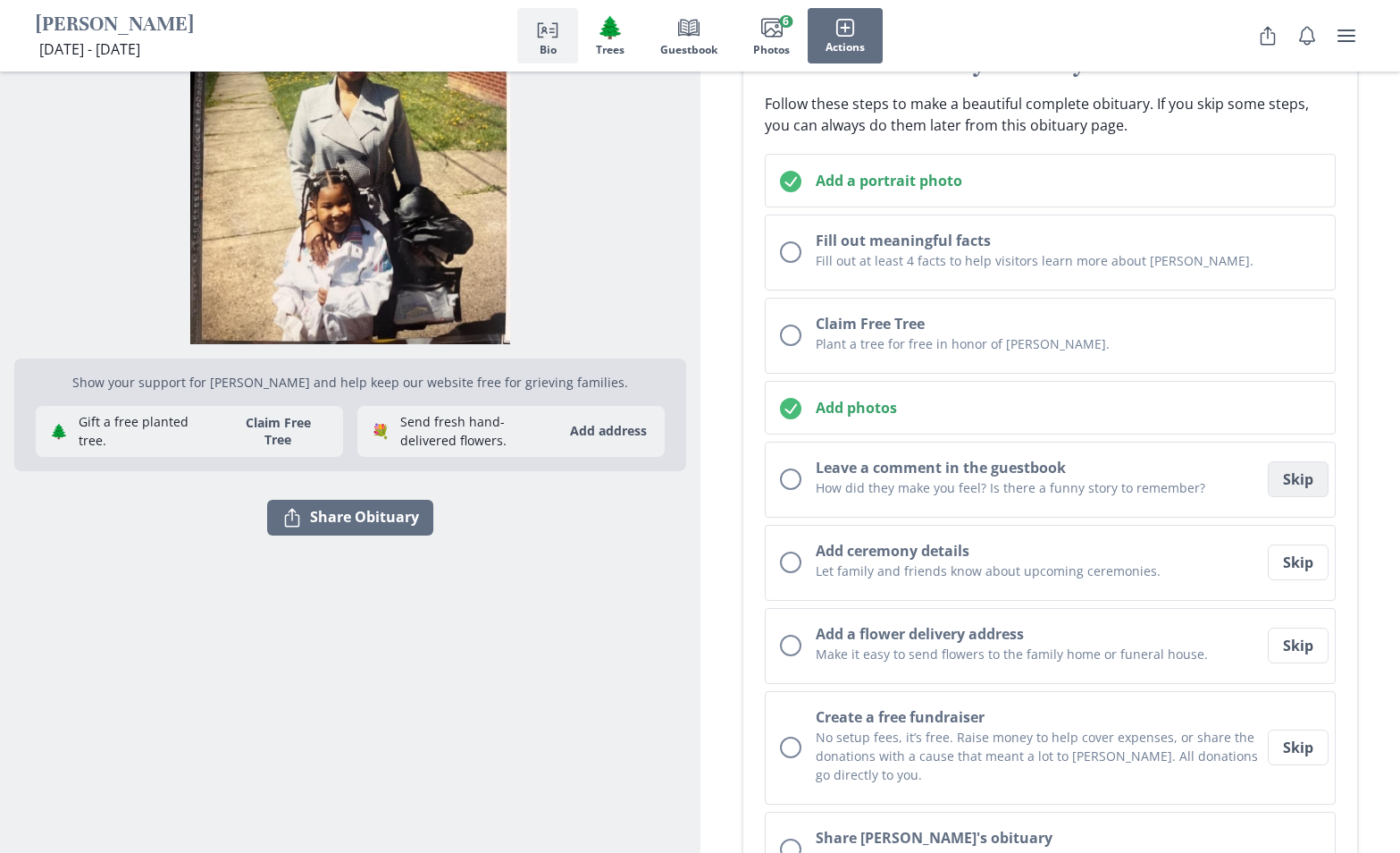
click at [1282, 476] on button "Skip" at bounding box center [1298, 479] width 61 height 35
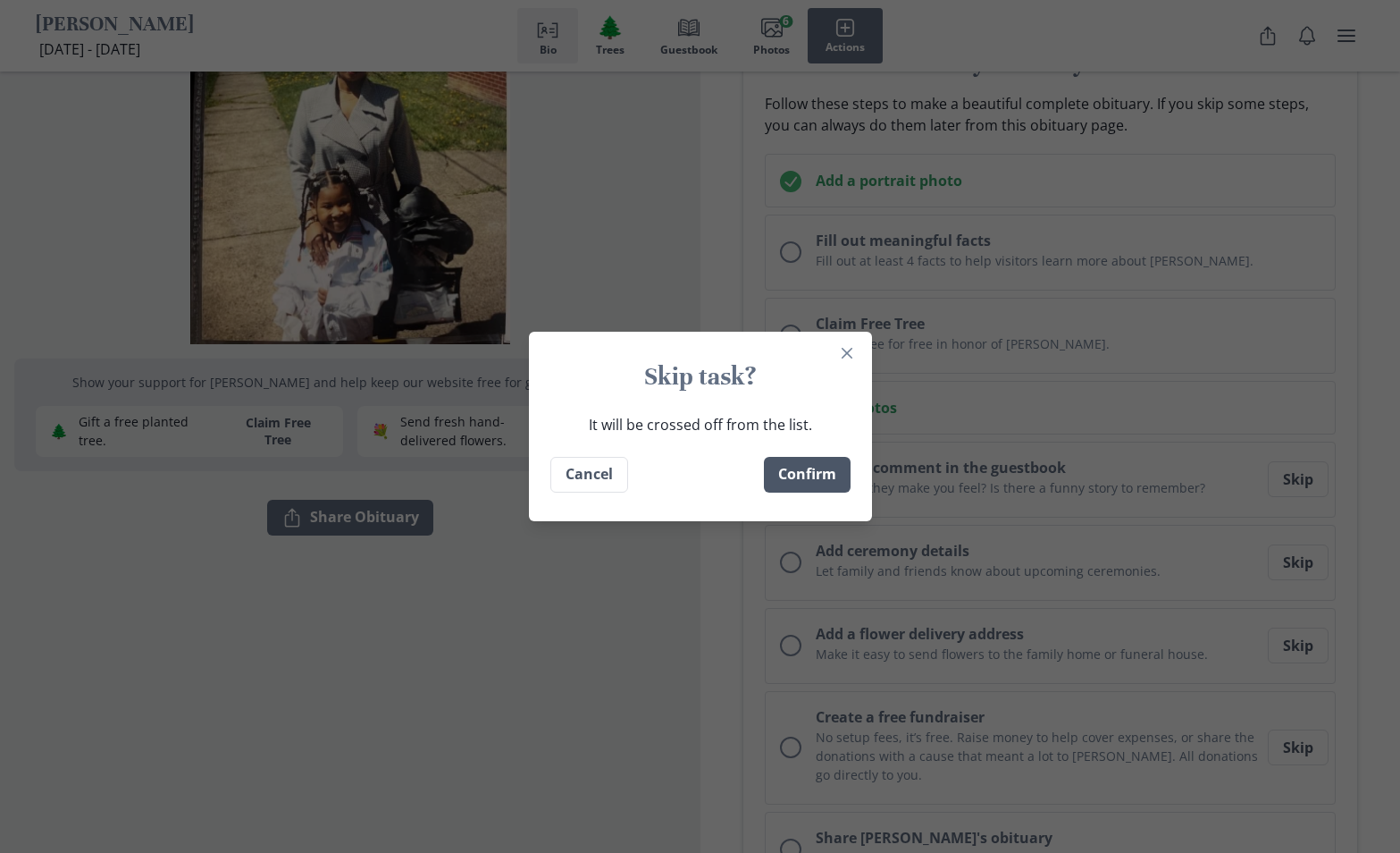
click at [833, 483] on button "Confirm" at bounding box center [807, 475] width 86 height 35
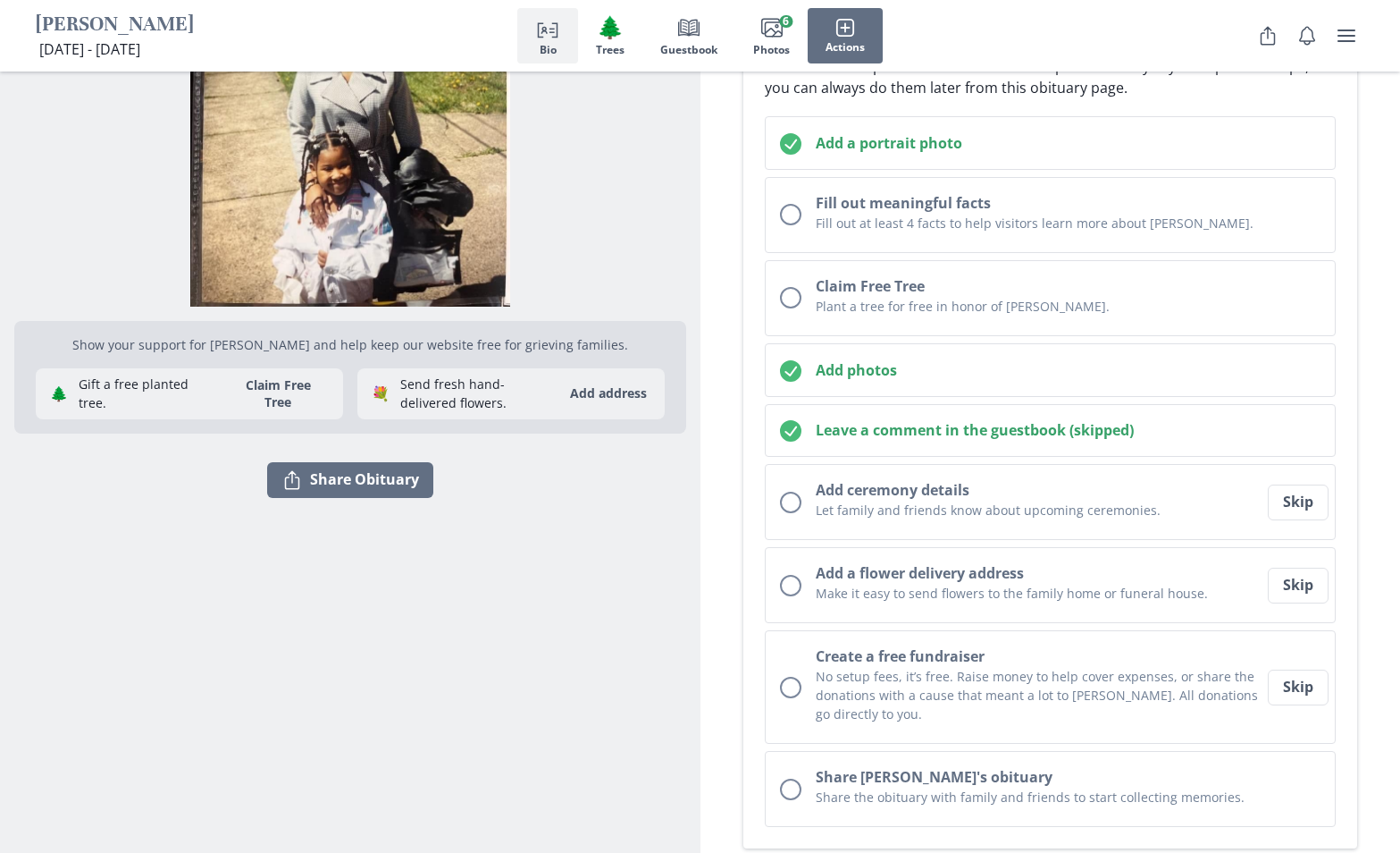
scroll to position [508, 0]
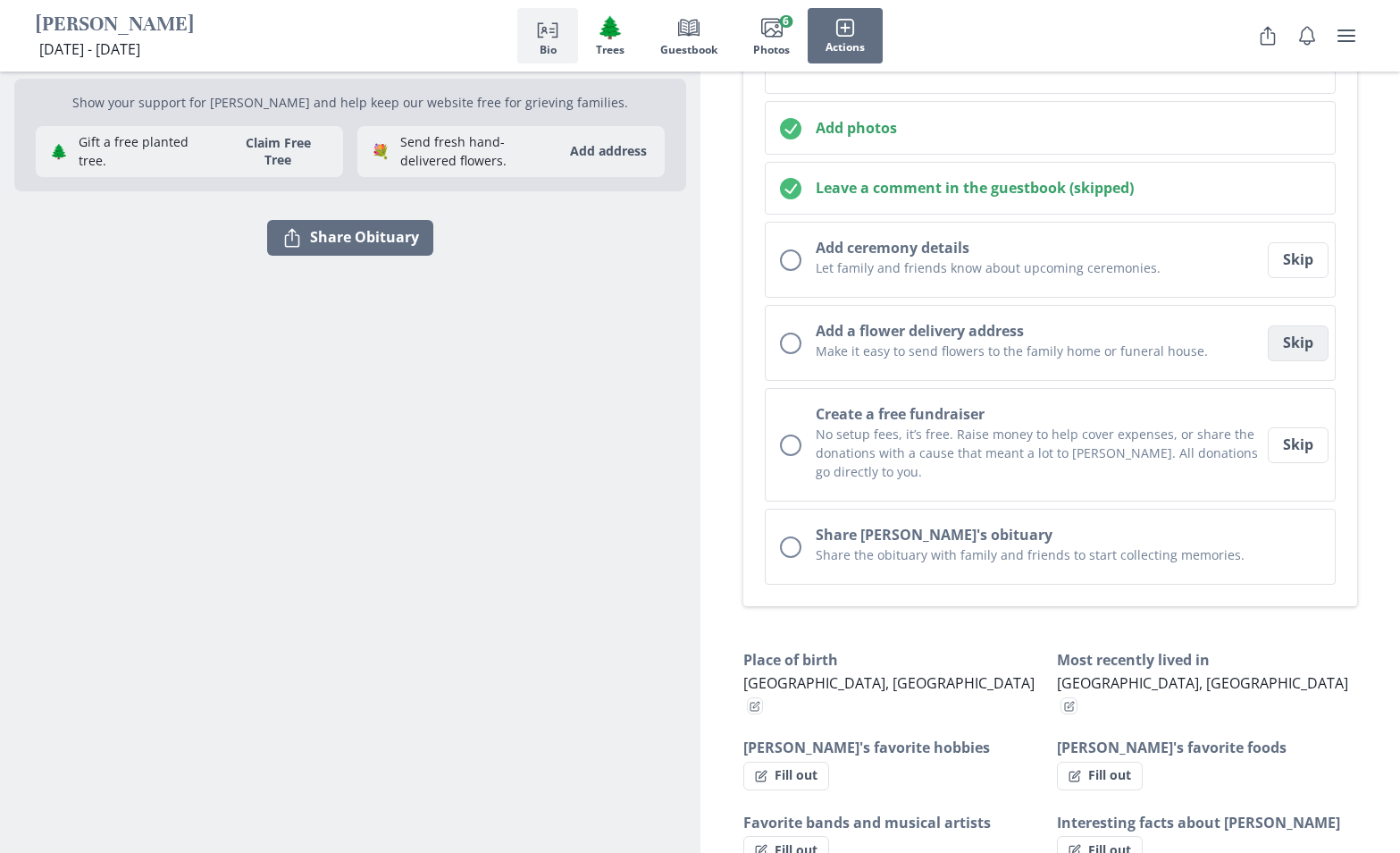
click at [1302, 350] on button "Skip" at bounding box center [1298, 343] width 61 height 35
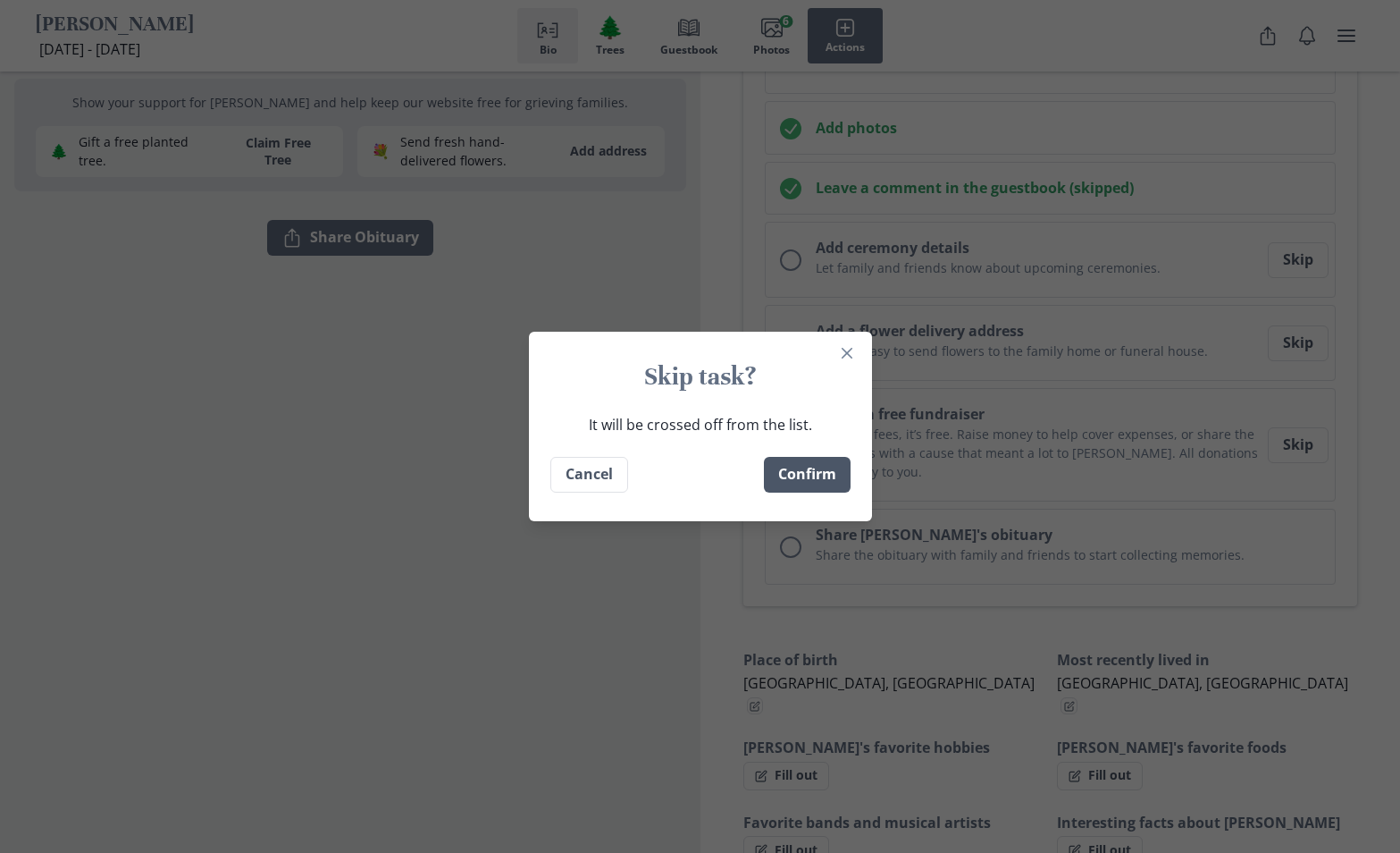
click at [836, 480] on button "Confirm" at bounding box center [807, 475] width 86 height 35
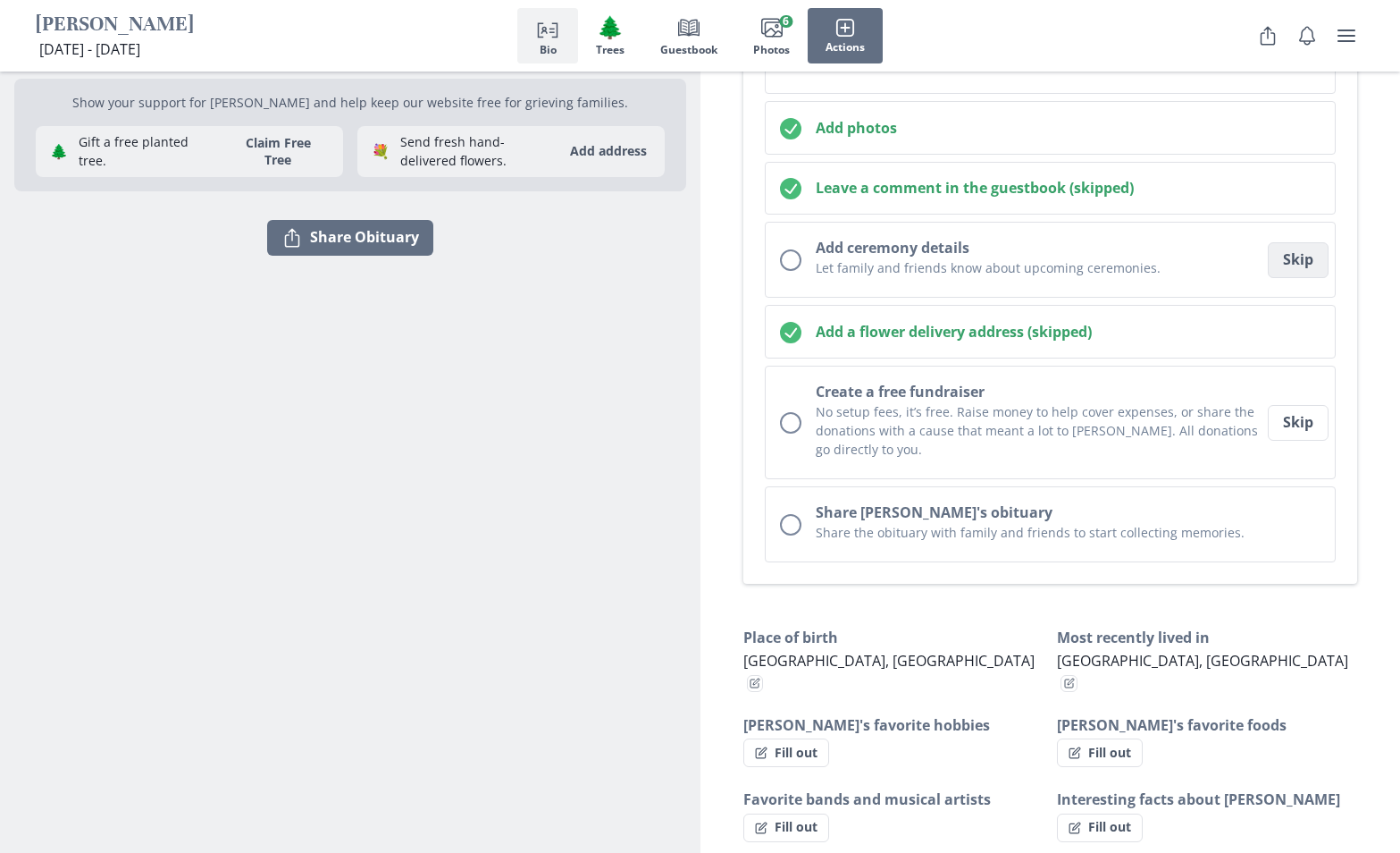
click at [1321, 261] on button "Skip" at bounding box center [1298, 259] width 61 height 35
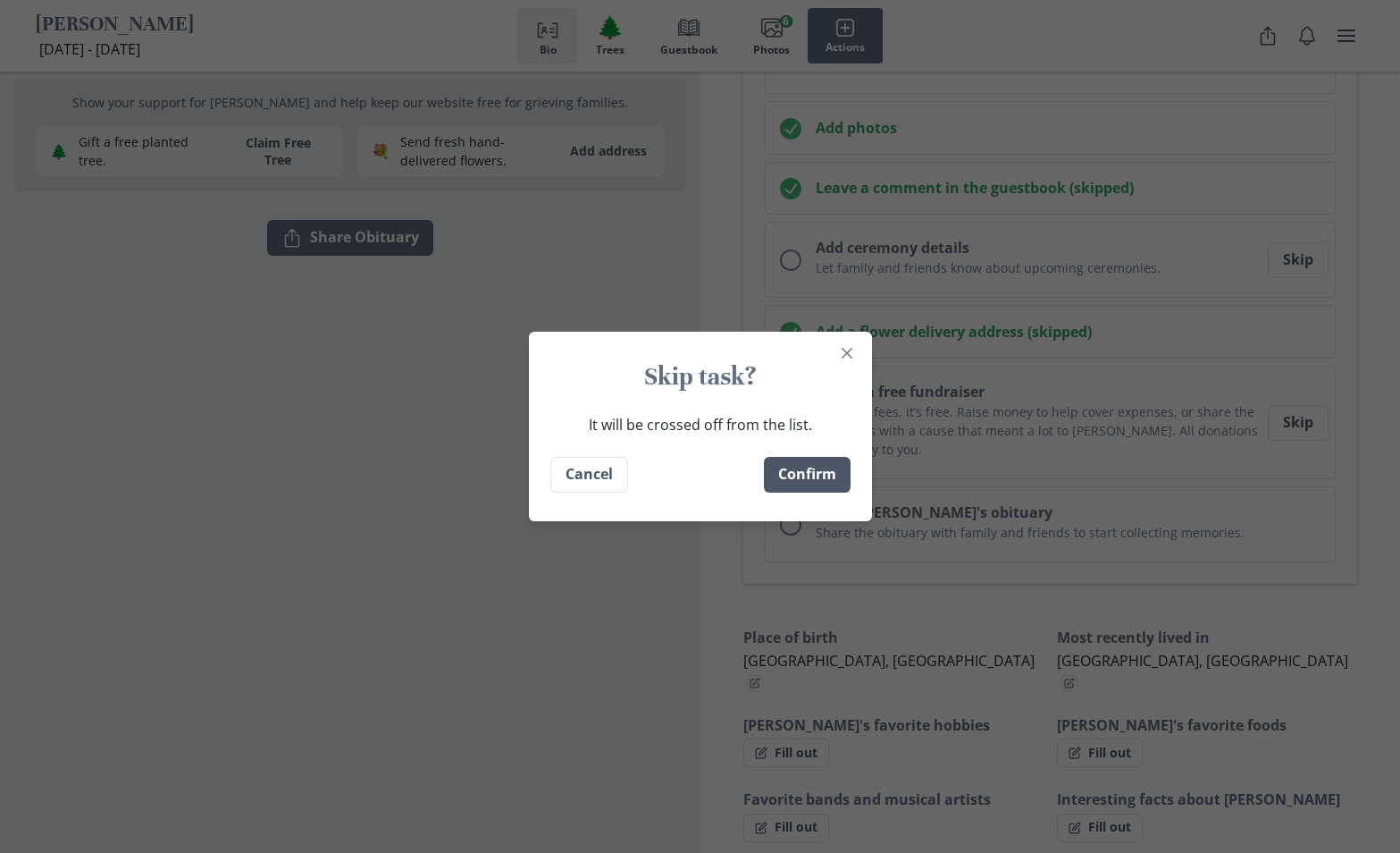
click at [791, 479] on button "Confirm" at bounding box center [807, 475] width 86 height 35
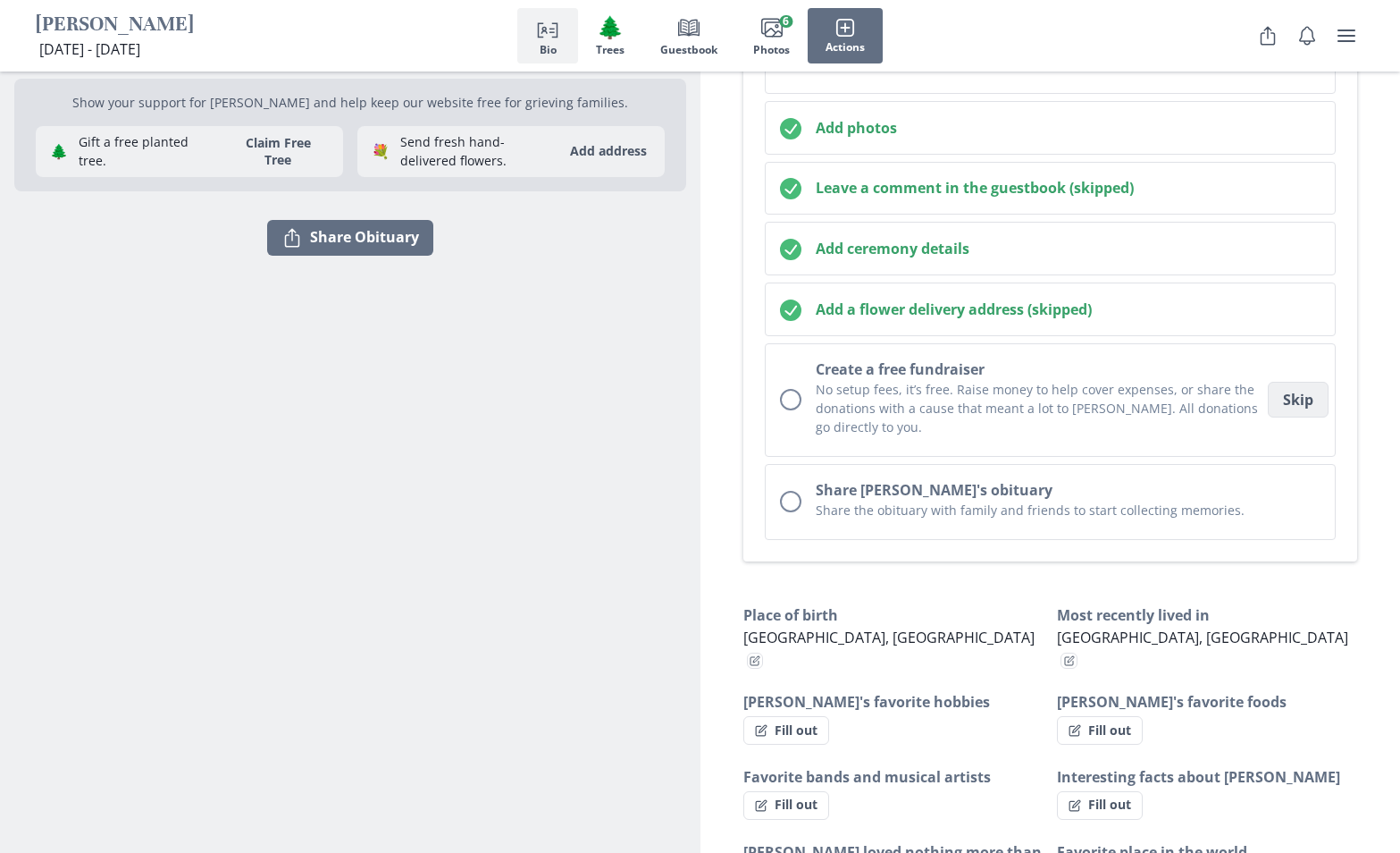
click at [1278, 398] on button "Skip" at bounding box center [1298, 399] width 61 height 35
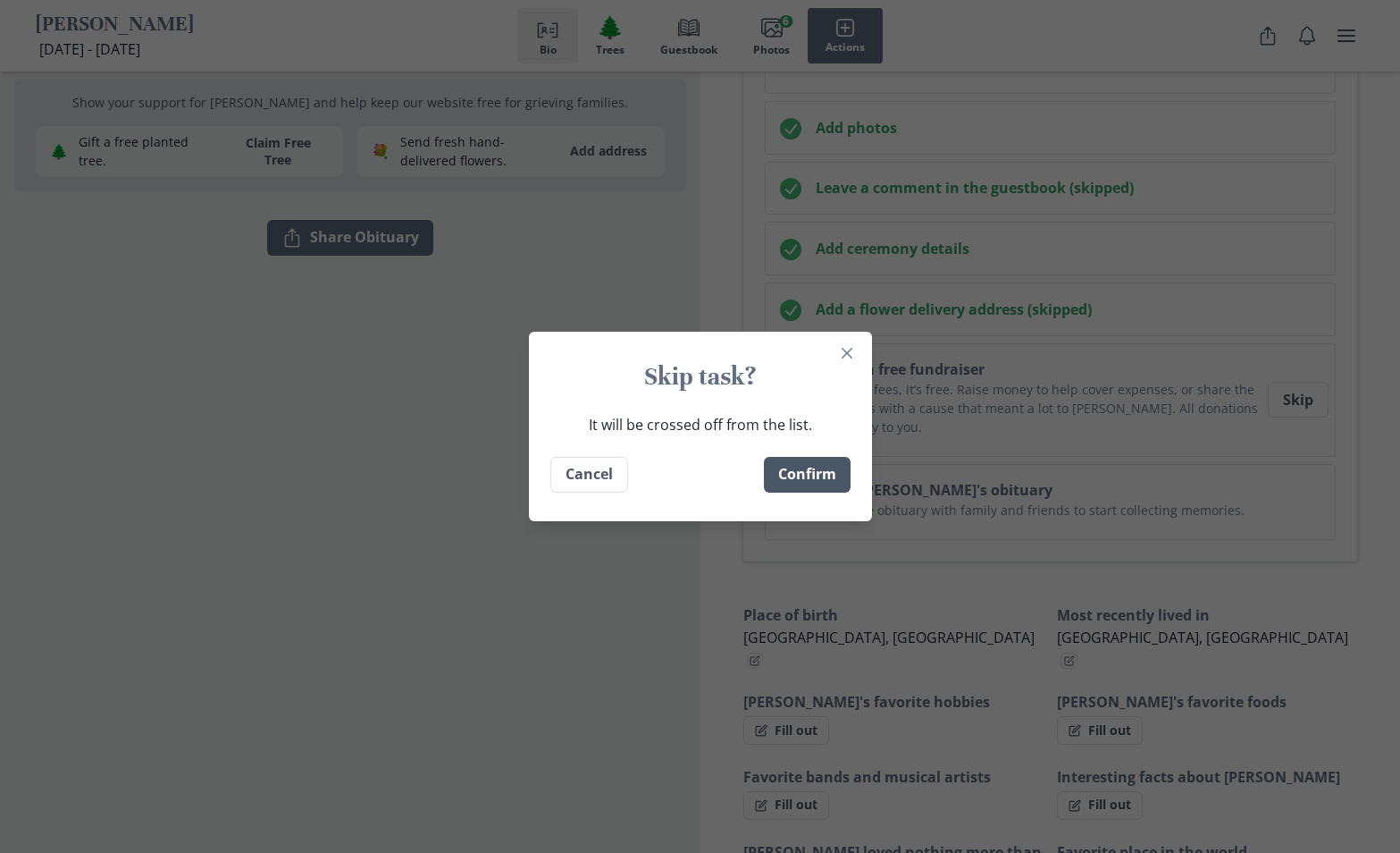
click at [812, 486] on button "Confirm" at bounding box center [807, 475] width 86 height 35
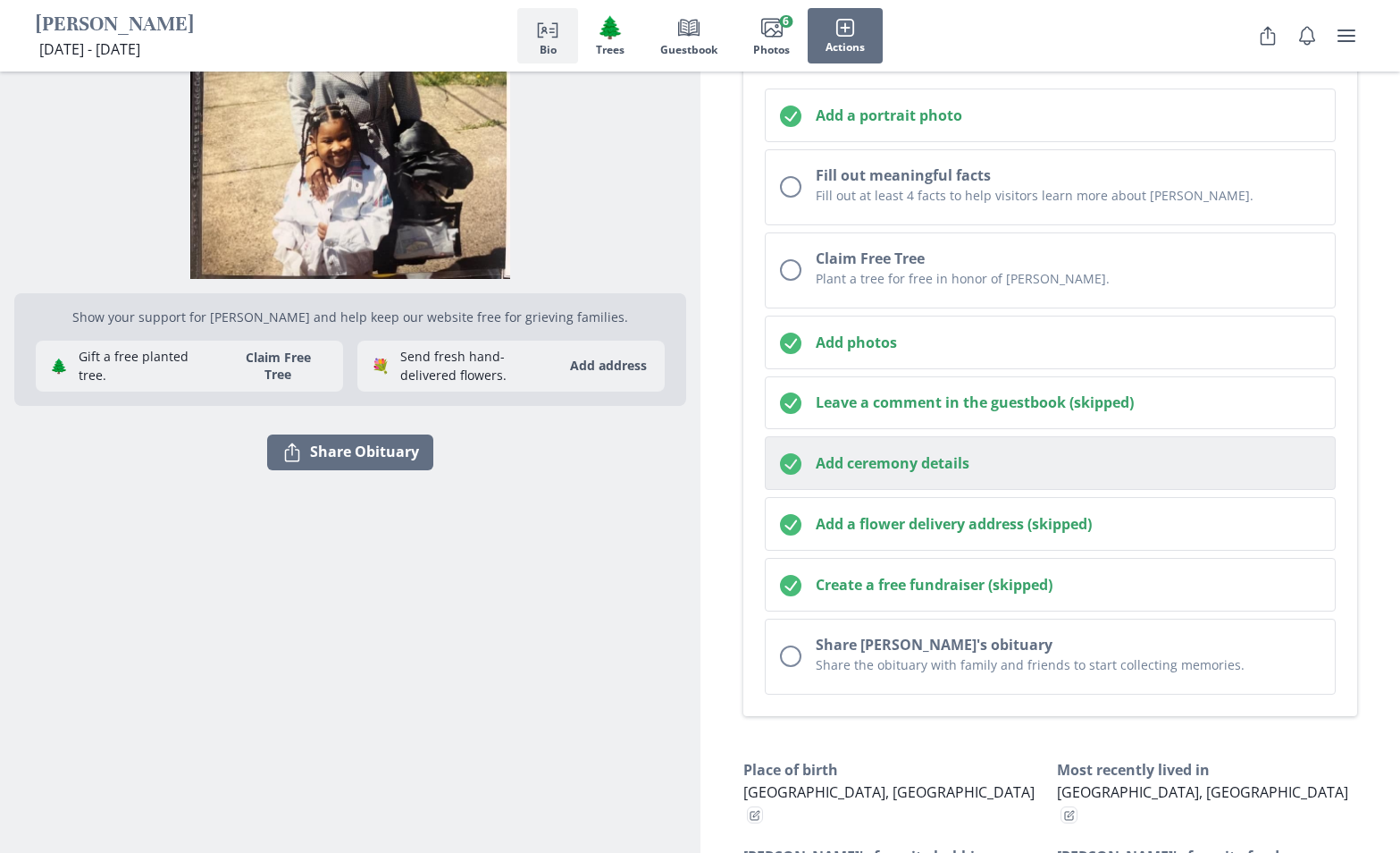
scroll to position [276, 0]
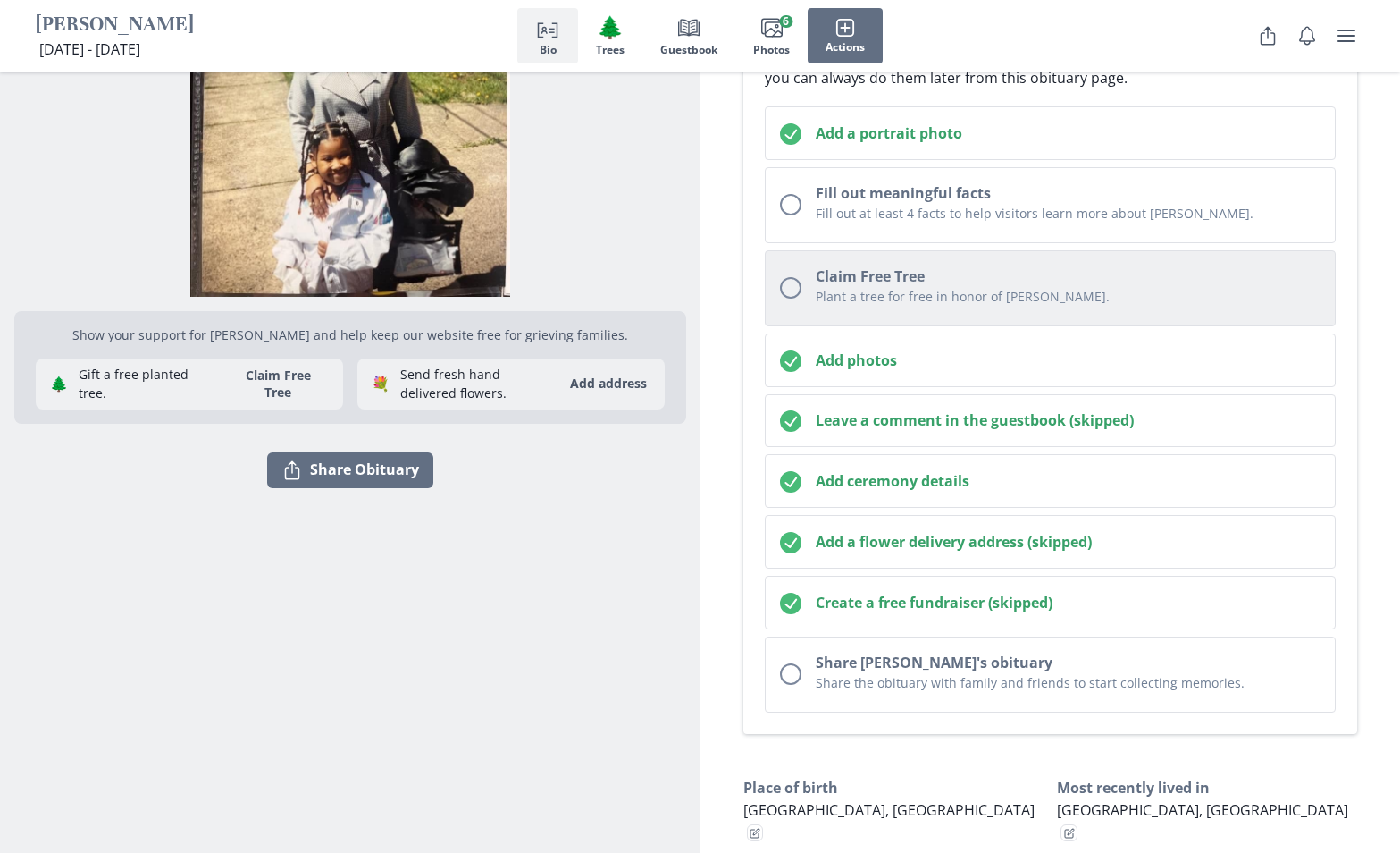
drag, startPoint x: 779, startPoint y: 196, endPoint x: 787, endPoint y: 202, distance: 10.0
click at [780, 196] on div "Onboarding checklist" at bounding box center [791, 204] width 22 height 22
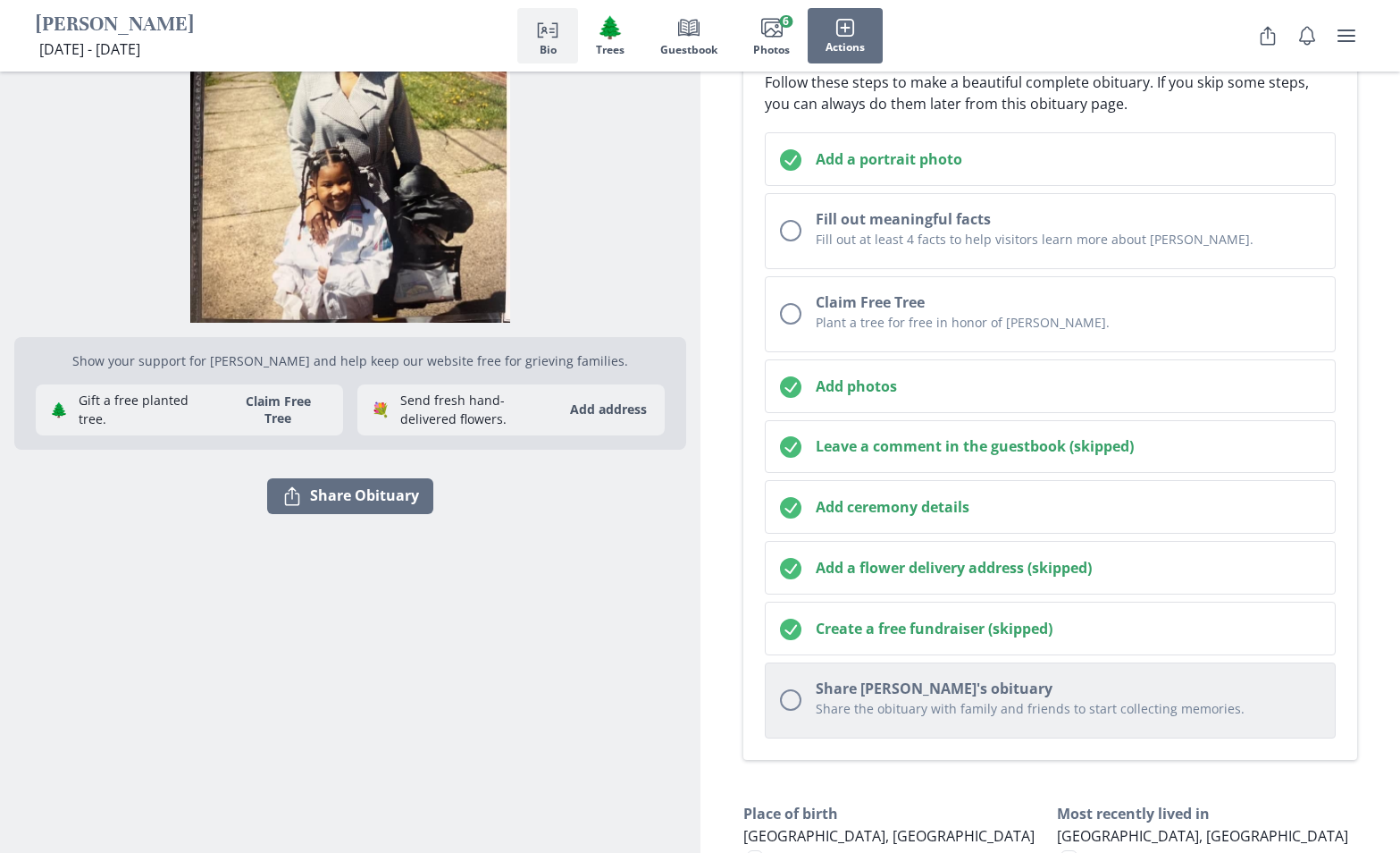
scroll to position [355, 0]
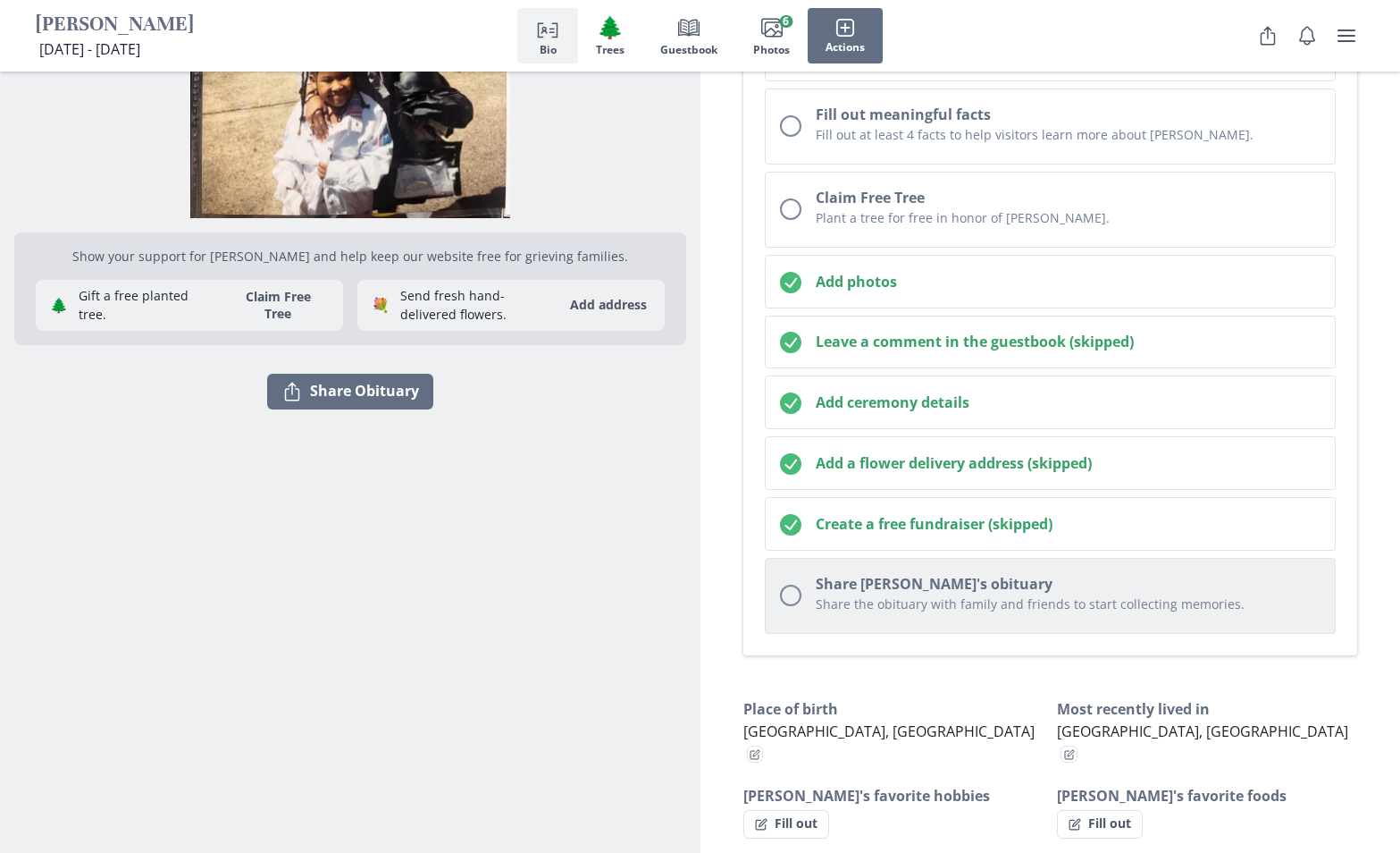
click at [864, 586] on h2 "Share [PERSON_NAME]'s obituary" at bounding box center [1068, 584] width 506 height 22
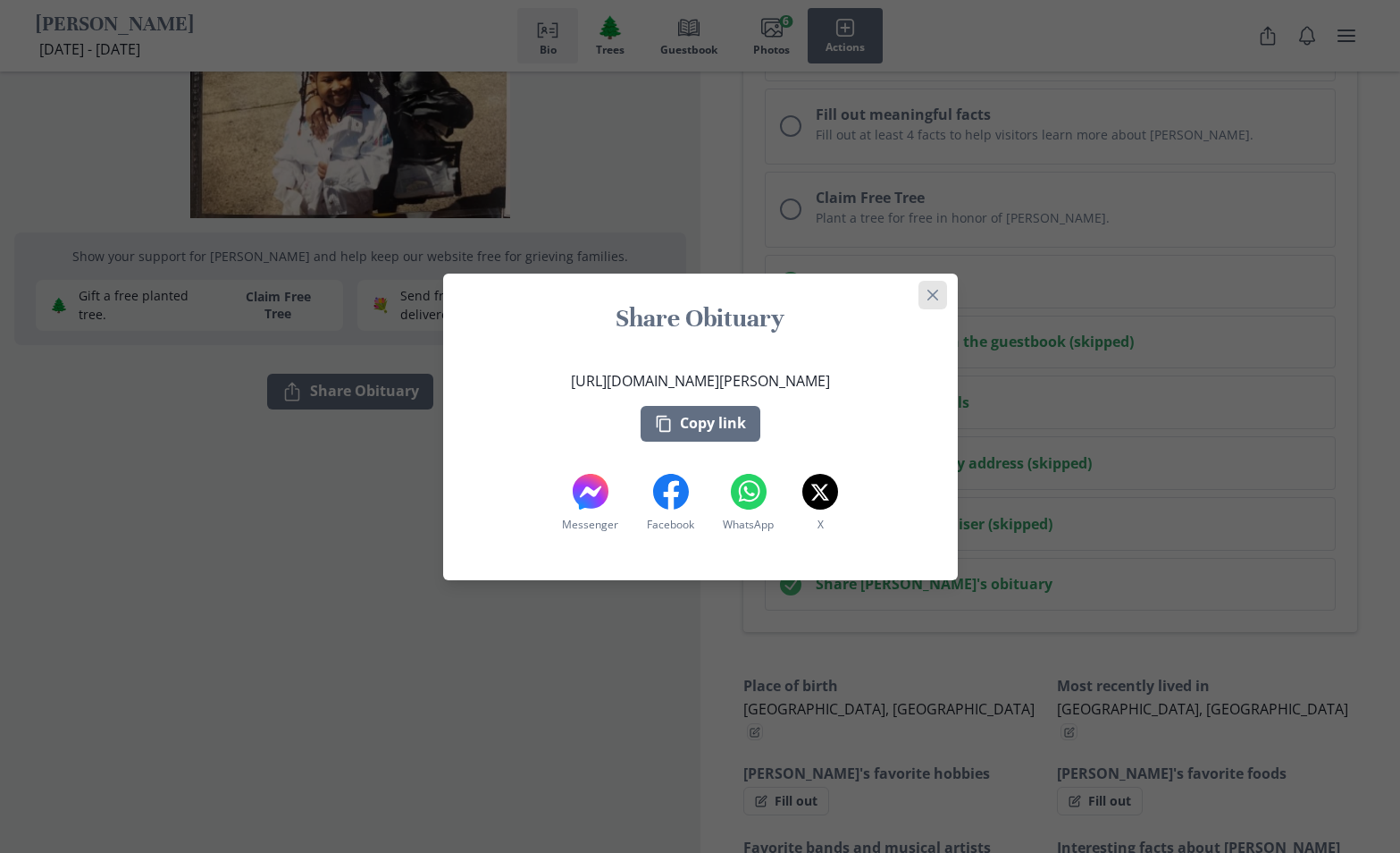
click at [938, 291] on icon "Close" at bounding box center [932, 295] width 11 height 11
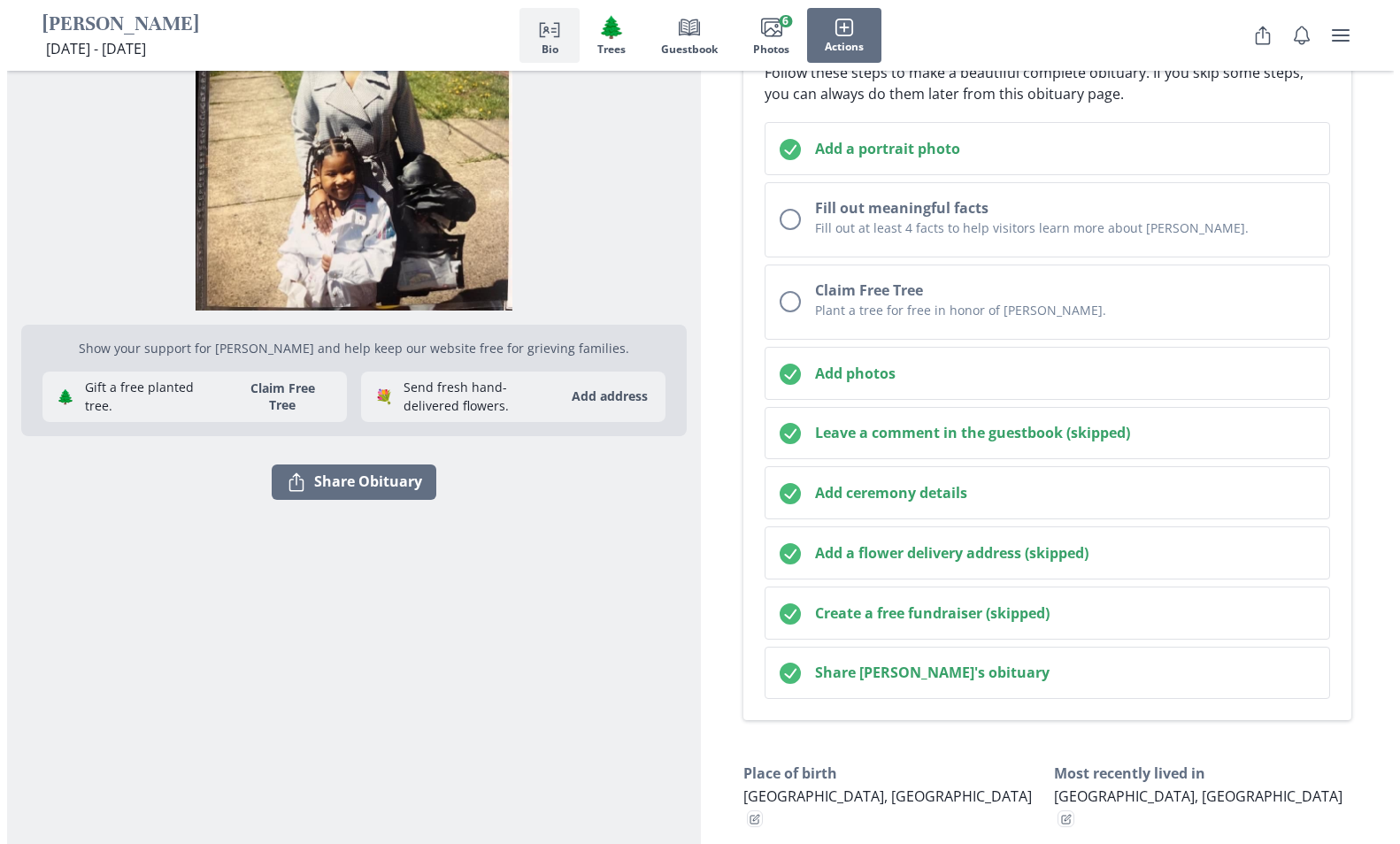
scroll to position [0, 0]
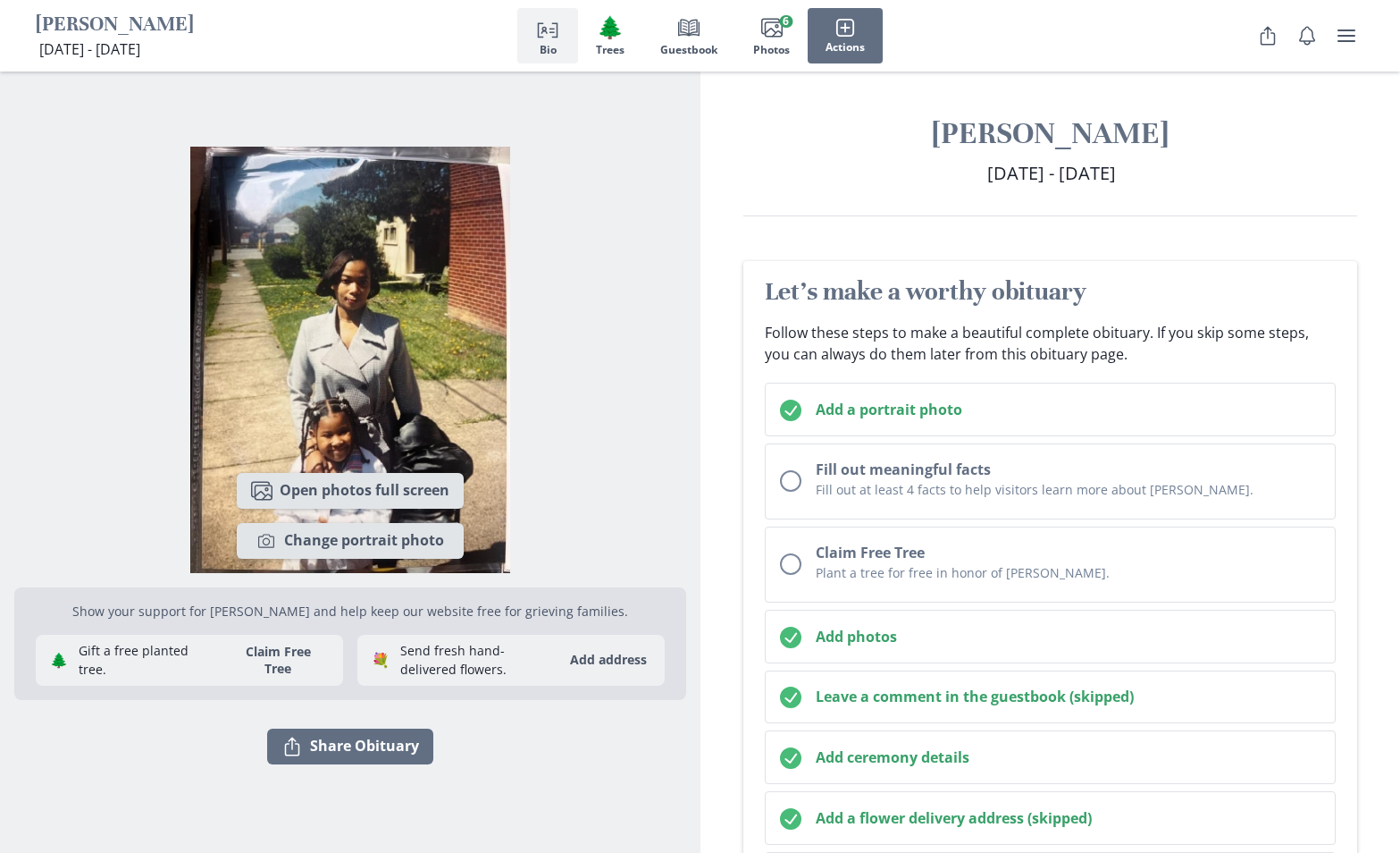
click at [472, 178] on img "Show portrait image options" at bounding box center [351, 360] width 672 height 426
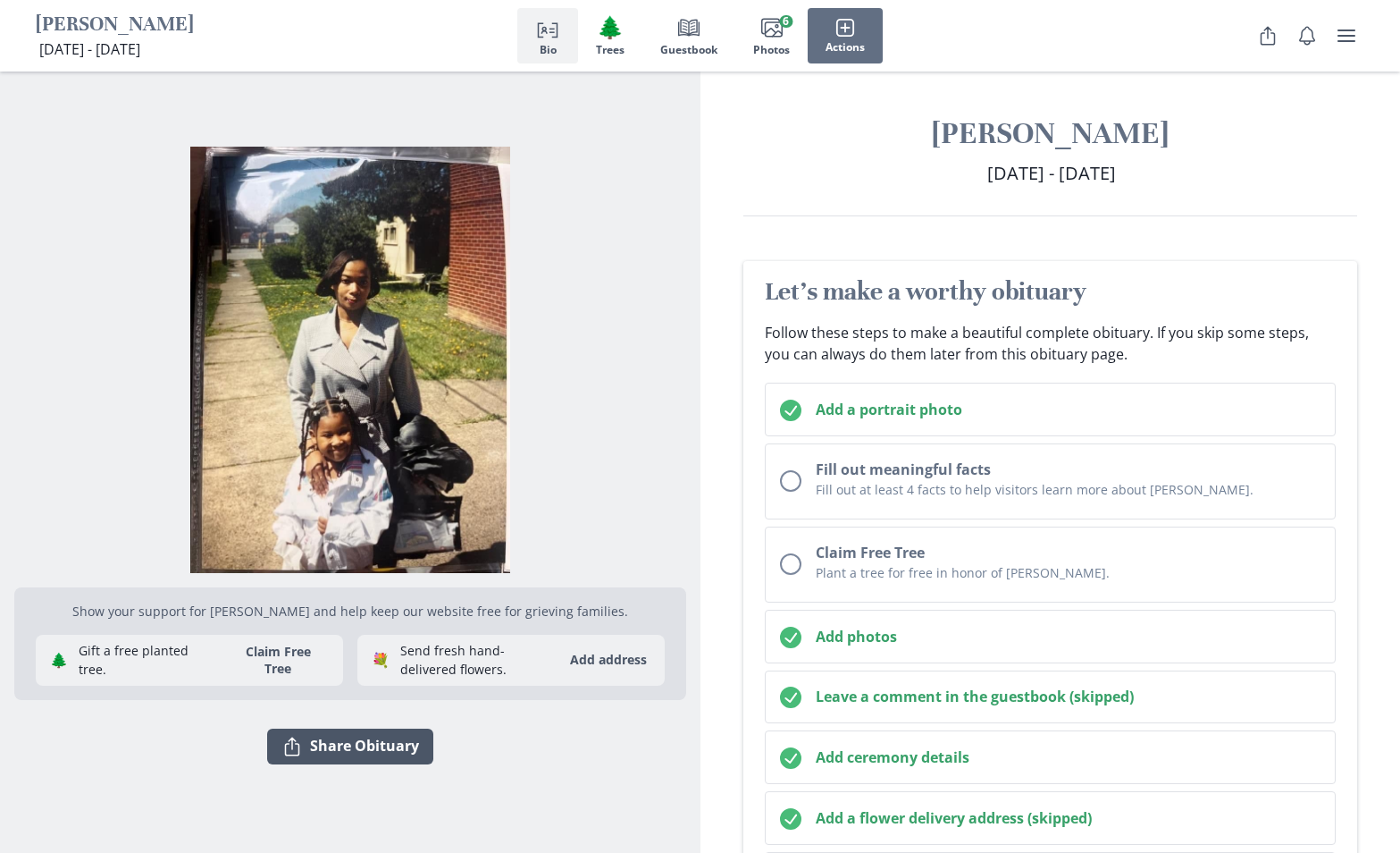
click at [339, 756] on button "Share Share Obituary" at bounding box center [350, 746] width 166 height 35
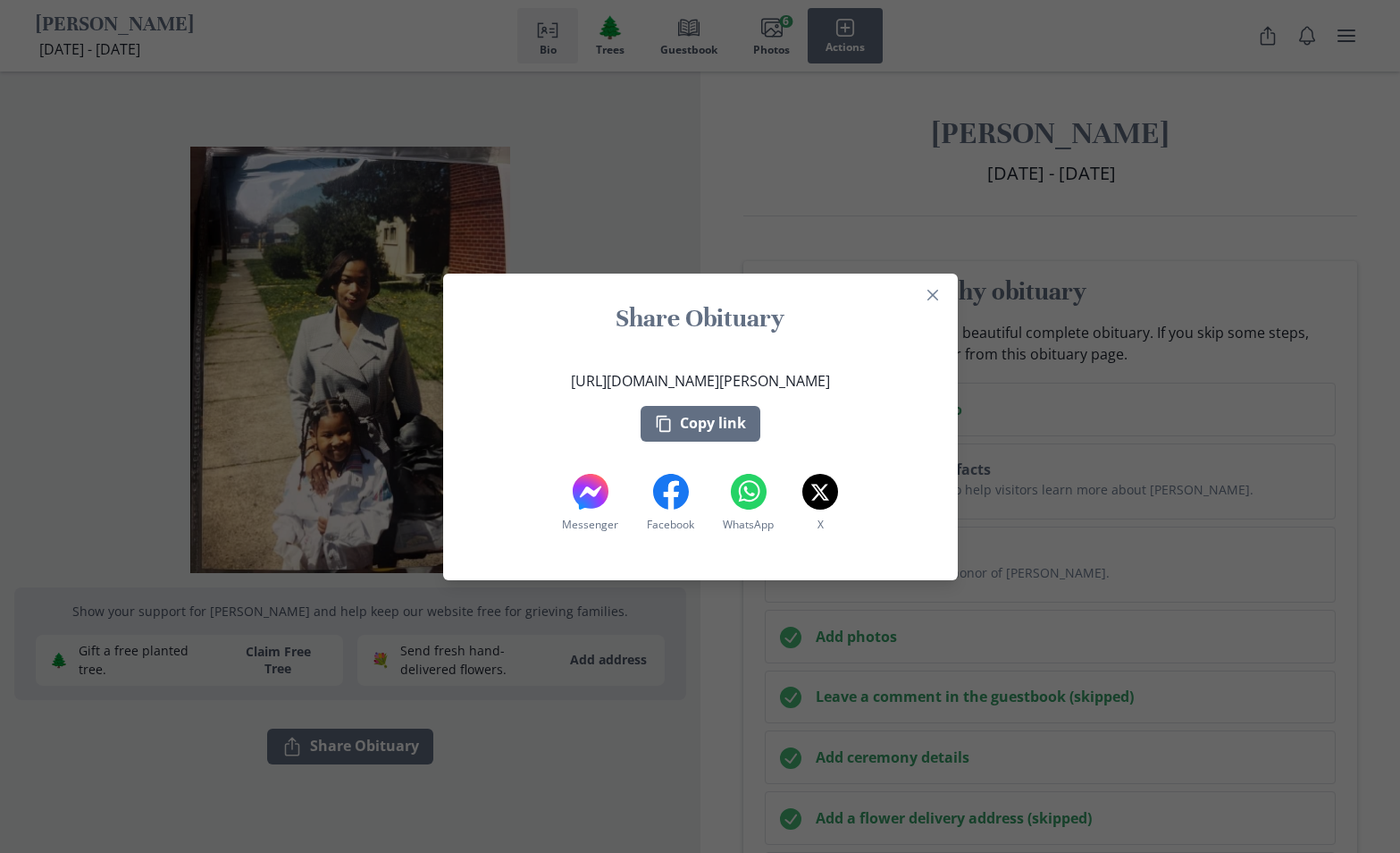
click at [739, 404] on div "[URL][DOMAIN_NAME][PERSON_NAME] Copy link" at bounding box center [700, 405] width 259 height 72
click at [733, 419] on button "Copy link" at bounding box center [700, 424] width 120 height 35
click at [736, 424] on button "Copy link" at bounding box center [700, 424] width 120 height 35
click at [937, 293] on icon "Close" at bounding box center [931, 294] width 11 height 11
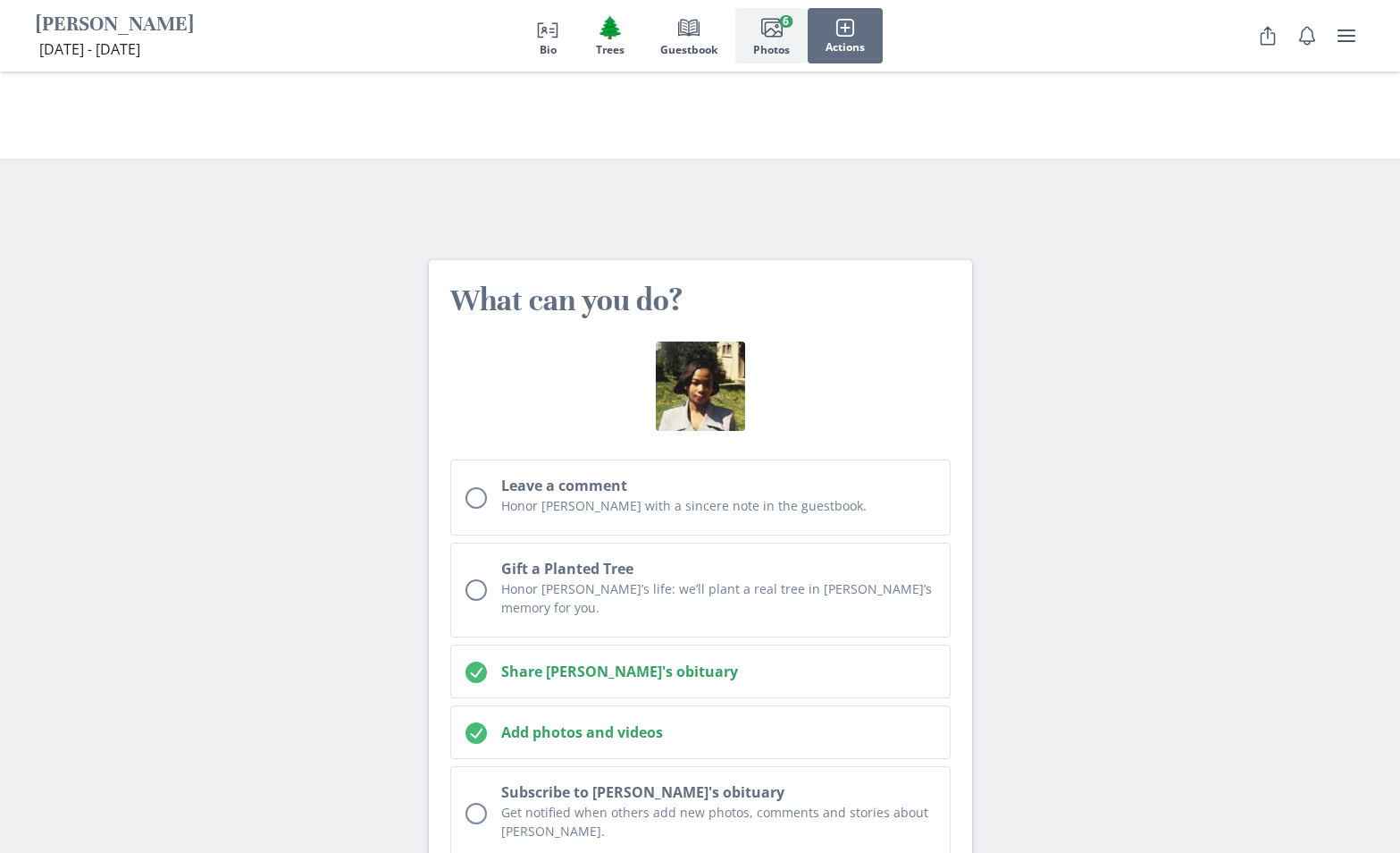
scroll to position [5572, 0]
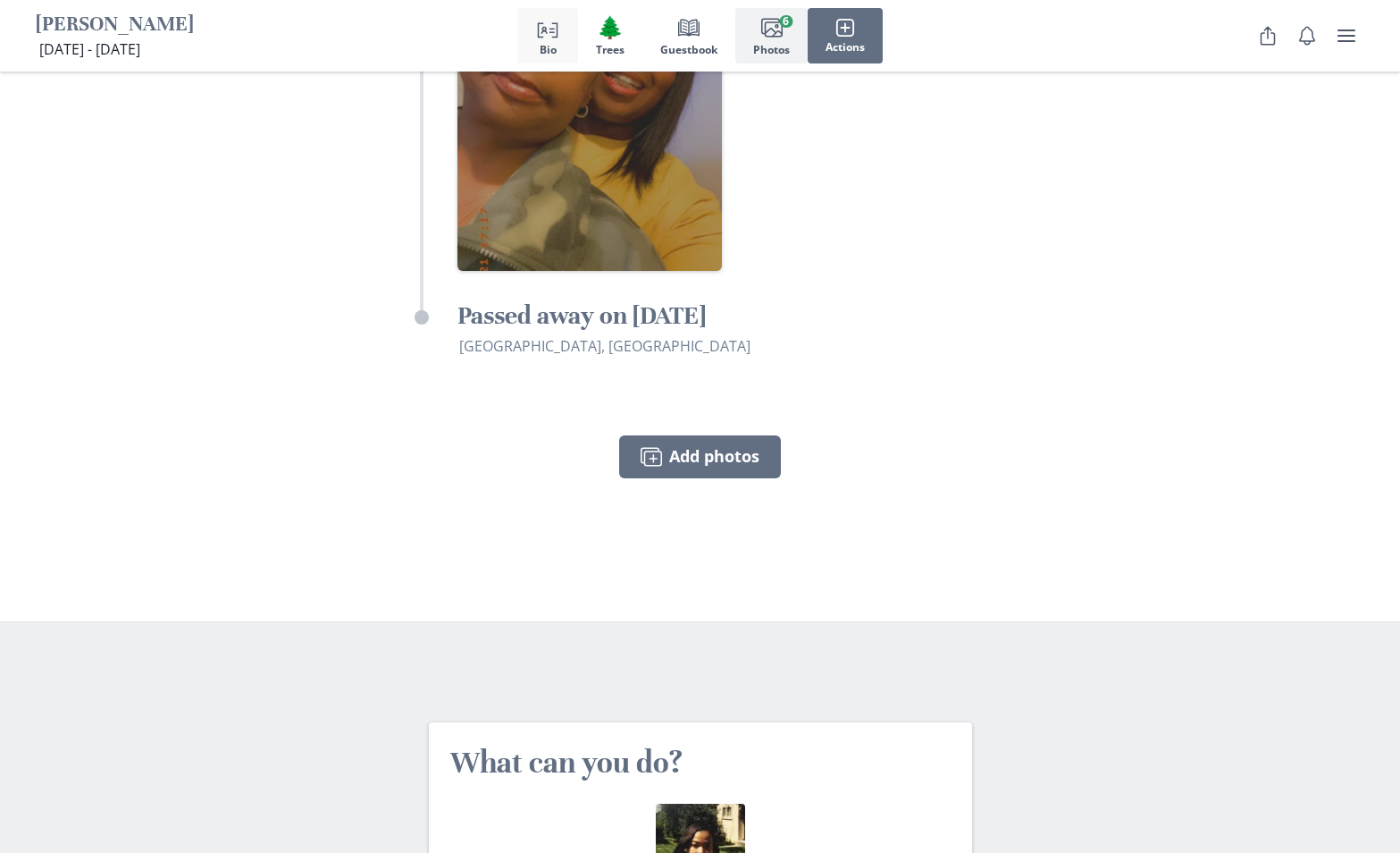
click at [545, 51] on span "Bio" at bounding box center [547, 50] width 17 height 13
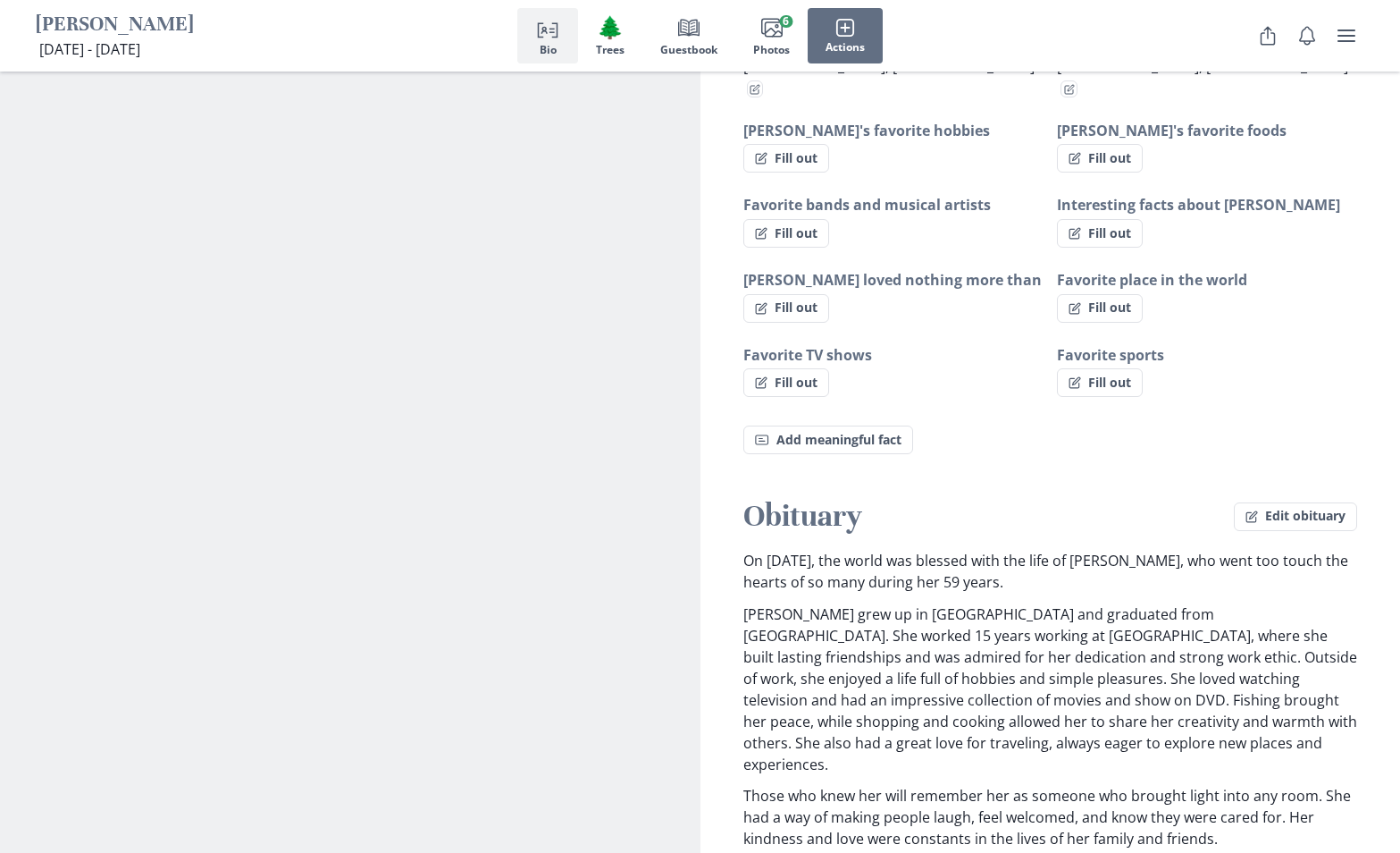
scroll to position [1373, 0]
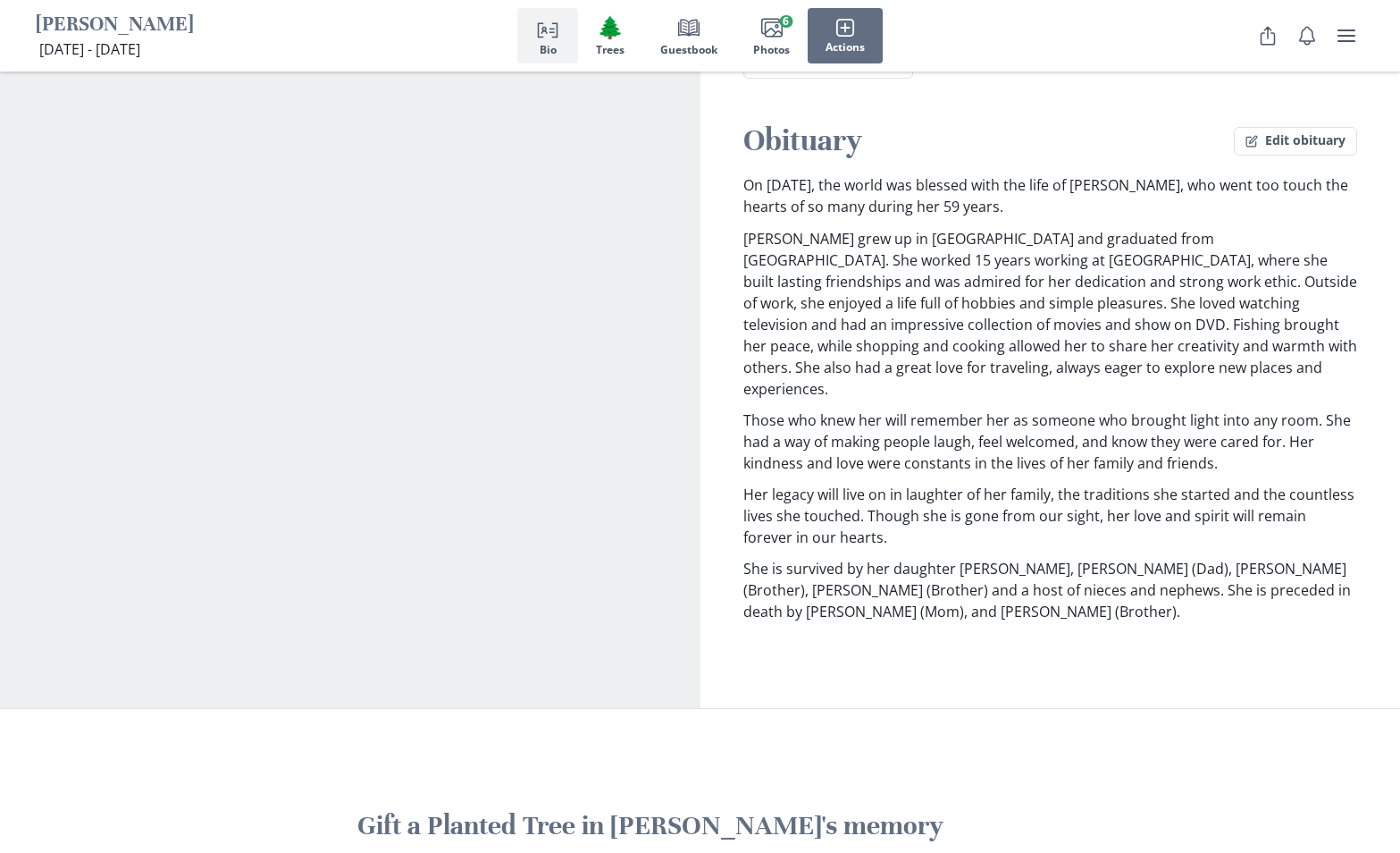
click at [1209, 569] on p "She is survived by her daughter [PERSON_NAME], [PERSON_NAME] (Dad), [PERSON_NAM…" at bounding box center [1051, 589] width 615 height 64
click at [1197, 571] on p "She is survived by her daughter [PERSON_NAME], [PERSON_NAME] (Dad), [PERSON_NAM…" at bounding box center [1051, 589] width 615 height 64
drag, startPoint x: 1198, startPoint y: 570, endPoint x: 739, endPoint y: 165, distance: 612.1
click at [739, 165] on div "Obituary Edit obituary On July 7, 1966, the world was blessed with the life of …" at bounding box center [1050, 371] width 700 height 500
click at [1058, 483] on p "Her legacy will live on in laughter of her family, the traditions she started a…" at bounding box center [1051, 515] width 615 height 64
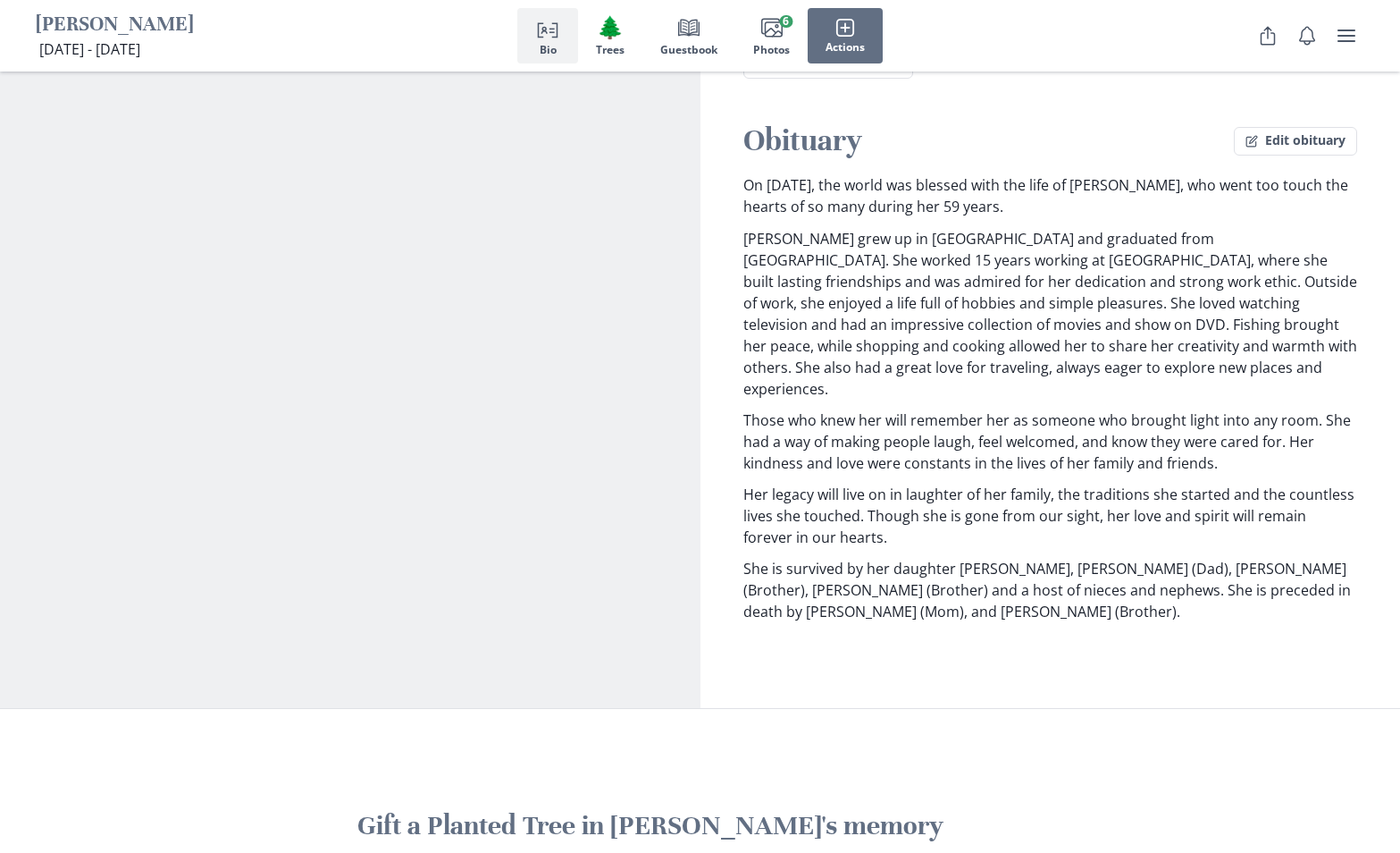
drag, startPoint x: 1214, startPoint y: 567, endPoint x: 741, endPoint y: 160, distance: 624.0
click at [741, 160] on div "Obituary Edit obituary On July 7, 1966, the world was blessed with the life of …" at bounding box center [1050, 371] width 700 height 500
copy div "On July 7, 1966, the world was blessed with the life of Christine Whitfield, wh…"
